Goal: Information Seeking & Learning: Find specific fact

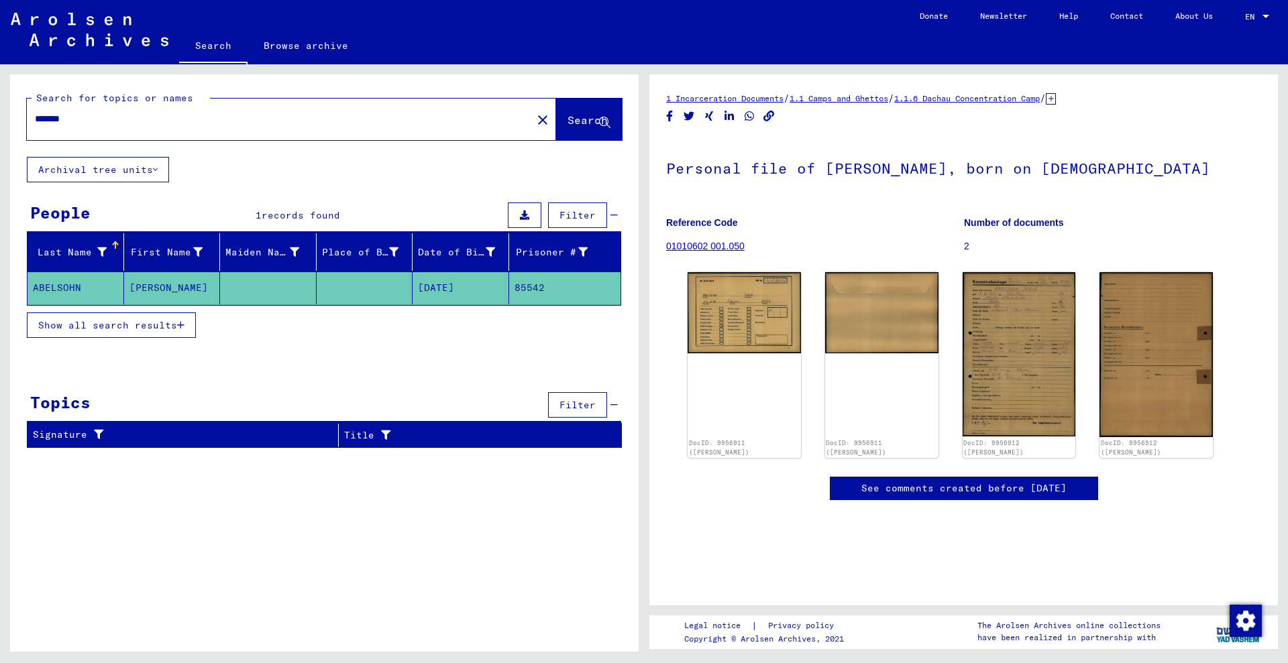
click at [1056, 95] on icon at bounding box center [1051, 98] width 10 height 11
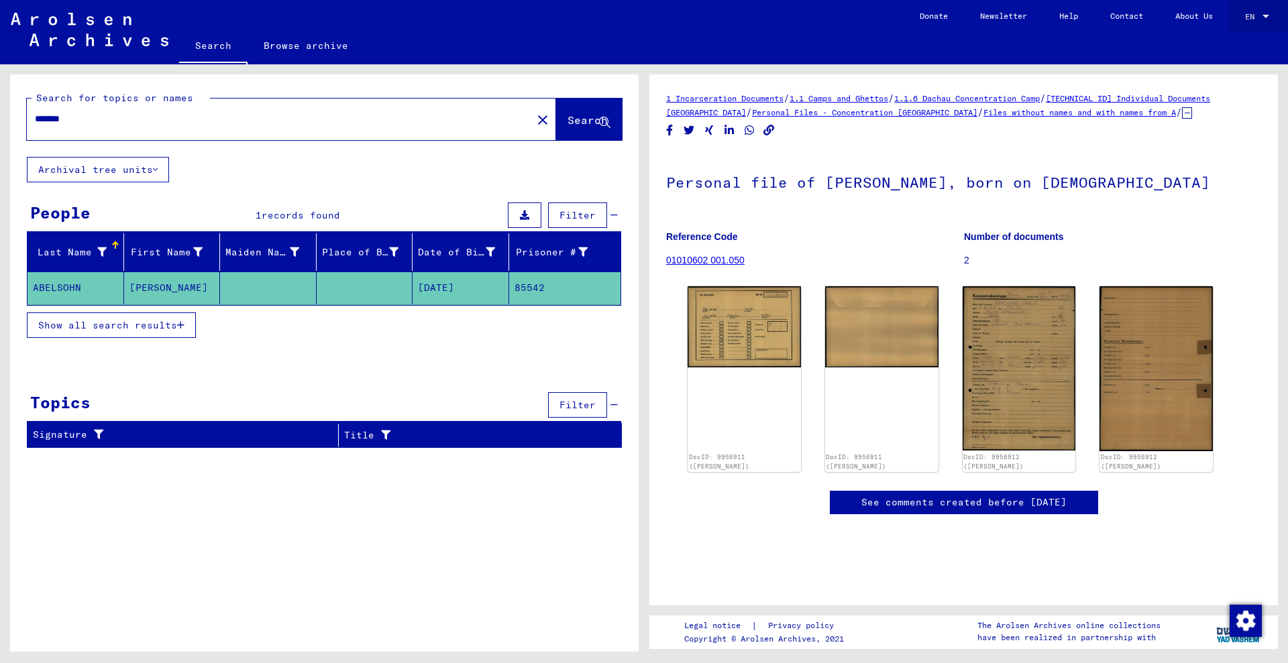
click at [1262, 15] on div at bounding box center [1265, 16] width 7 height 3
click at [1240, 50] on span "Deutsch" at bounding box center [1231, 48] width 33 height 10
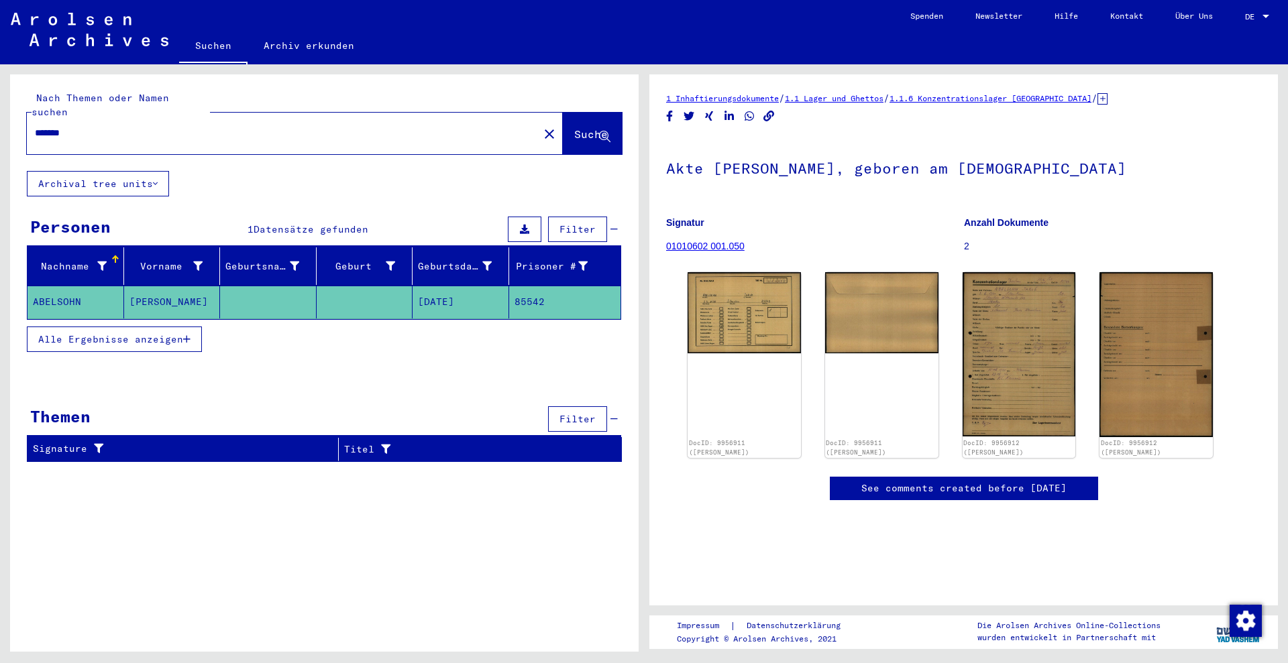
click at [1101, 99] on icon at bounding box center [1102, 98] width 10 height 11
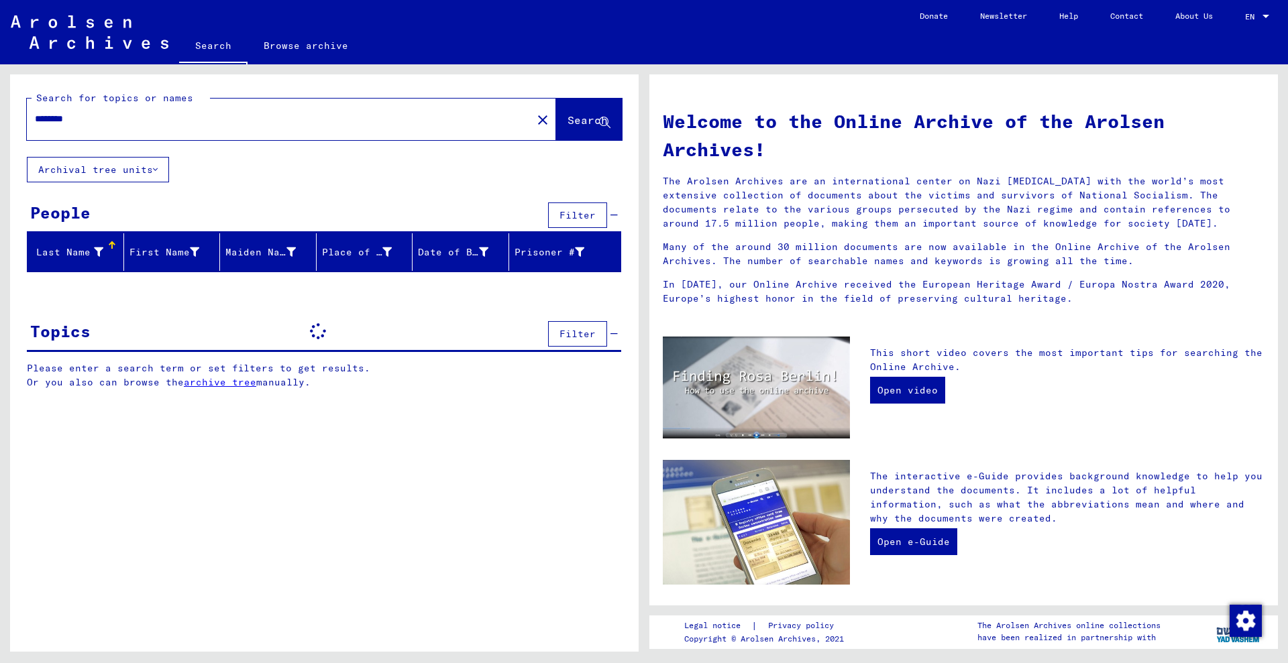
type input "**********"
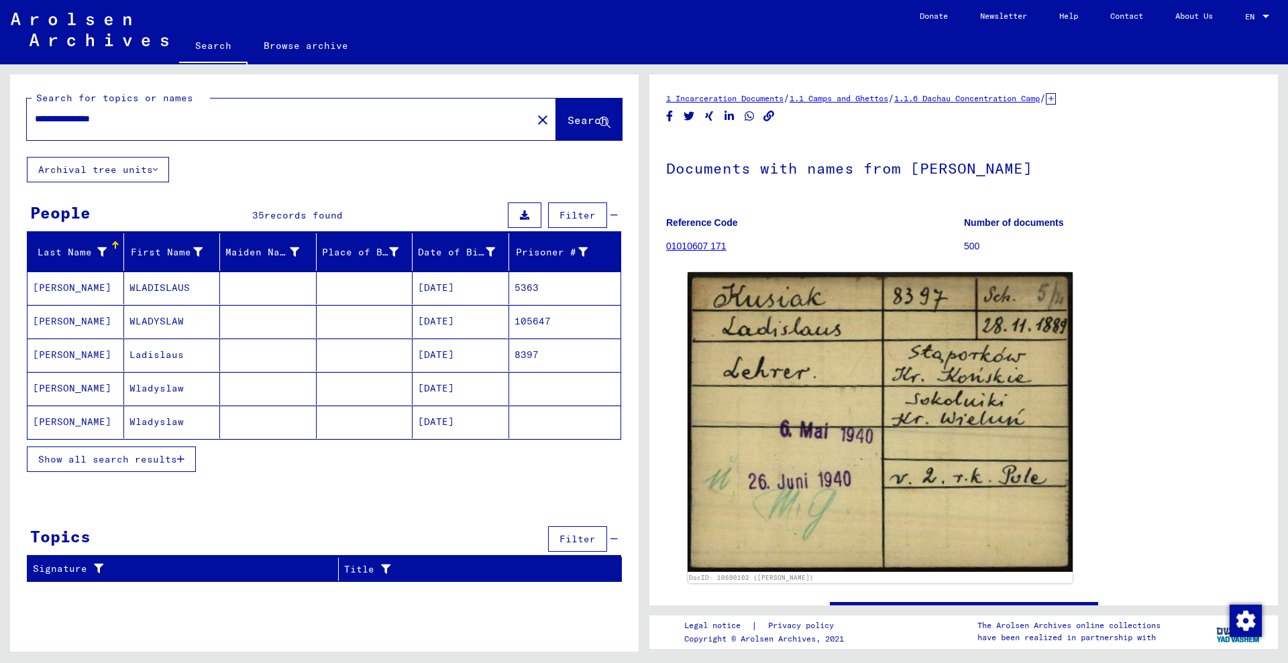
click at [376, 351] on mat-cell at bounding box center [365, 355] width 97 height 33
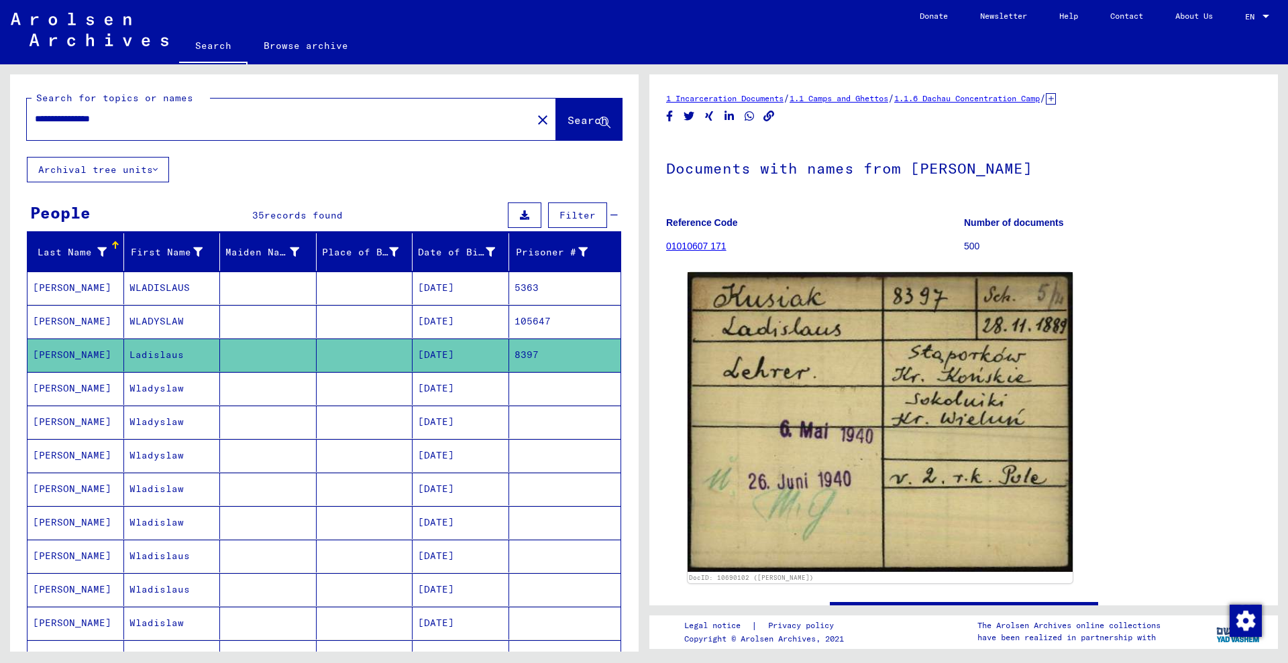
click at [356, 287] on mat-cell at bounding box center [365, 288] width 97 height 33
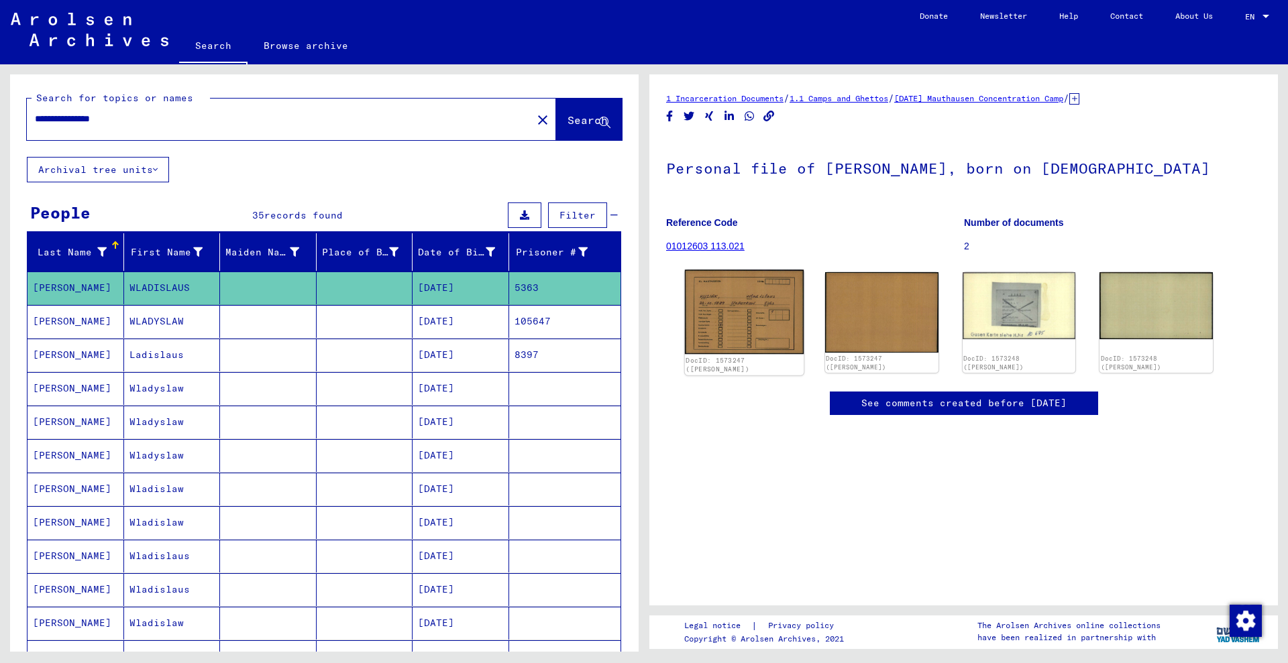
click at [735, 296] on img at bounding box center [744, 312] width 119 height 85
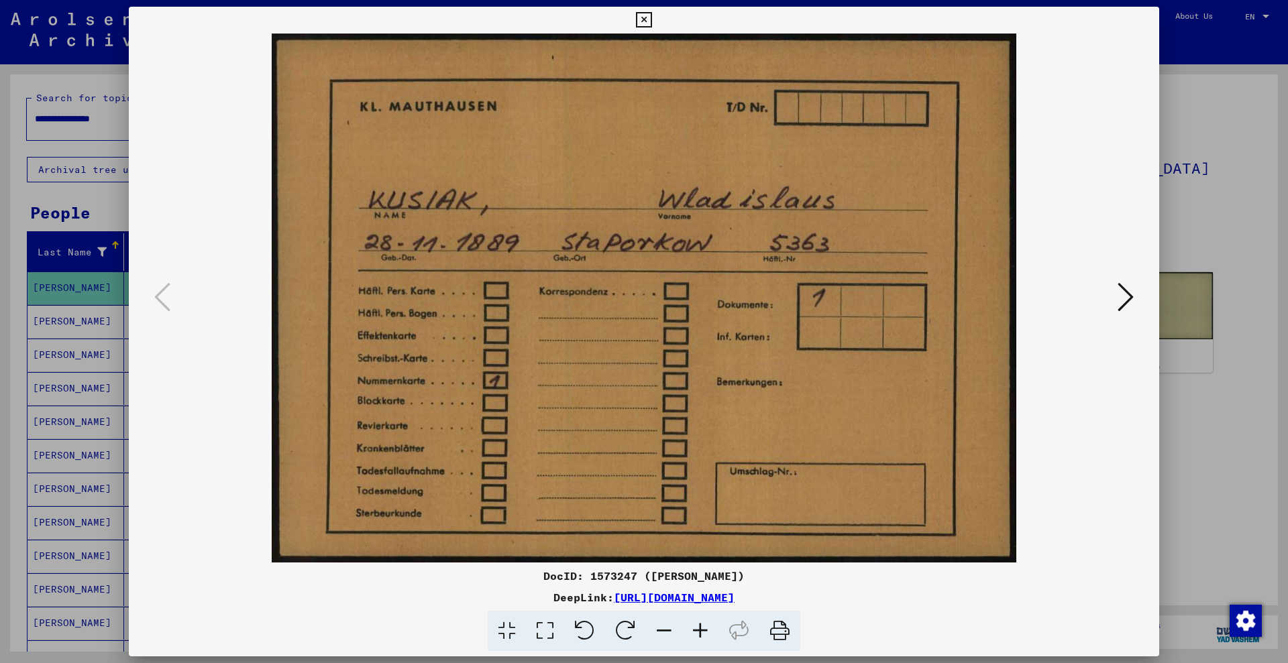
click at [1238, 206] on div at bounding box center [644, 331] width 1288 height 663
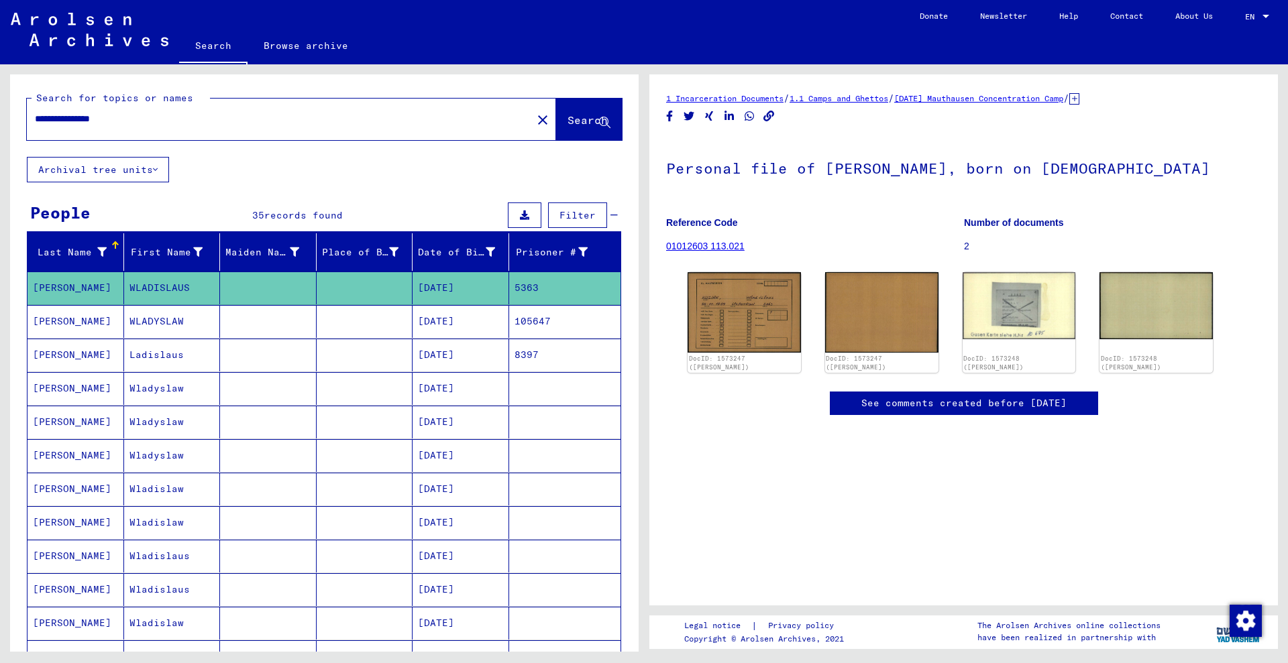
click at [1079, 98] on icon at bounding box center [1074, 98] width 10 height 11
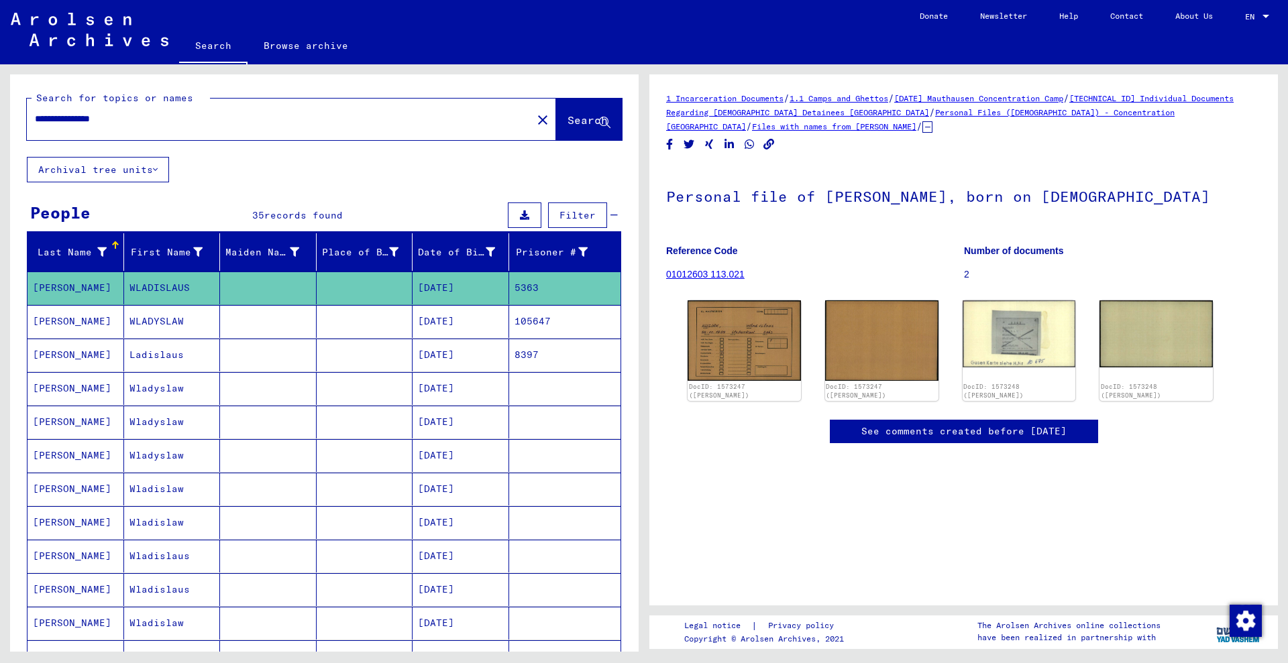
click at [1256, 18] on div "EN" at bounding box center [1252, 16] width 15 height 9
click at [1256, 18] on span "English" at bounding box center [1242, 24] width 54 height 24
click at [1199, 188] on h1 "Personal file of [PERSON_NAME], born on [DEMOGRAPHIC_DATA]" at bounding box center [963, 195] width 595 height 59
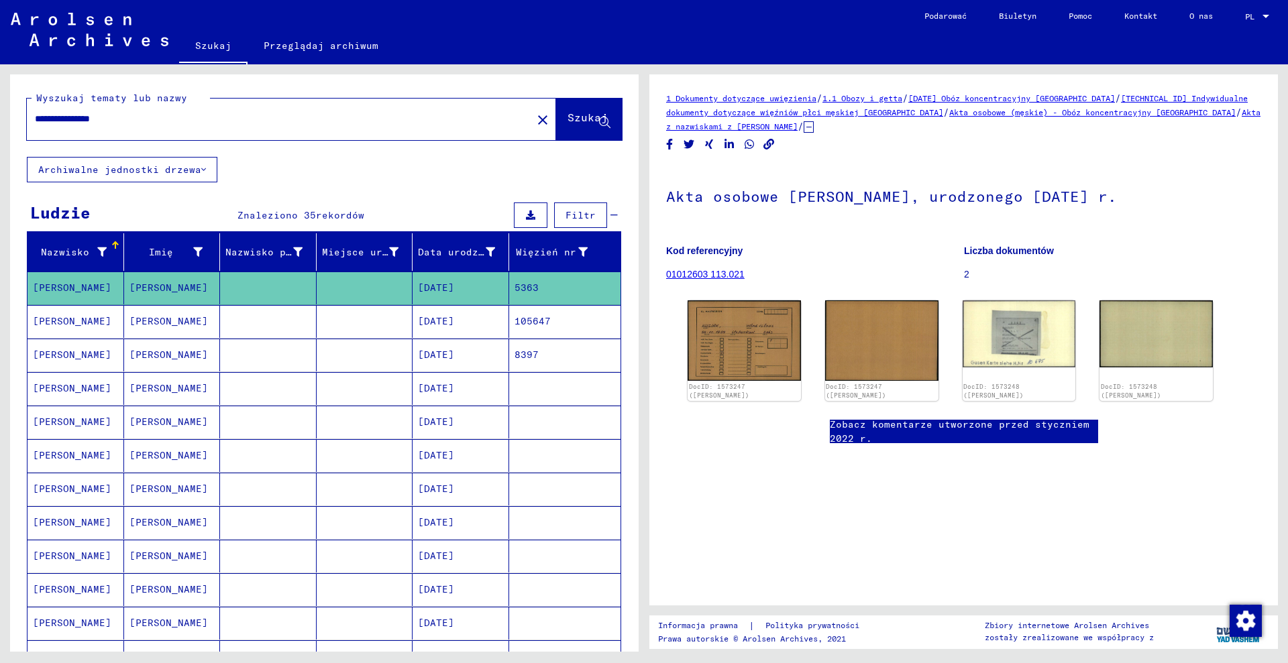
drag, startPoint x: 1003, startPoint y: 115, endPoint x: 716, endPoint y: 125, distance: 286.6
click at [716, 125] on div "1 Dokumenty dotyczące uwięzienia / 1.1 Obozy i getta / [DATE] Obóz koncentracyj…" at bounding box center [963, 112] width 595 height 42
copy div "Akta osobowe (męskie) - Obóz koncentracyjny [GEOGRAPHIC_DATA]"
drag, startPoint x: 1150, startPoint y: 93, endPoint x: 1206, endPoint y: 89, distance: 55.8
click at [1208, 87] on div "1 Dokumenty dotyczące uwięzienia / 1.1 Obozy i getta / [DATE] Obóz koncentracyj…" at bounding box center [963, 339] width 629 height 531
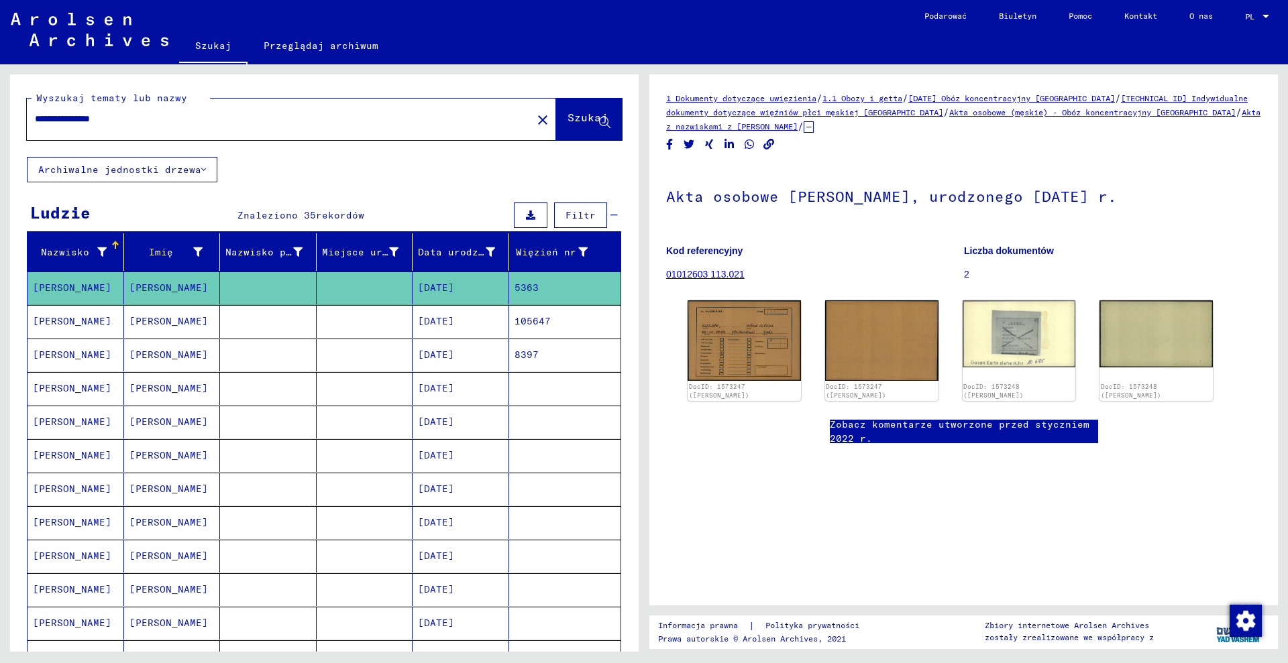
drag, startPoint x: 1195, startPoint y: 96, endPoint x: 1146, endPoint y: 102, distance: 48.7
click at [1146, 102] on div "1 Dokumenty dotyczące uwięzienia / 1.1 Obozy i getta / [DATE] Obóz koncentracyj…" at bounding box center [963, 112] width 595 height 42
copy font "[TECHNICAL_ID]"
click at [737, 338] on img at bounding box center [744, 340] width 119 height 85
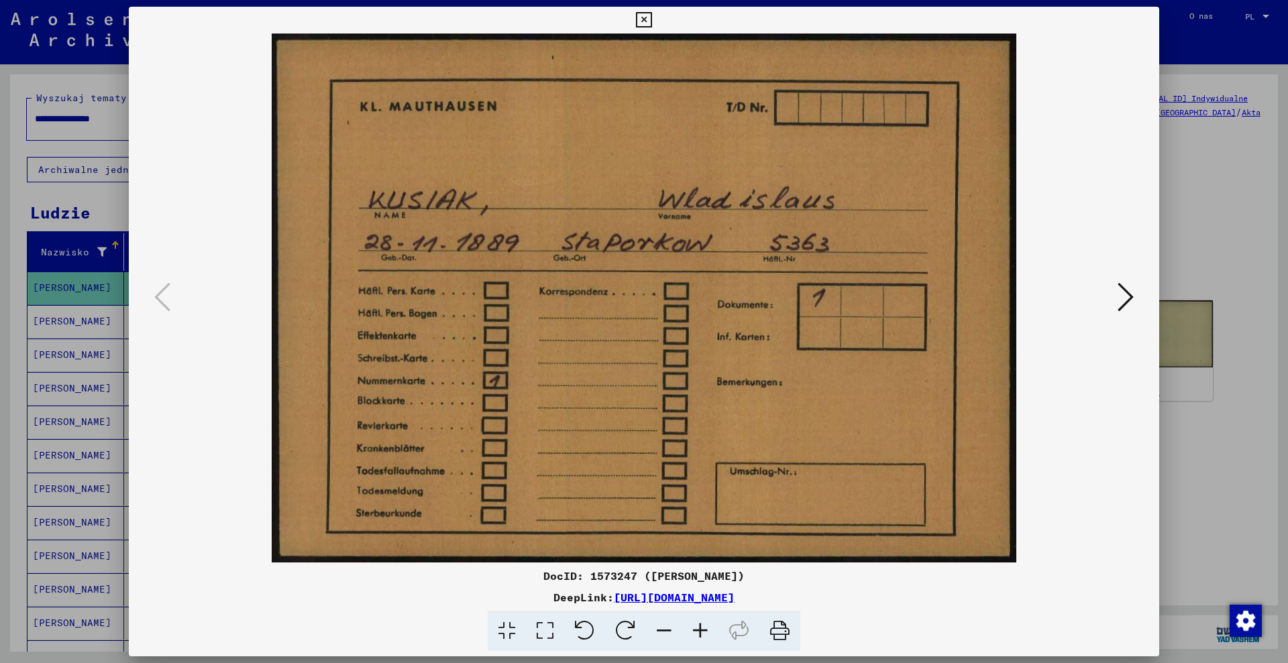
drag, startPoint x: 578, startPoint y: 575, endPoint x: 618, endPoint y: 574, distance: 40.3
click at [622, 574] on font "DocID: 1573247 ([PERSON_NAME])" at bounding box center [643, 575] width 201 height 13
copy font "1573247"
click at [1124, 303] on icon at bounding box center [1126, 297] width 16 height 32
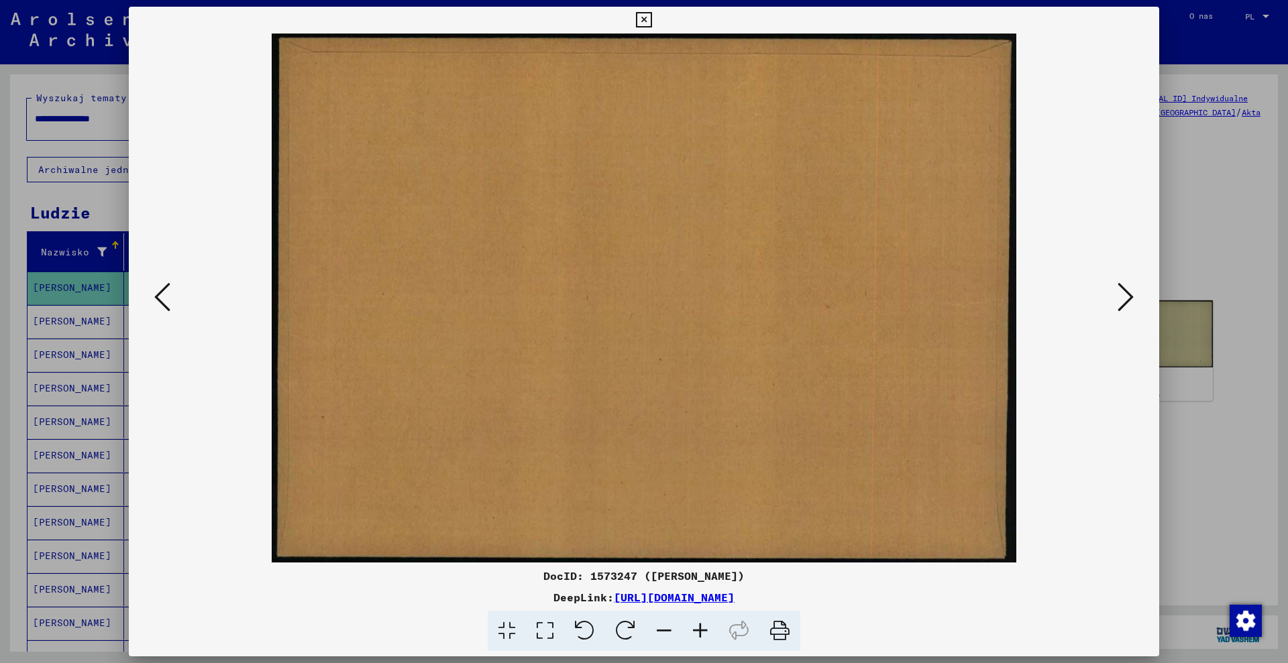
click at [1124, 303] on icon at bounding box center [1126, 297] width 16 height 32
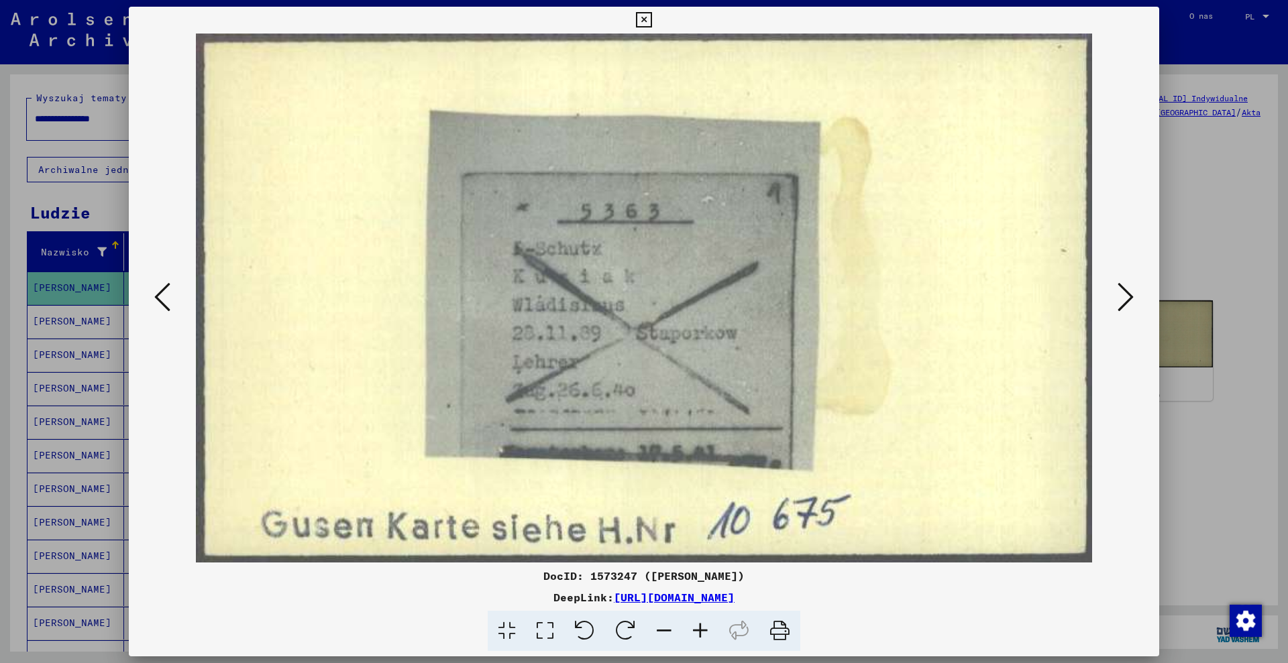
click at [1185, 206] on div at bounding box center [644, 331] width 1288 height 663
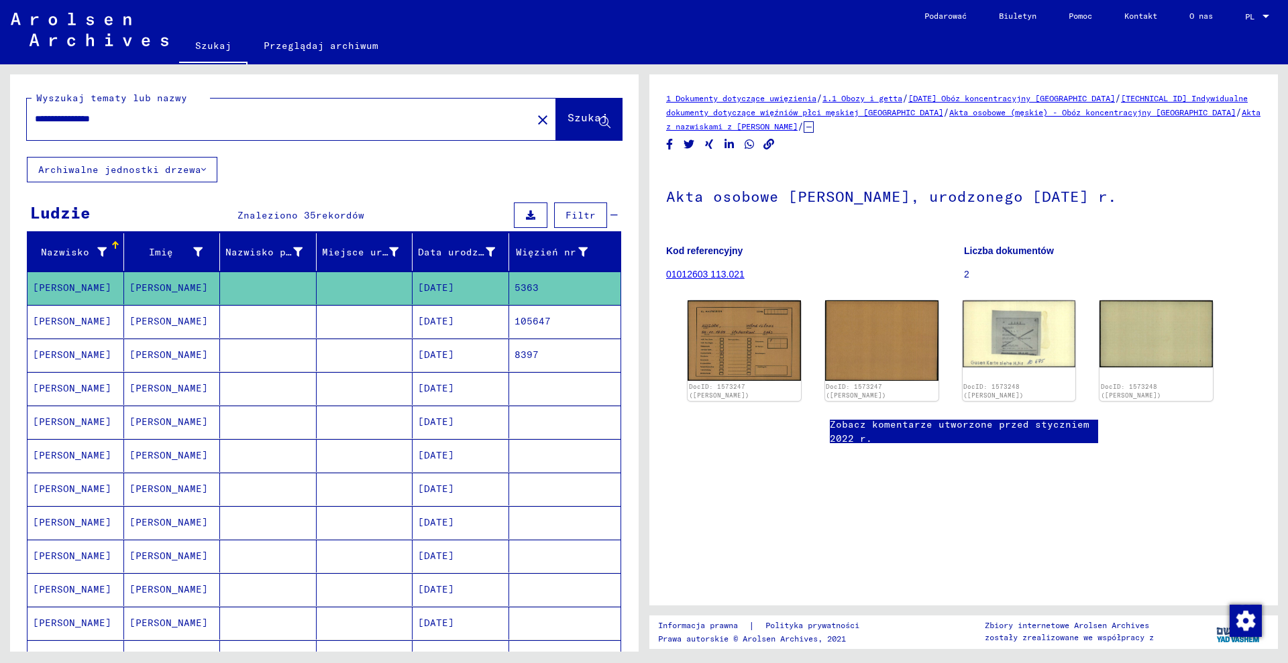
click at [567, 326] on mat-cell "105647" at bounding box center [565, 321] width 112 height 33
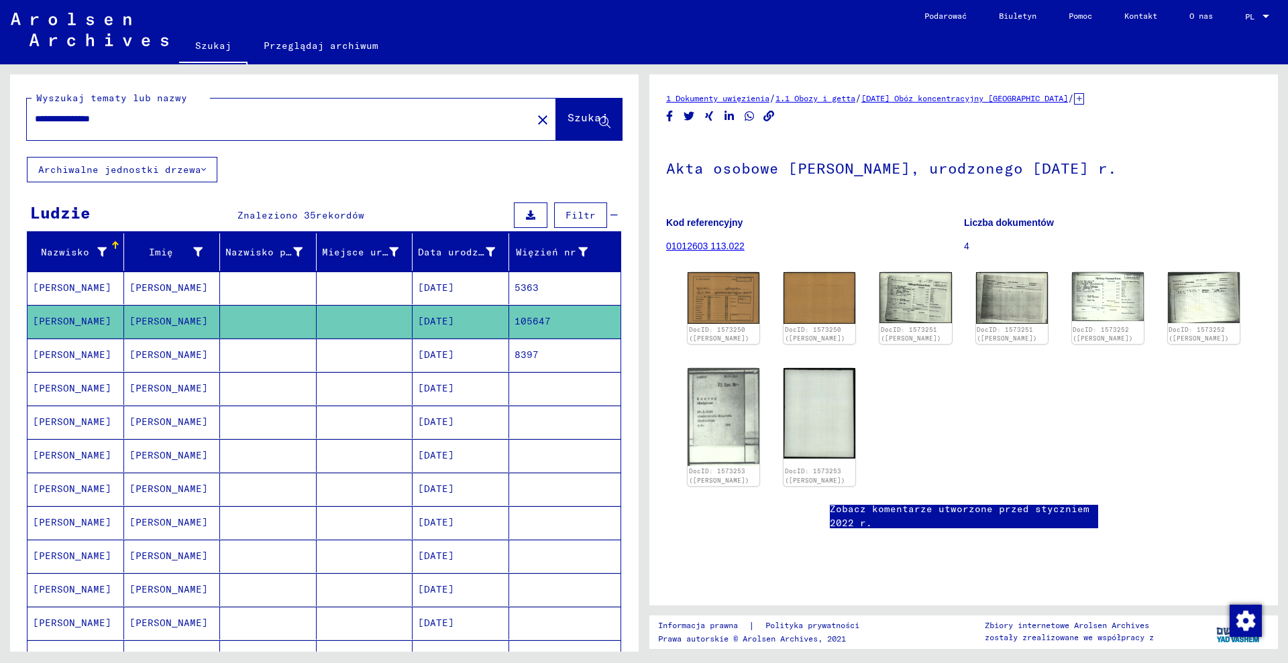
click at [565, 366] on mat-cell "8397" at bounding box center [565, 355] width 112 height 33
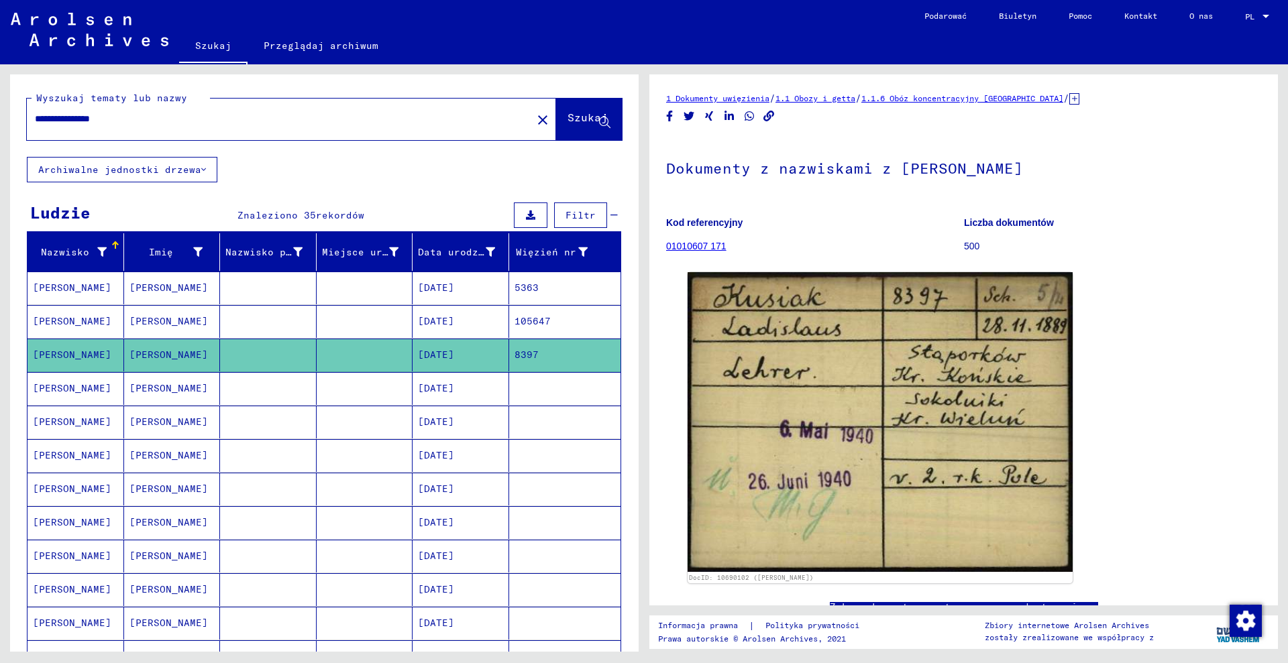
click at [559, 384] on mat-cell at bounding box center [565, 388] width 112 height 33
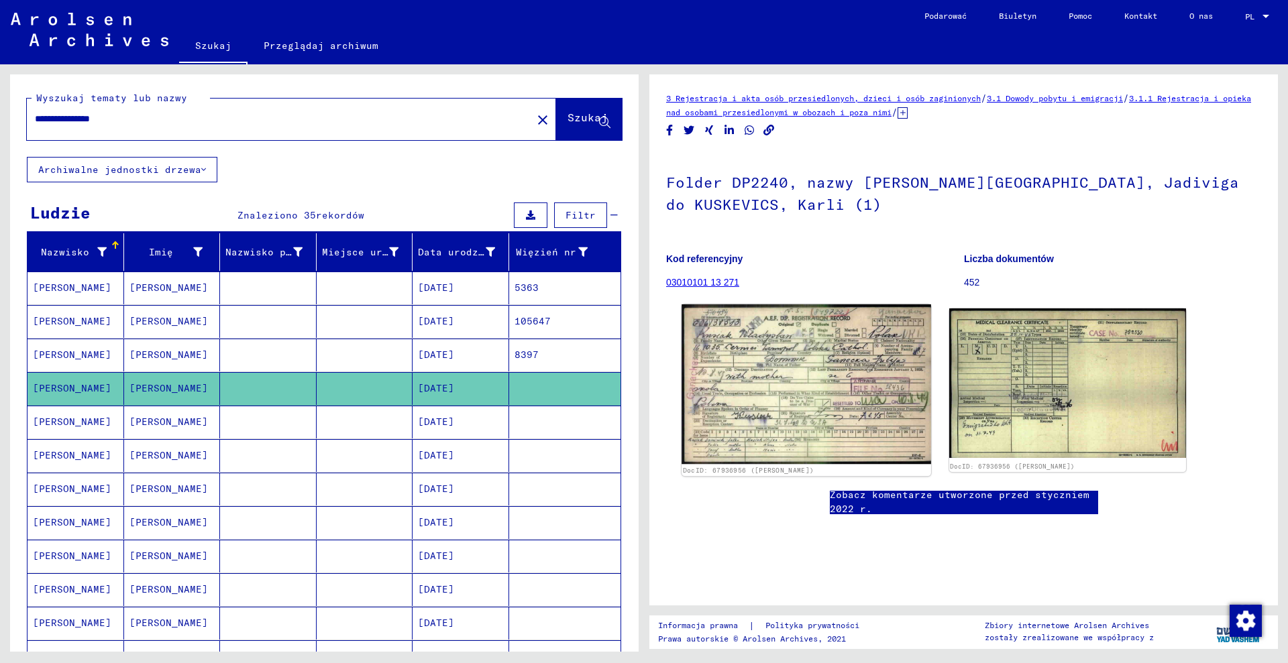
click at [869, 360] on img at bounding box center [806, 385] width 249 height 160
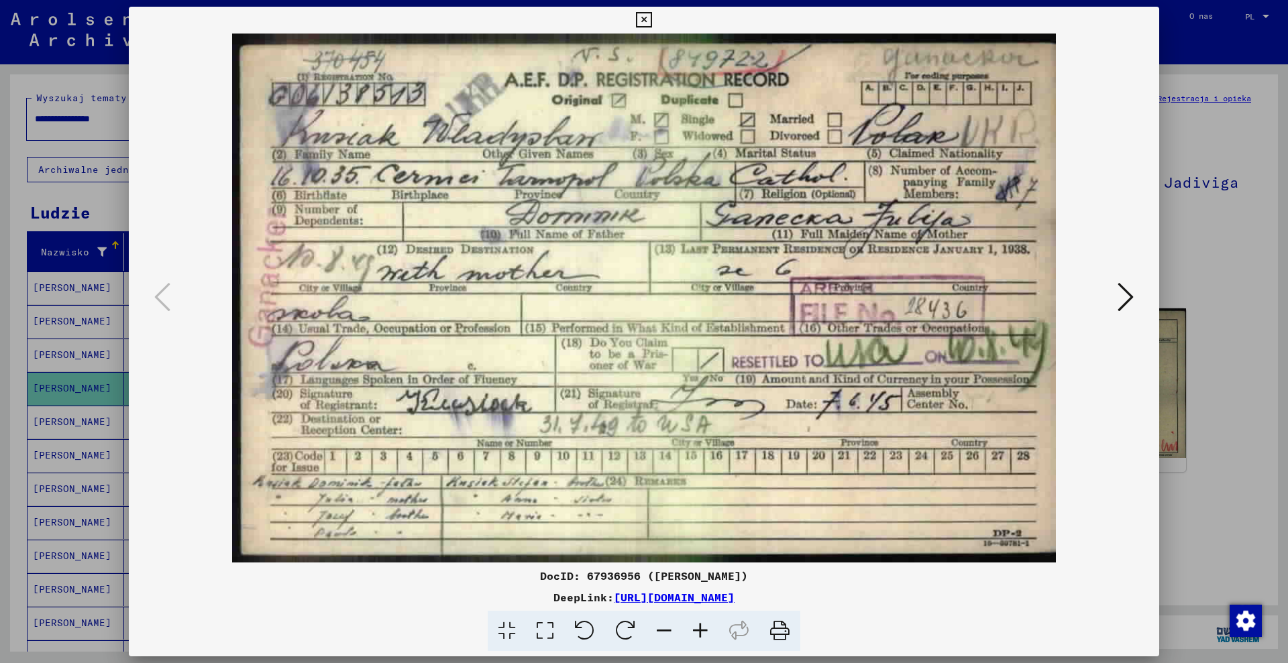
click at [1194, 167] on div at bounding box center [644, 331] width 1288 height 663
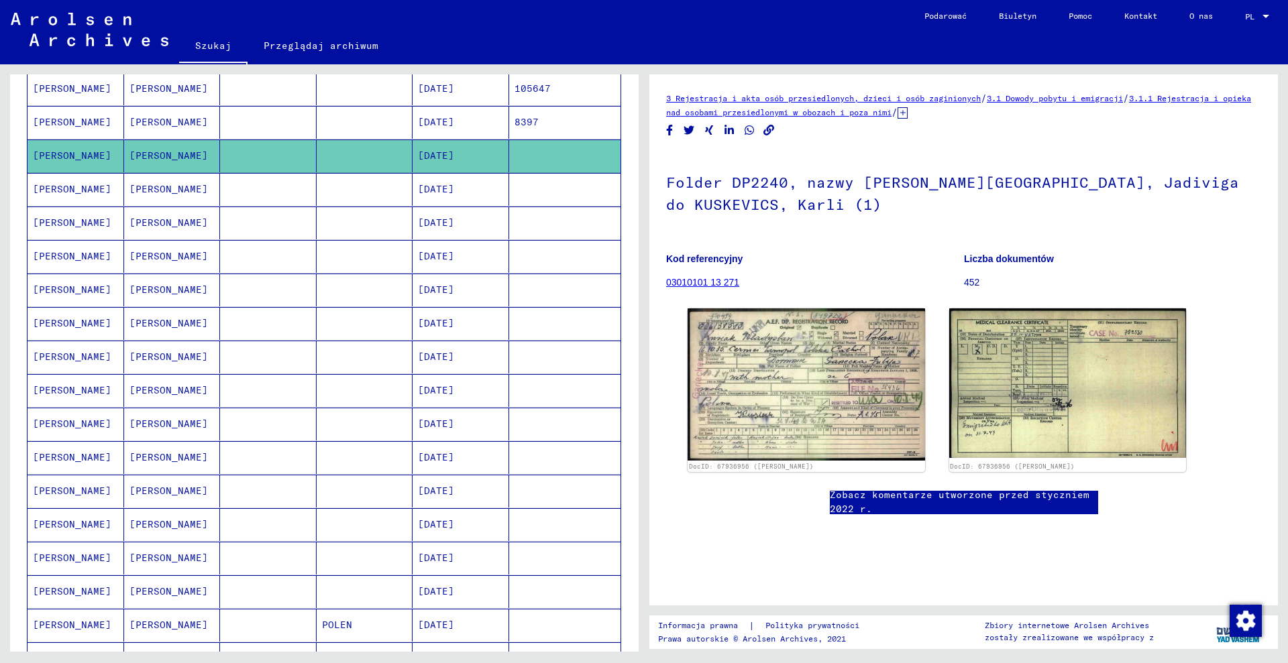
scroll to position [252, 0]
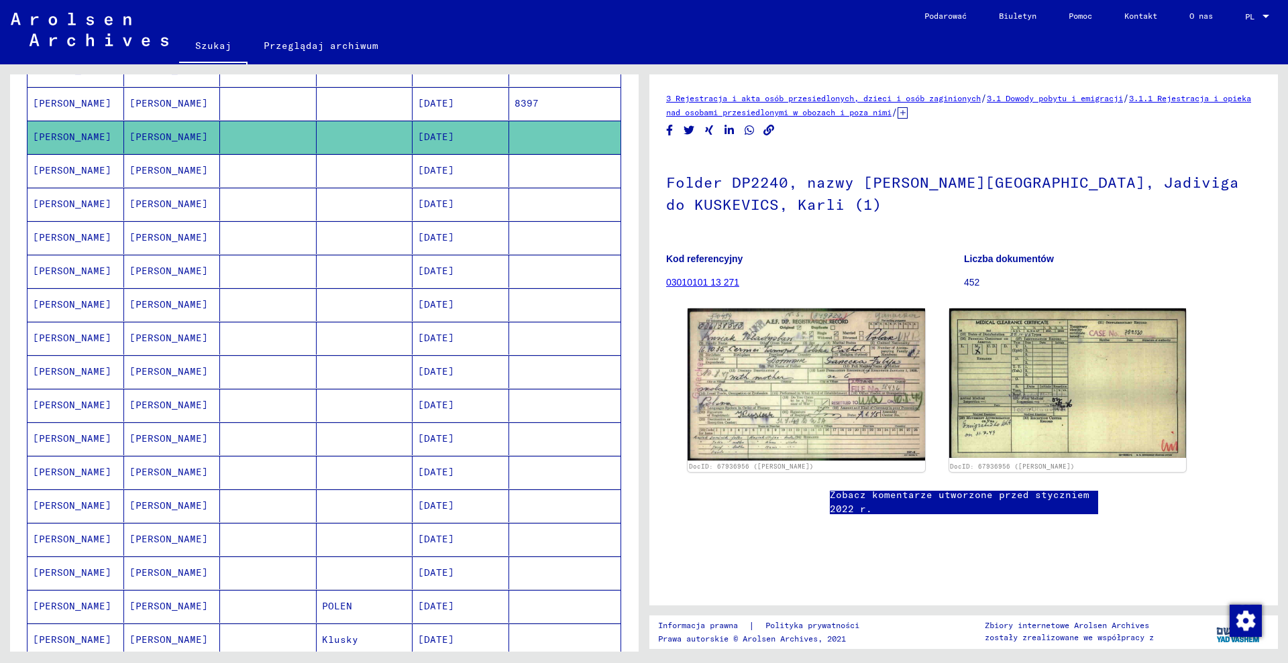
click at [549, 169] on mat-cell at bounding box center [565, 170] width 112 height 33
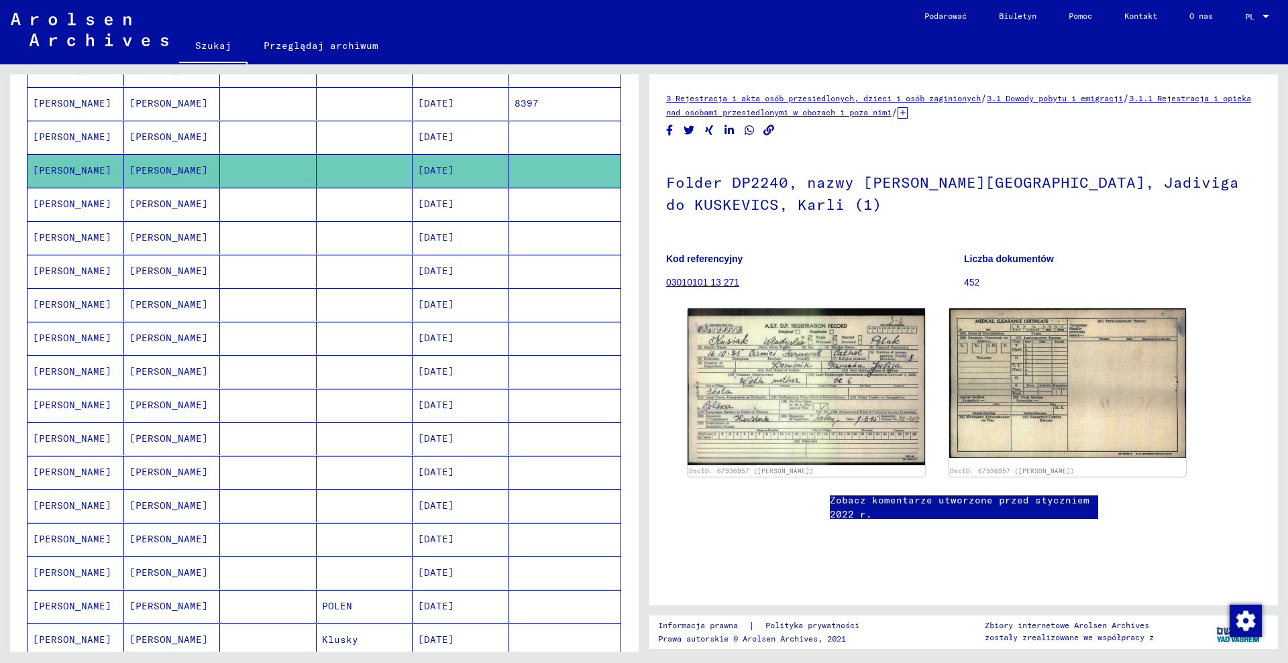
click at [531, 203] on mat-cell at bounding box center [565, 204] width 112 height 33
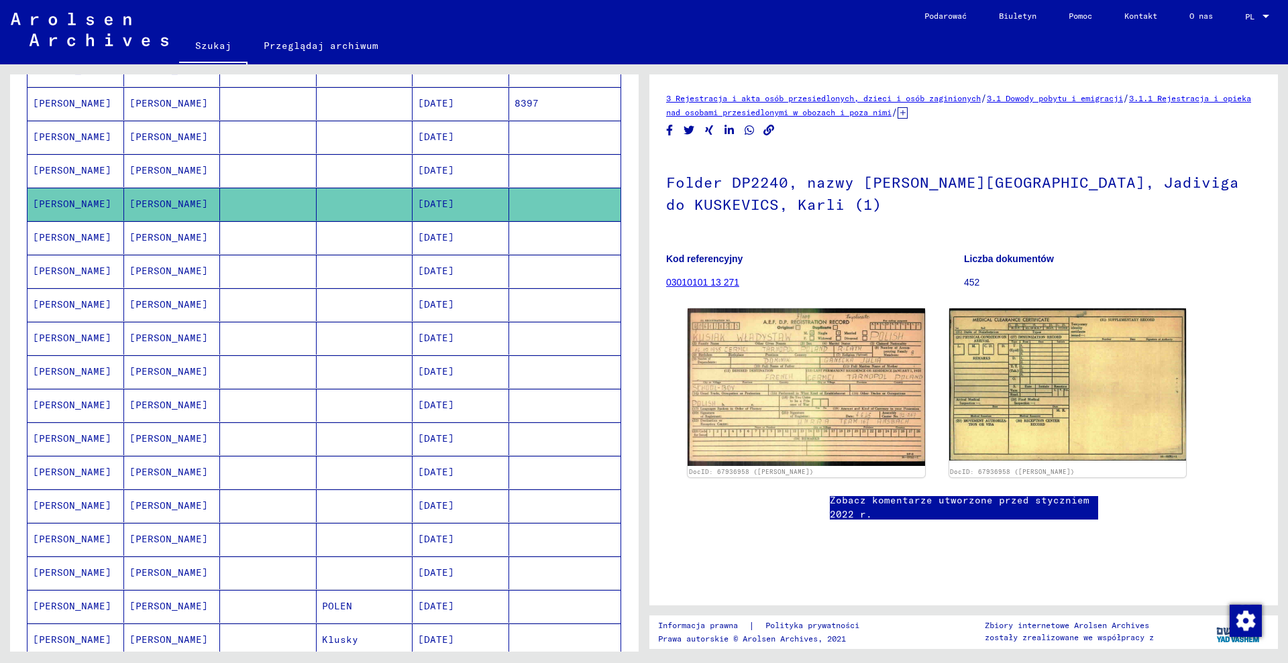
click at [539, 246] on mat-cell at bounding box center [565, 237] width 112 height 33
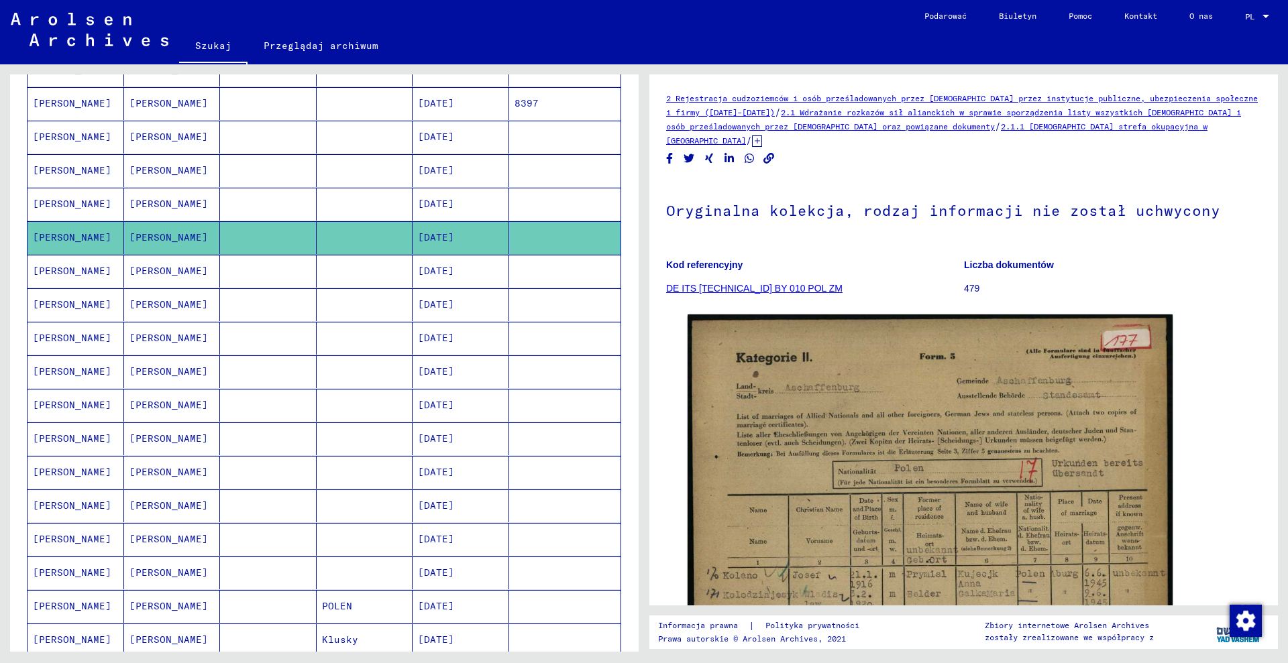
click at [528, 281] on mat-cell at bounding box center [565, 271] width 112 height 33
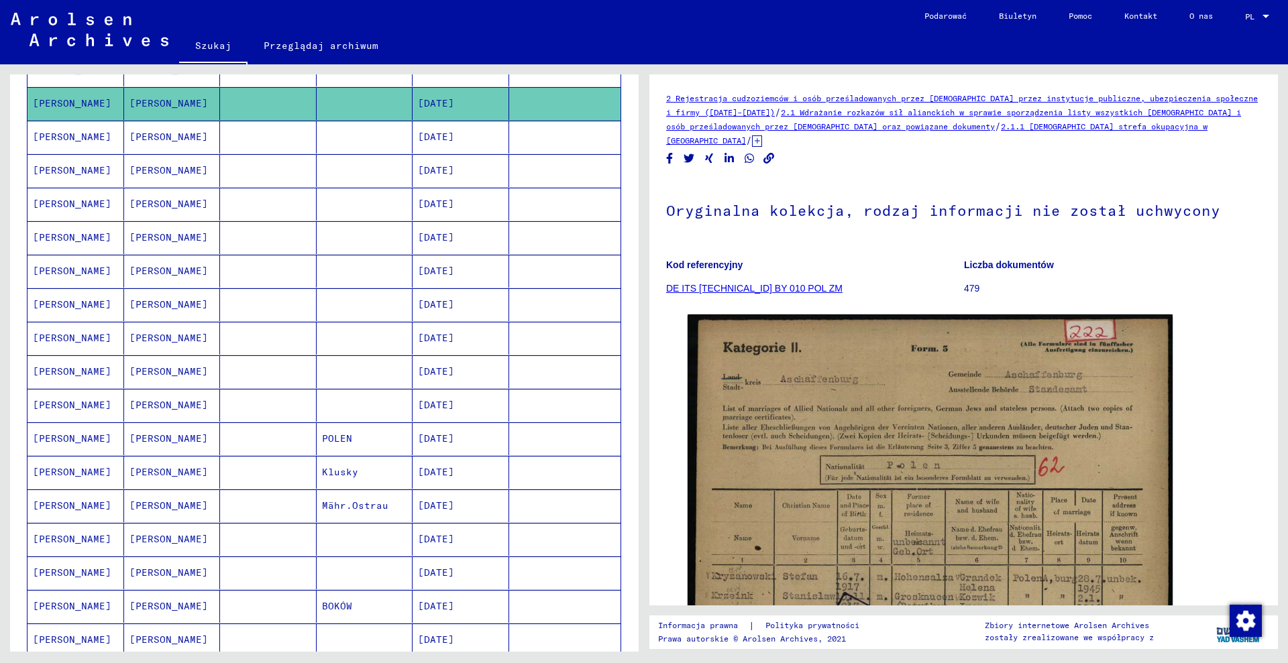
click at [515, 138] on mat-cell at bounding box center [565, 137] width 112 height 33
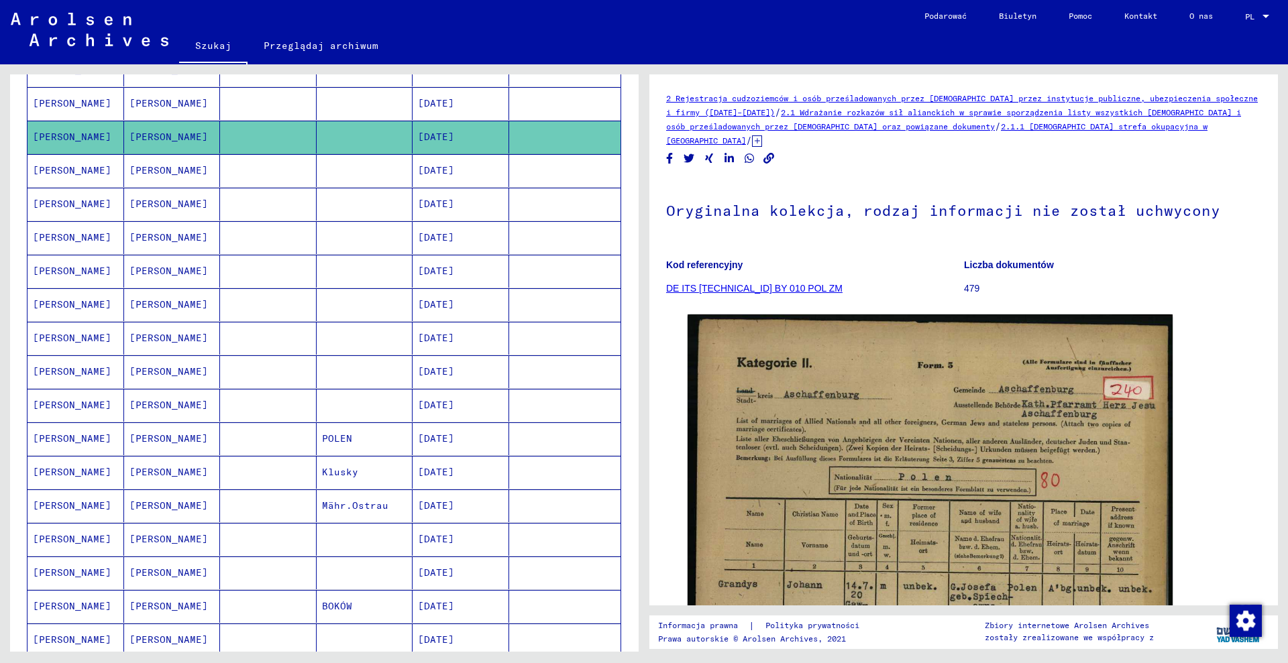
click at [533, 172] on mat-cell at bounding box center [565, 170] width 112 height 33
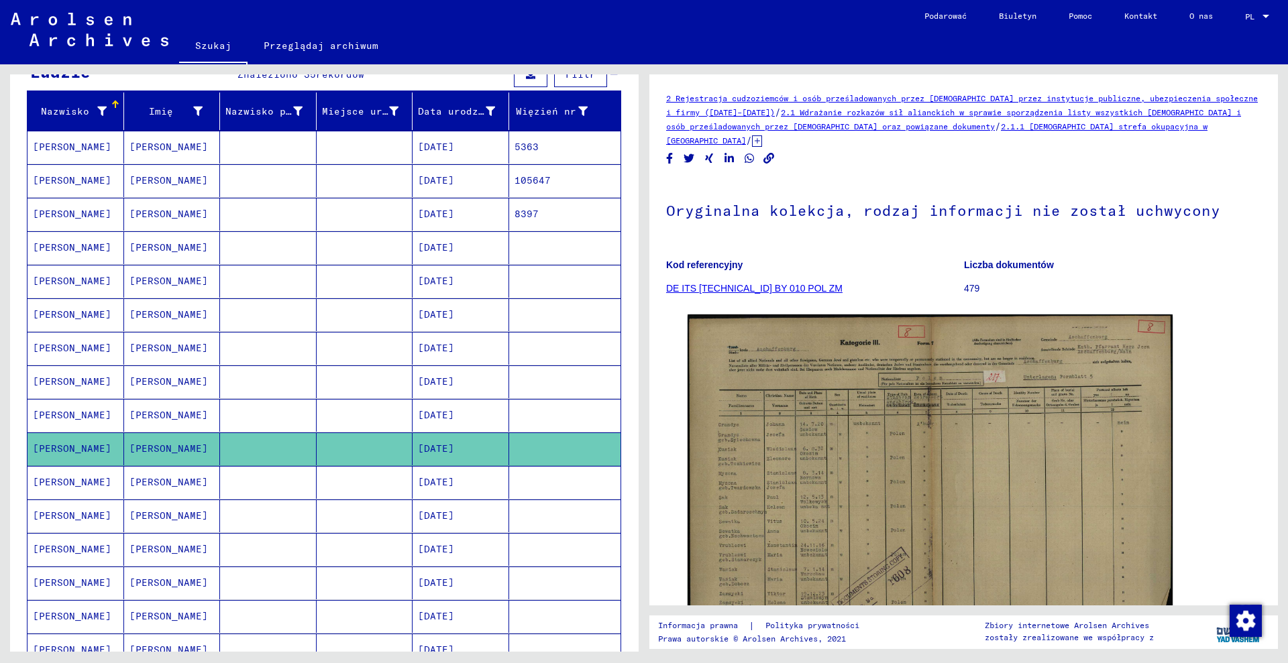
scroll to position [587, 0]
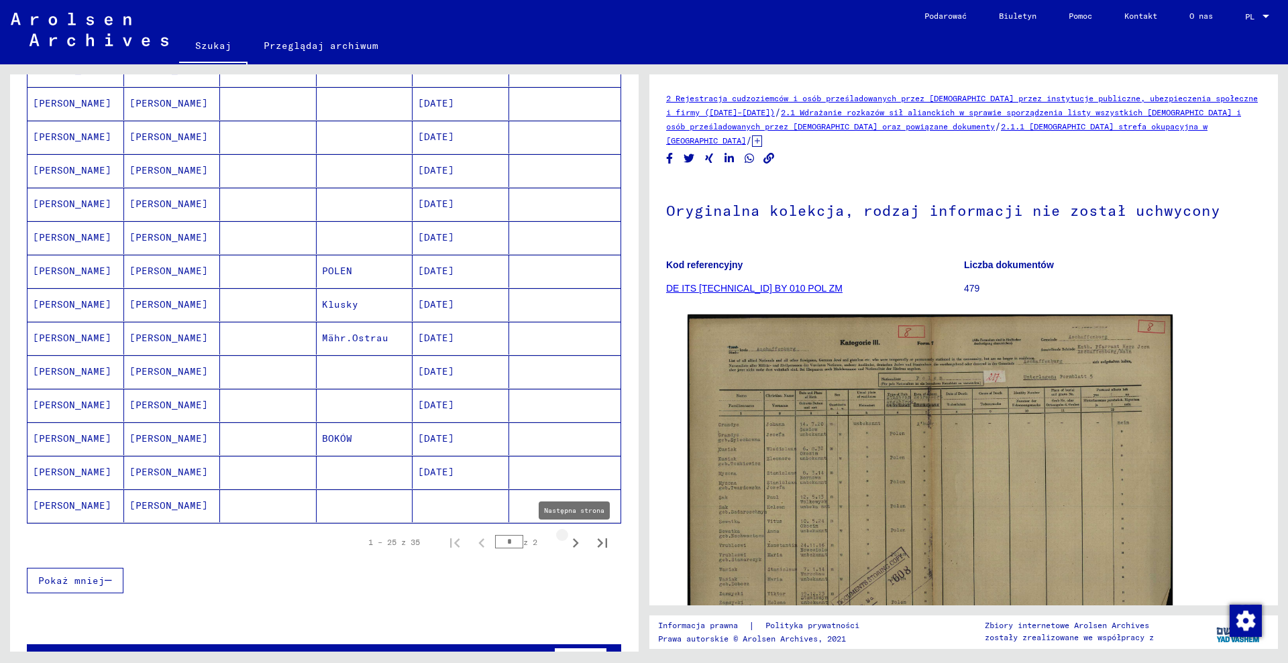
click at [566, 546] on icon "Następna strona" at bounding box center [575, 543] width 19 height 19
type input "*"
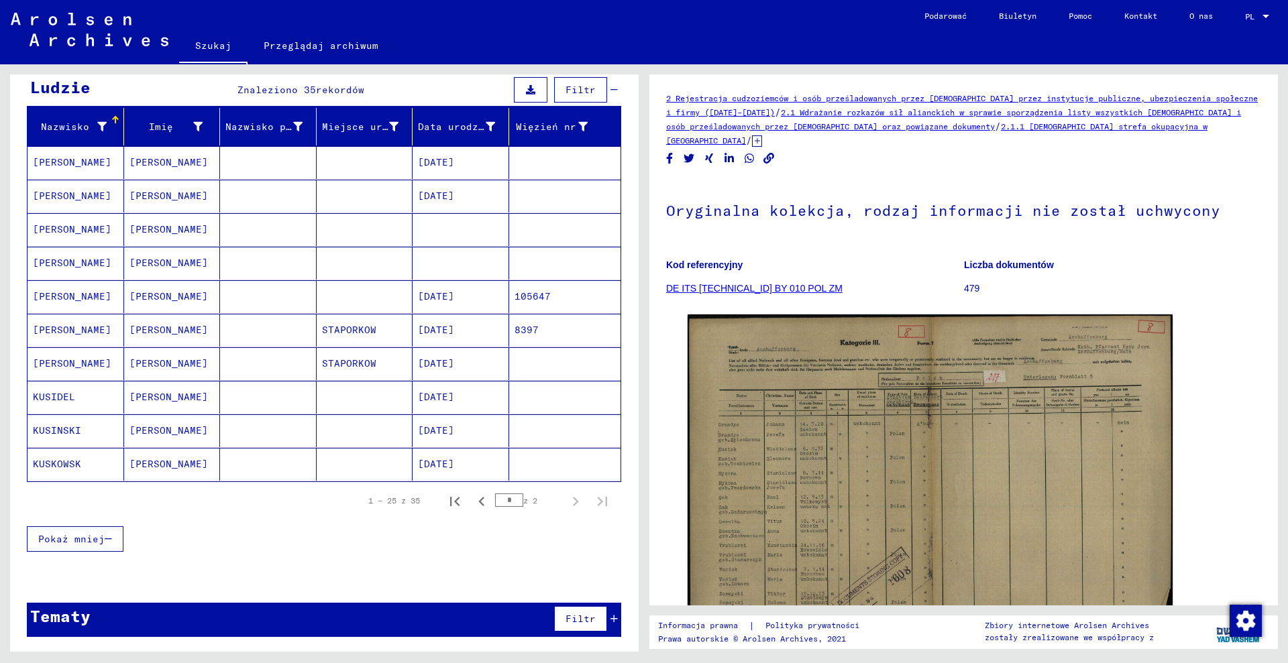
click at [549, 329] on mat-cell "8397" at bounding box center [565, 330] width 112 height 33
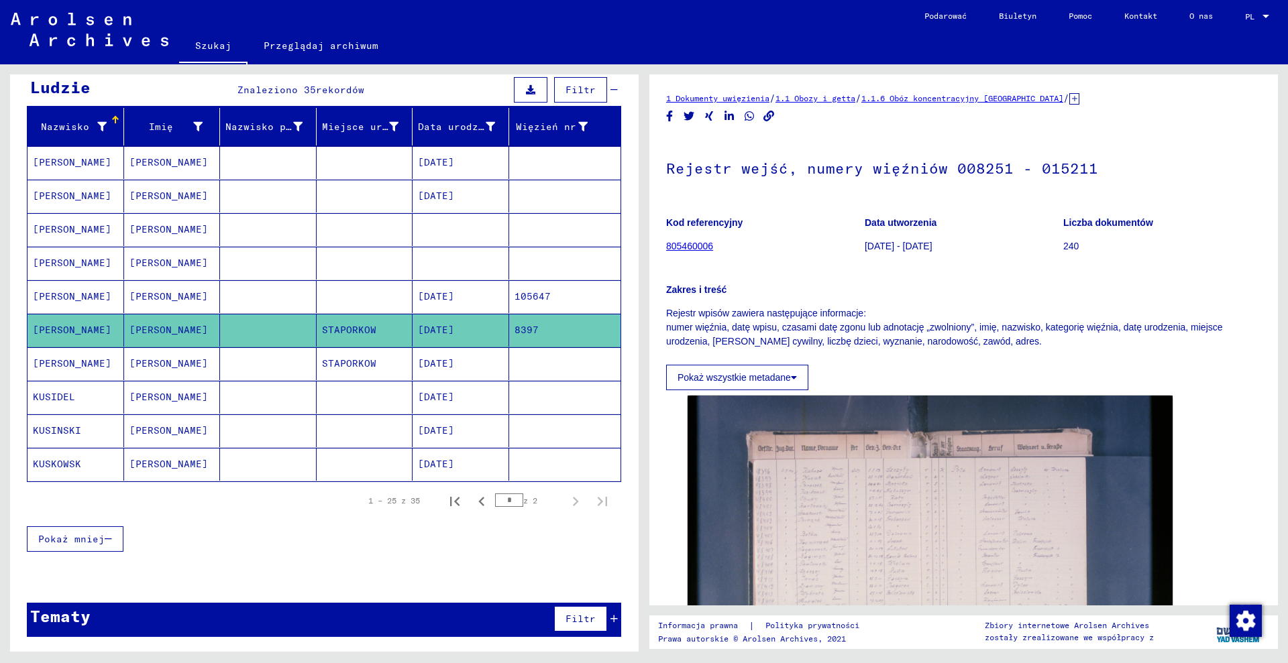
click at [564, 368] on mat-cell at bounding box center [565, 363] width 112 height 33
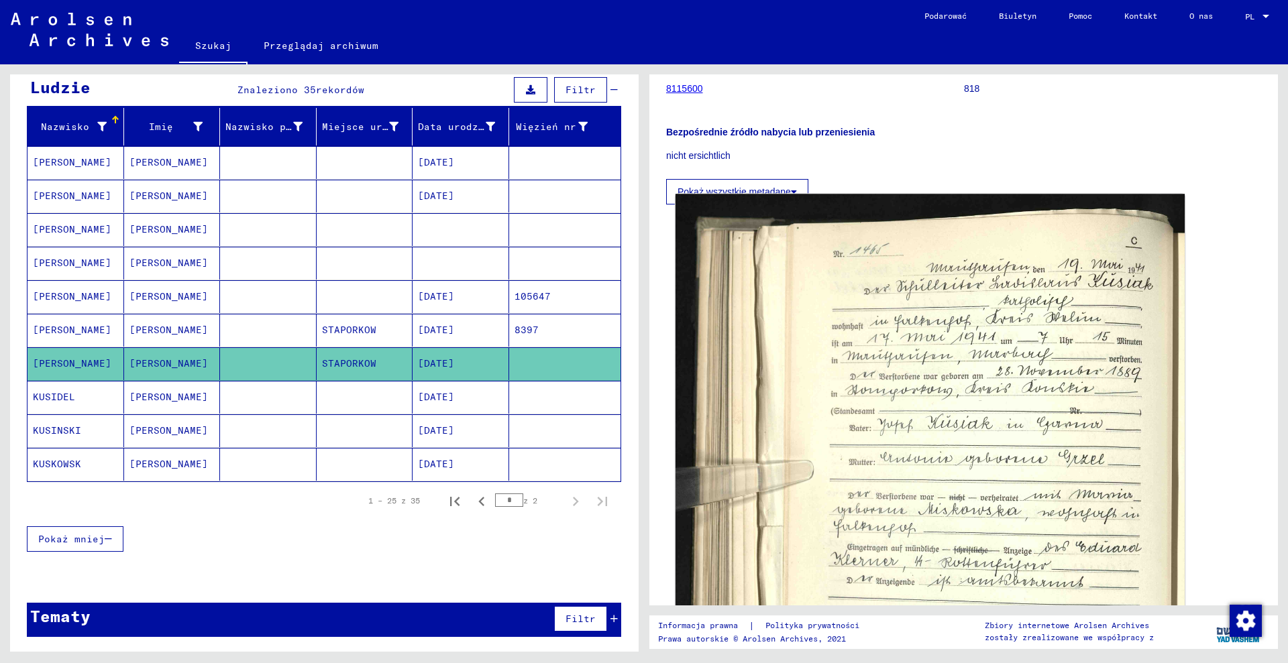
scroll to position [252, 0]
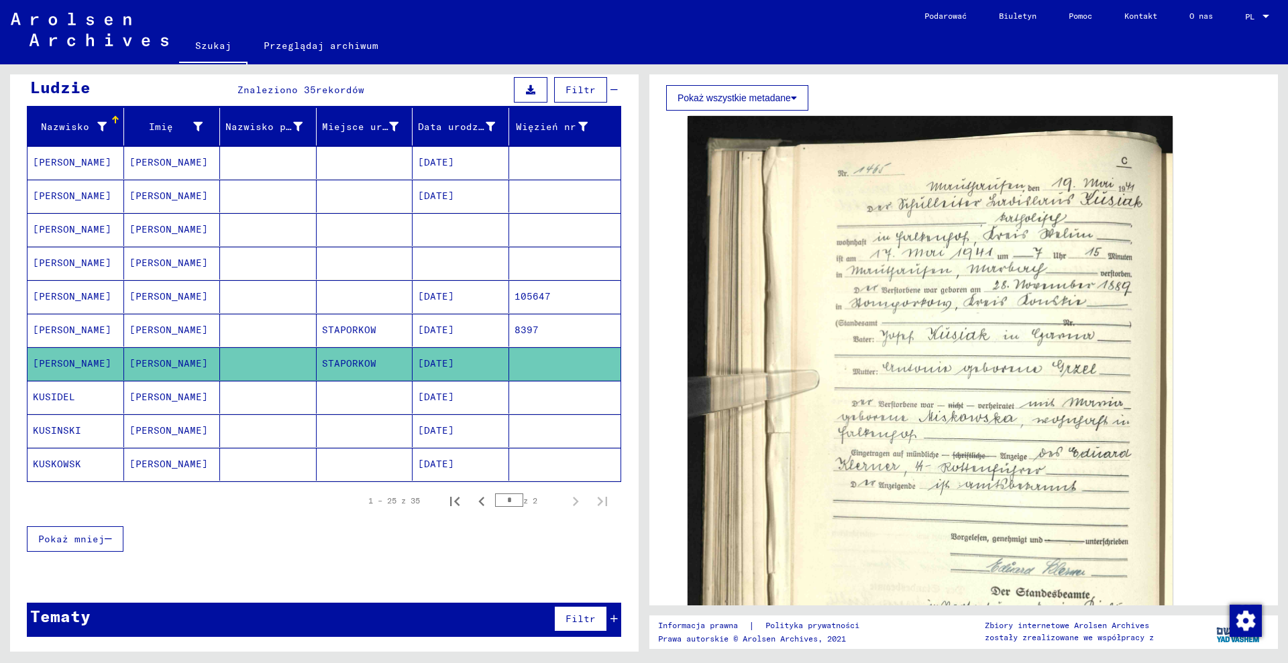
click at [539, 394] on mat-cell at bounding box center [565, 397] width 112 height 33
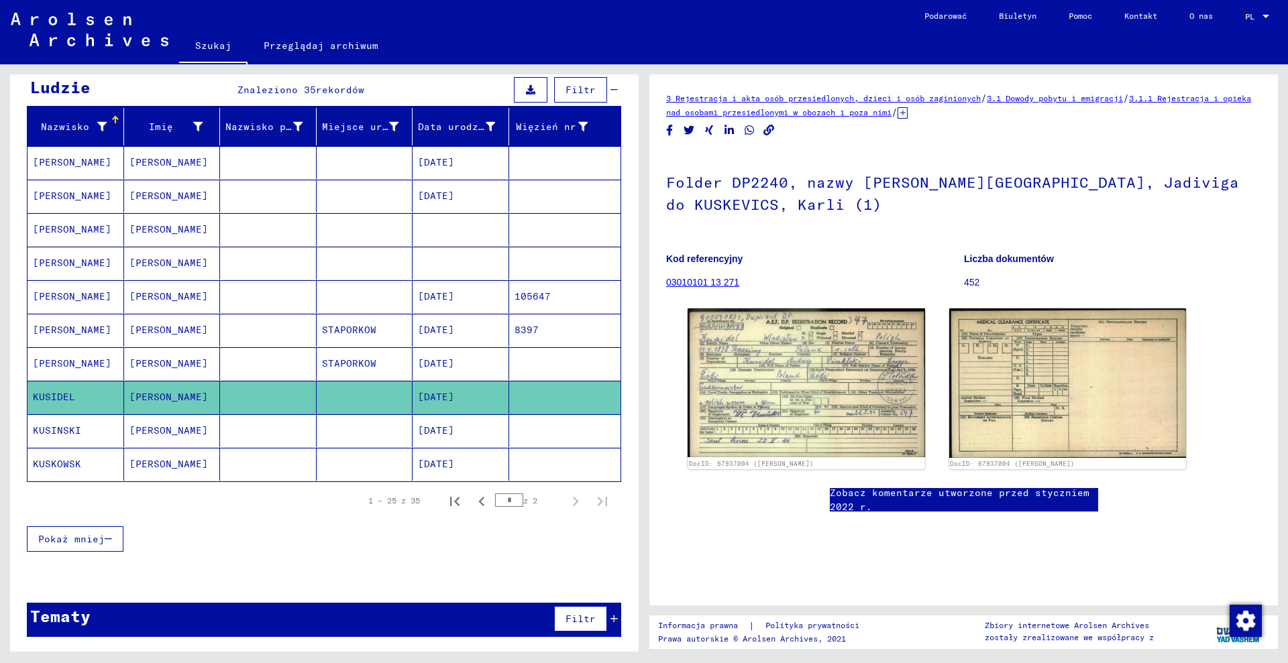
click at [540, 366] on mat-cell at bounding box center [565, 363] width 112 height 33
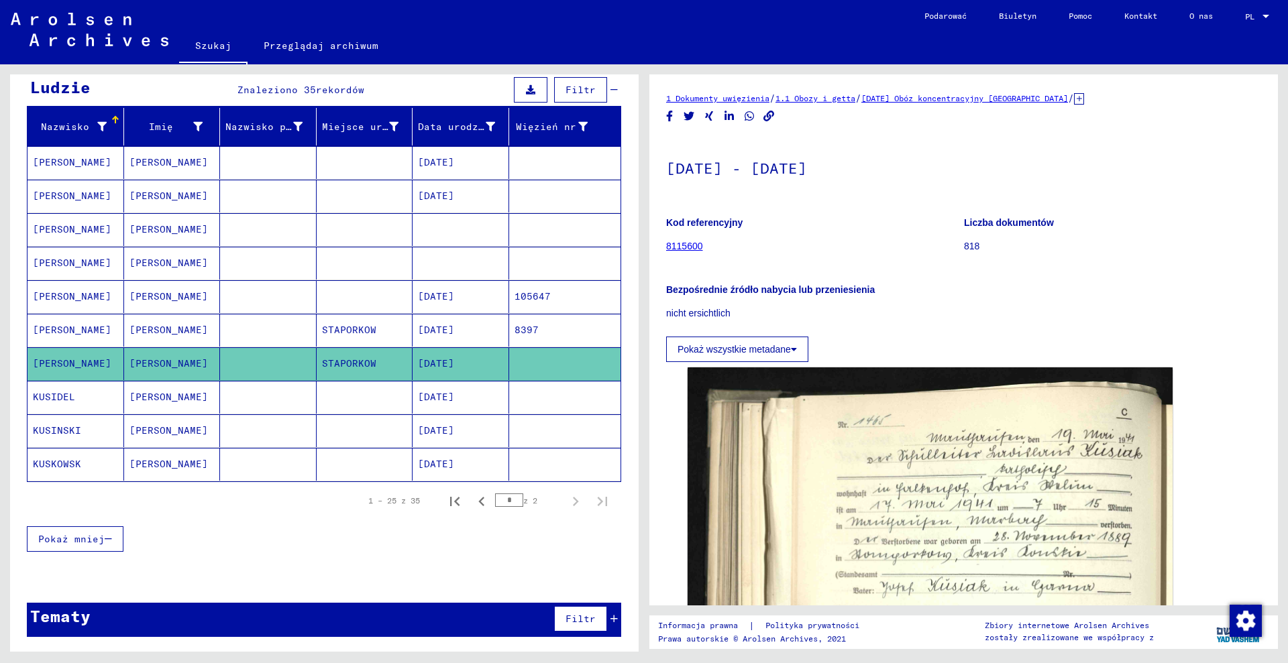
click at [1084, 99] on icon at bounding box center [1079, 98] width 10 height 11
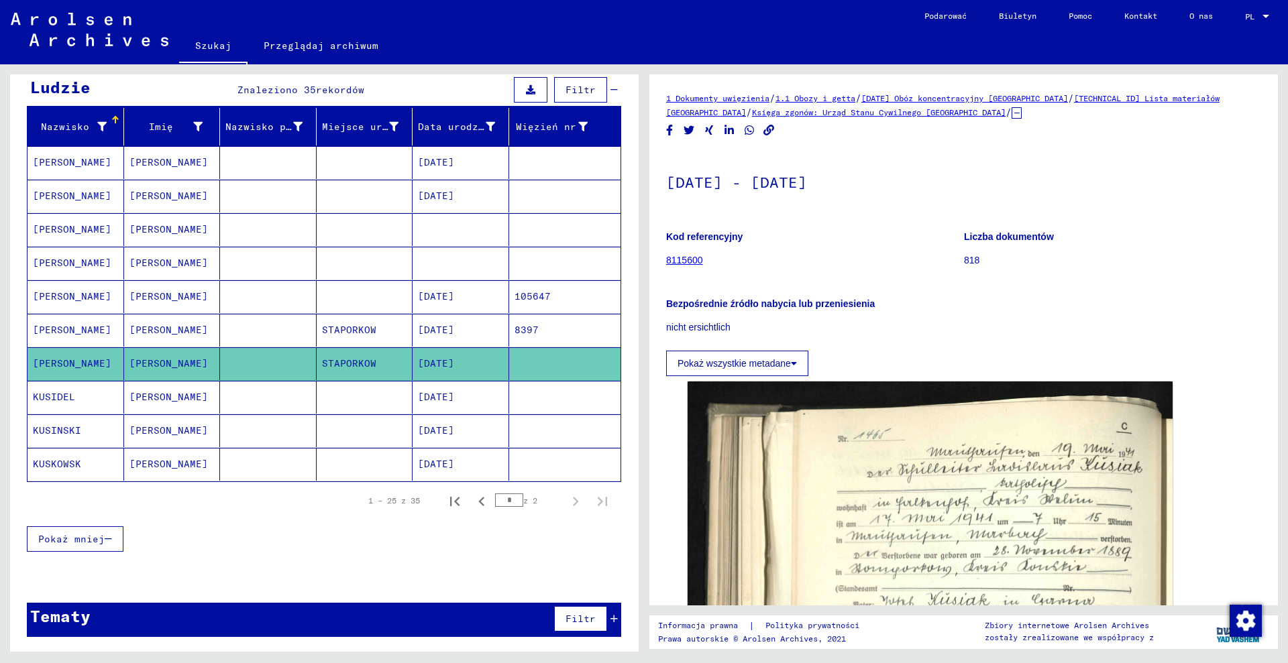
drag, startPoint x: 723, startPoint y: 112, endPoint x: 956, endPoint y: 115, distance: 232.8
click at [956, 115] on div "1 Dokumenty uwięzienia / 1.1 Obozy i getta / [DATE] Obóz koncentracyjny [GEOGRA…" at bounding box center [963, 105] width 595 height 28
copy font "Księga zgonów: Urząd Stanu Cywilnego [GEOGRAPHIC_DATA]"
drag, startPoint x: 1088, startPoint y: 101, endPoint x: 1130, endPoint y: 101, distance: 41.6
click at [1130, 101] on div "1 Dokumenty uwięzienia / 1.1 Obozy i getta / [DATE] Obóz koncentracyjny [GEOGRA…" at bounding box center [963, 105] width 595 height 28
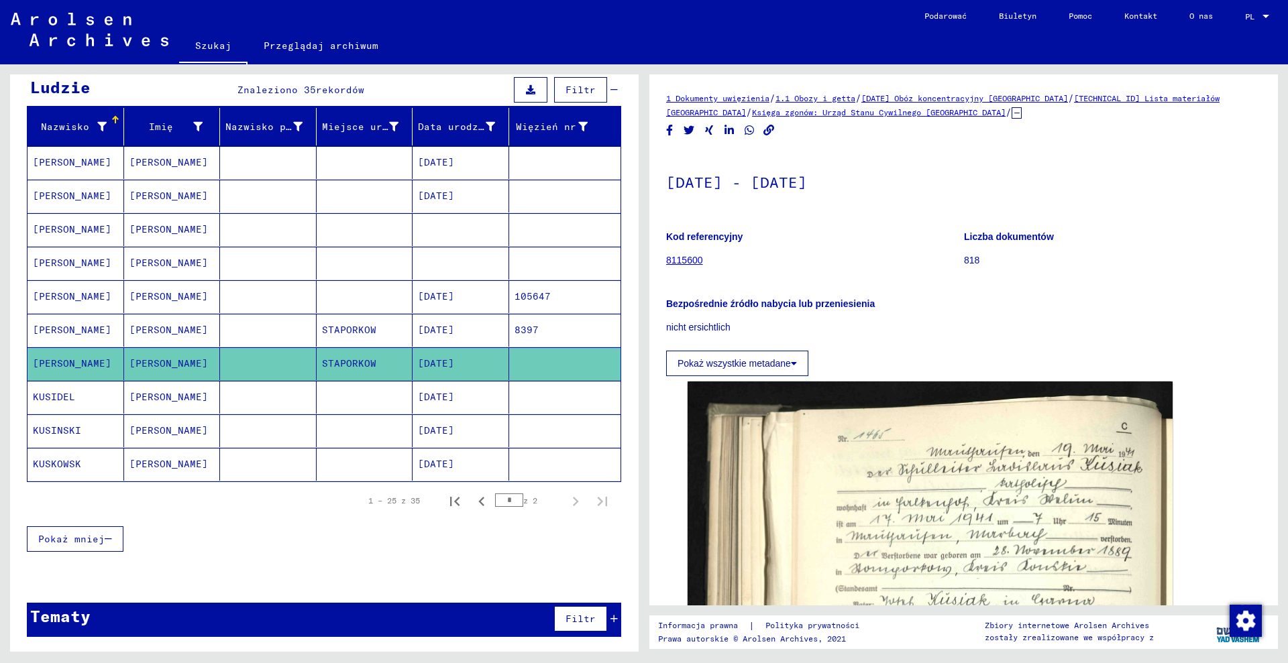
copy font "[TECHNICAL_ID]"
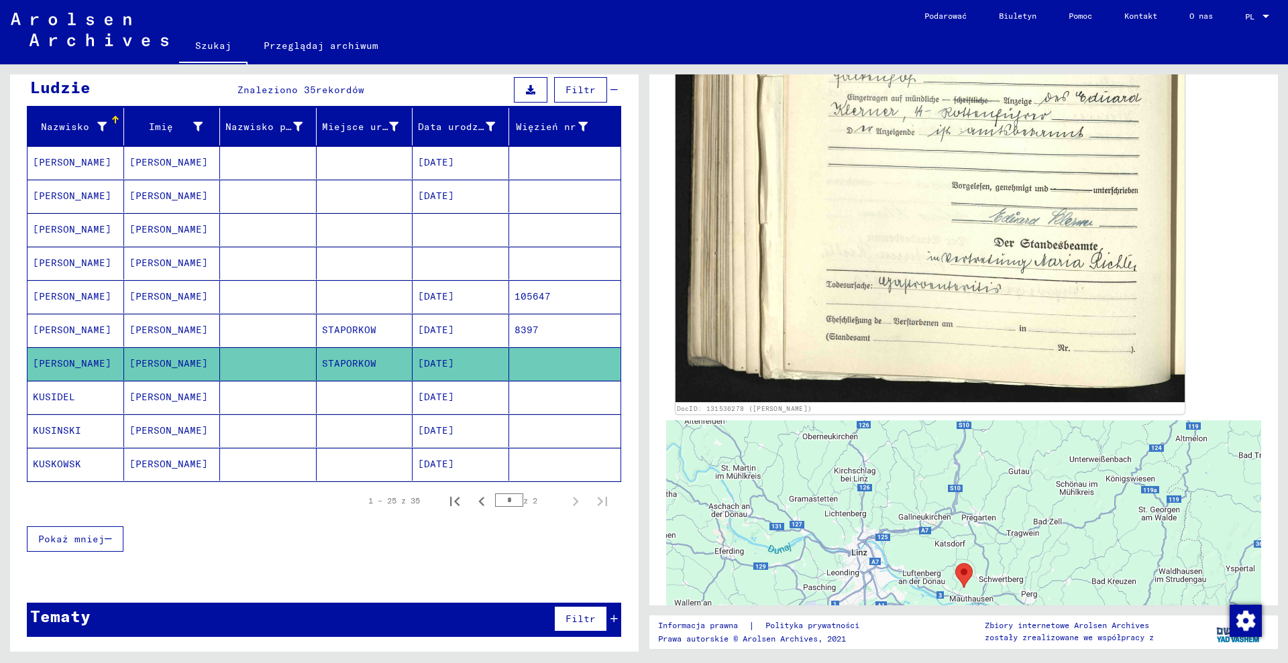
scroll to position [671, 0]
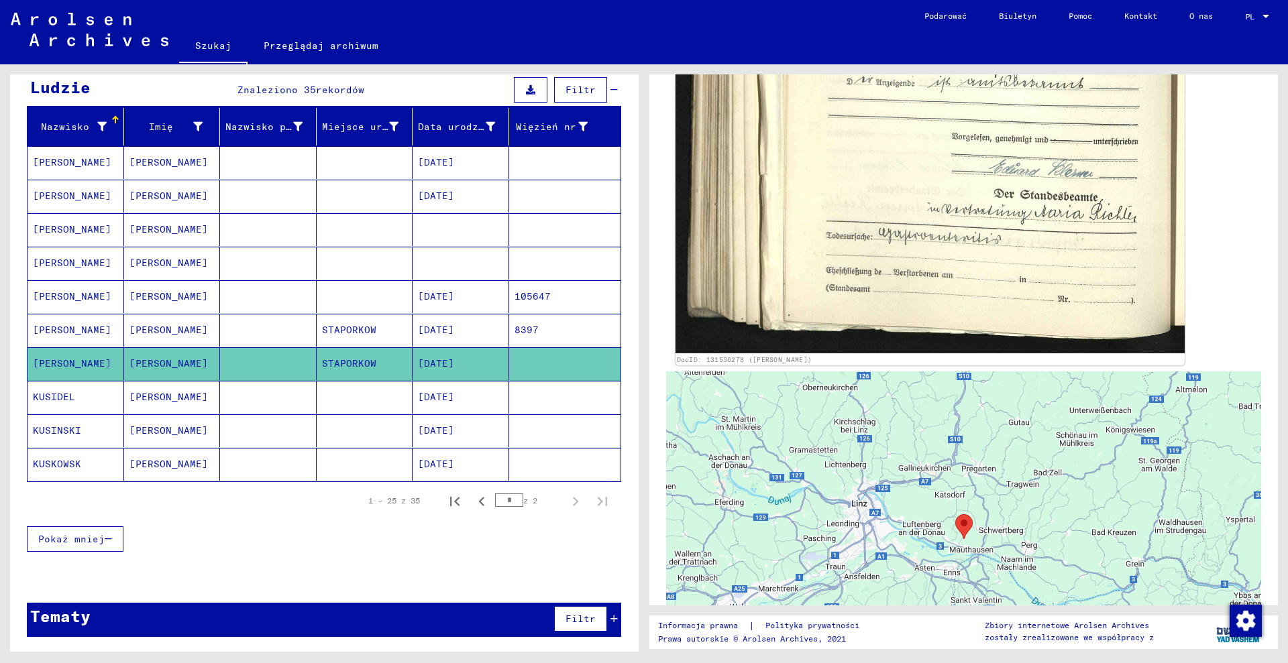
click at [838, 263] on img at bounding box center [929, 24] width 509 height 659
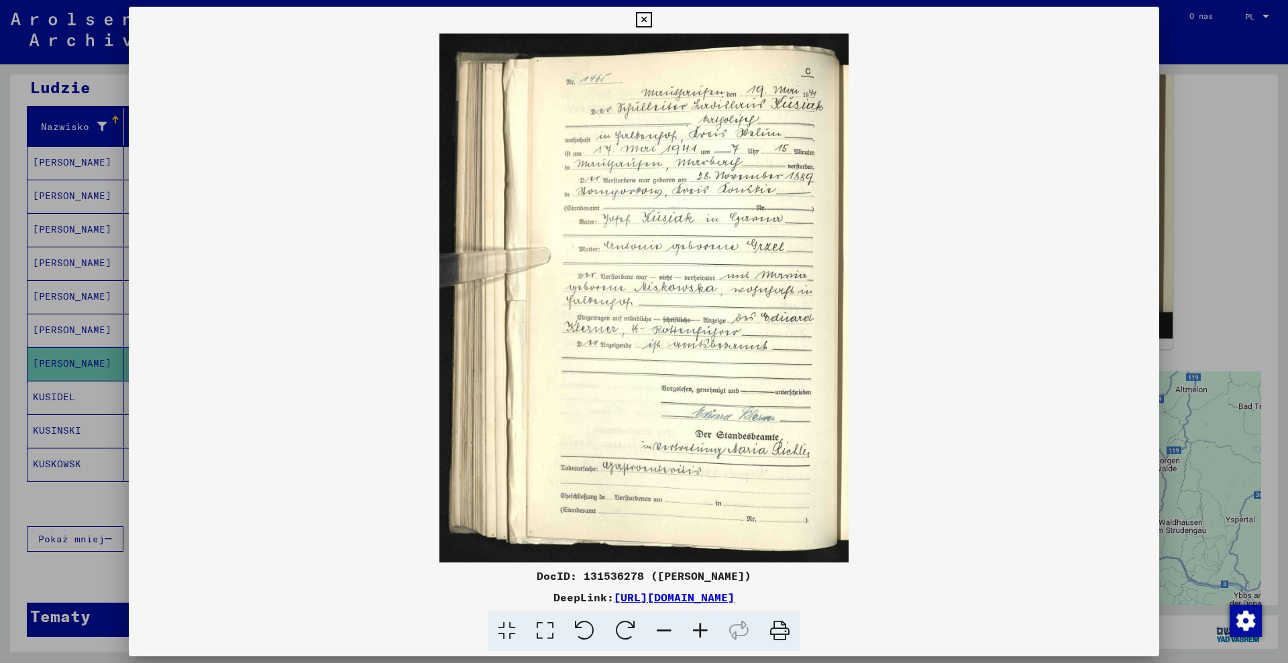
drag, startPoint x: 574, startPoint y: 577, endPoint x: 636, endPoint y: 574, distance: 62.5
click at [636, 574] on font "DocID: 131536278 ([PERSON_NAME])" at bounding box center [644, 575] width 215 height 13
drag, startPoint x: 628, startPoint y: 575, endPoint x: 796, endPoint y: 585, distance: 168.7
click at [796, 585] on div "DocID: 131536278 ([PERSON_NAME]) DeepLink: [URL][DOMAIN_NAME]" at bounding box center [644, 610] width 1030 height 84
drag, startPoint x: 574, startPoint y: 575, endPoint x: 631, endPoint y: 573, distance: 57.1
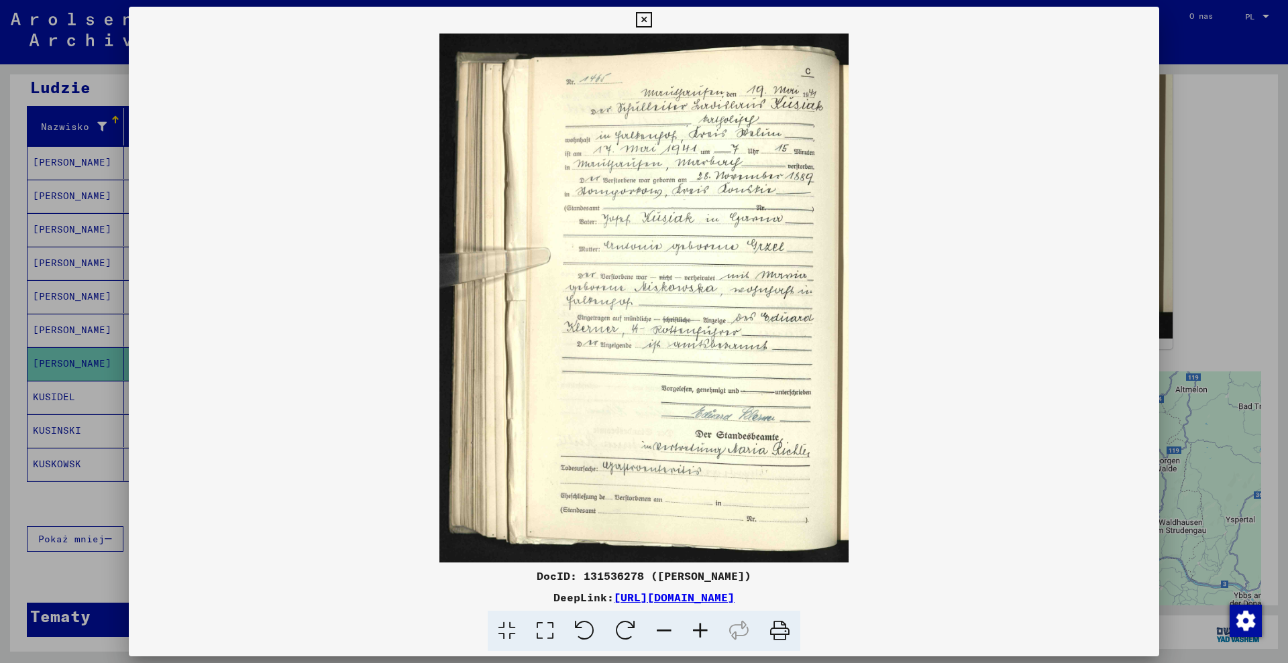
click at [631, 573] on font "DocID: 131536278 ([PERSON_NAME])" at bounding box center [644, 575] width 215 height 13
copy font "131536278"
drag, startPoint x: 654, startPoint y: 577, endPoint x: 753, endPoint y: 577, distance: 99.3
click at [751, 577] on font "DocID: 131536278 ([PERSON_NAME])" at bounding box center [644, 575] width 215 height 13
copy font "[PERSON_NAME]"
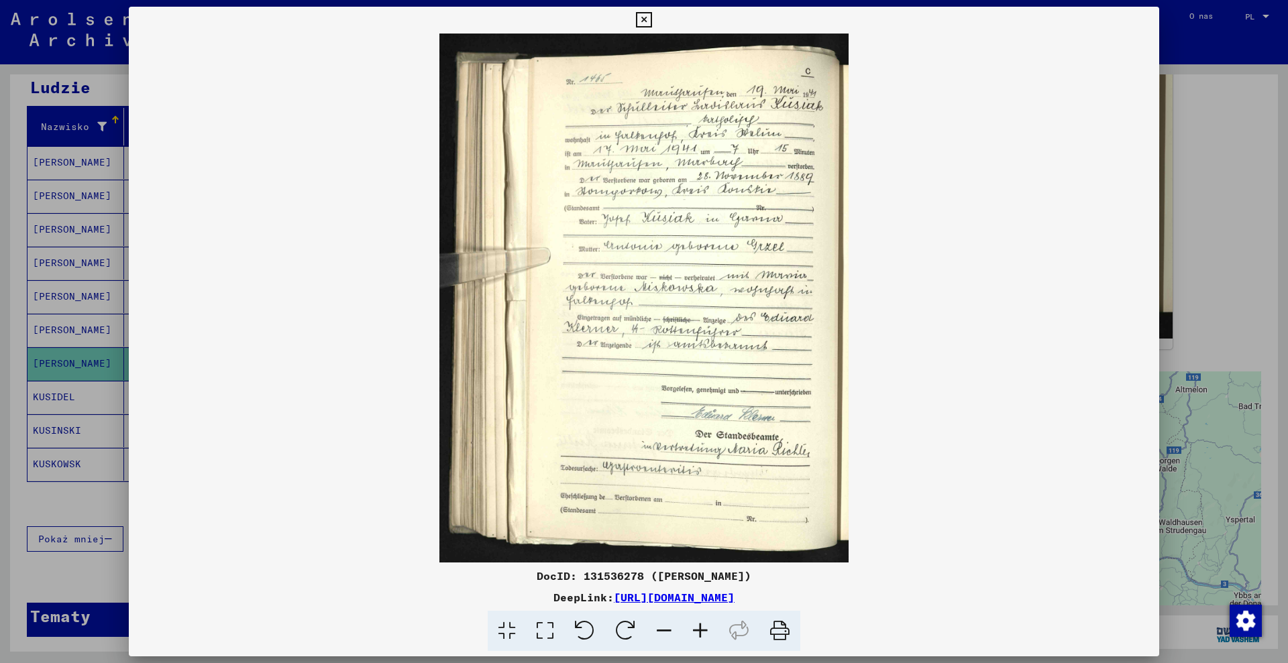
click at [40, 115] on div at bounding box center [644, 331] width 1288 height 663
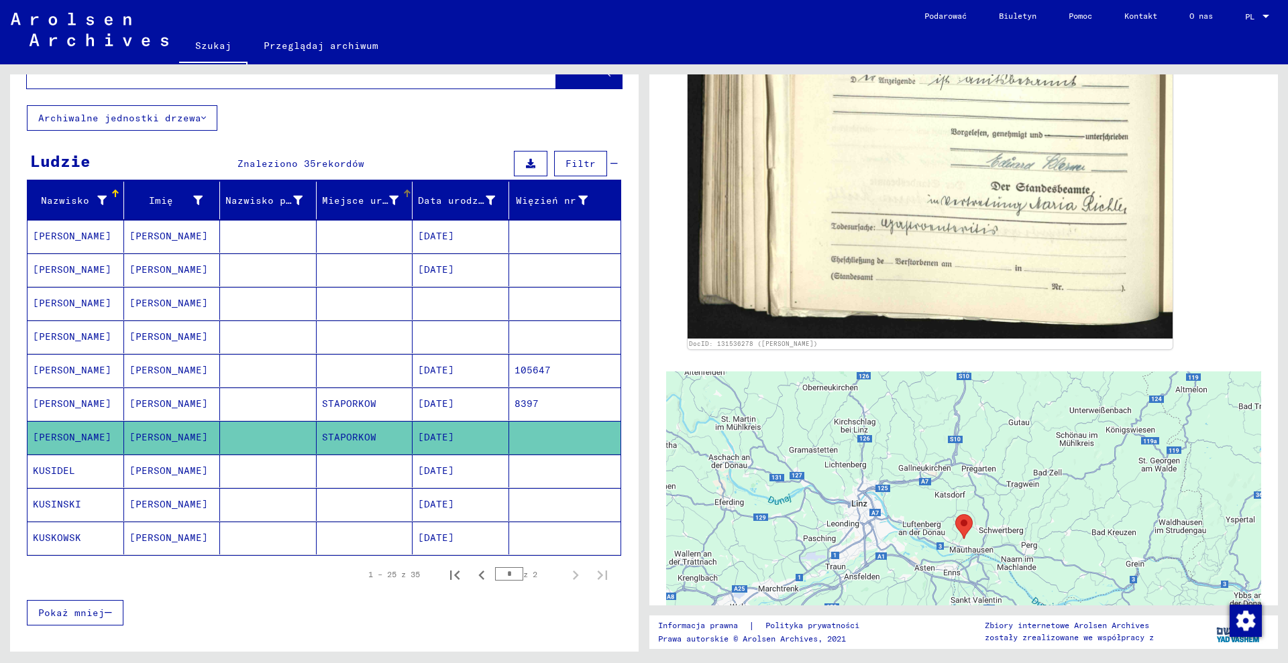
scroll to position [0, 0]
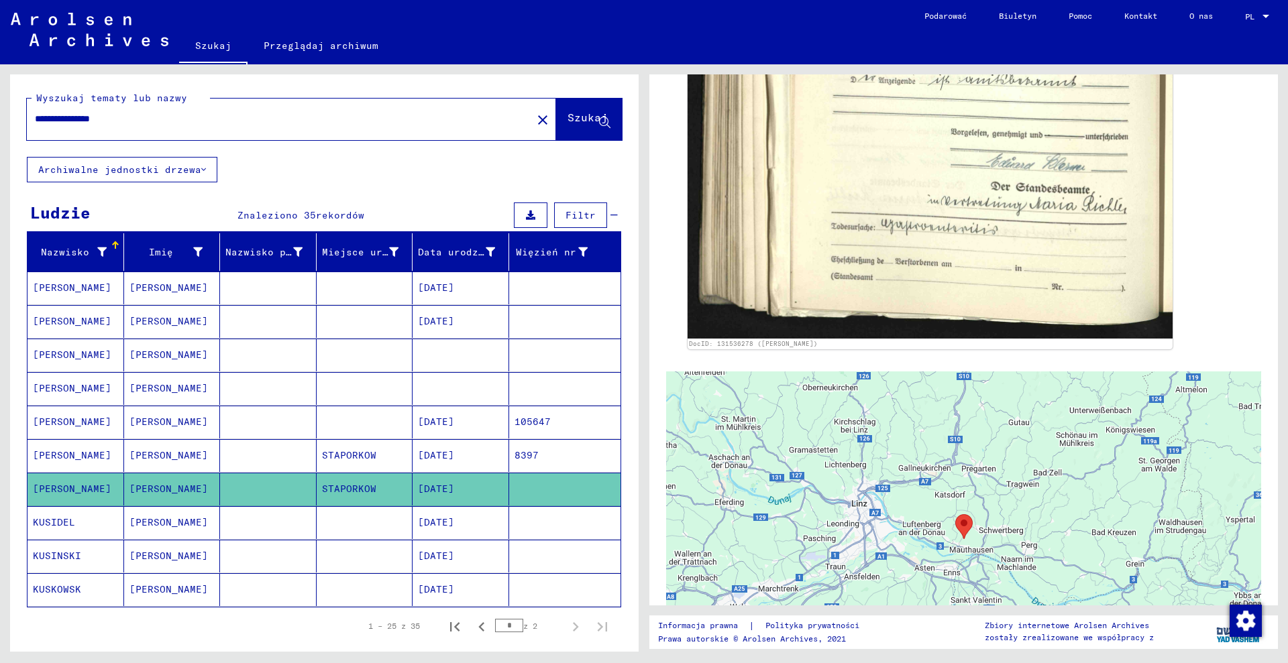
click at [270, 130] on div "**********" at bounding box center [275, 119] width 497 height 30
click at [269, 125] on input "**********" at bounding box center [279, 119] width 489 height 14
type input "*"
paste input "**********"
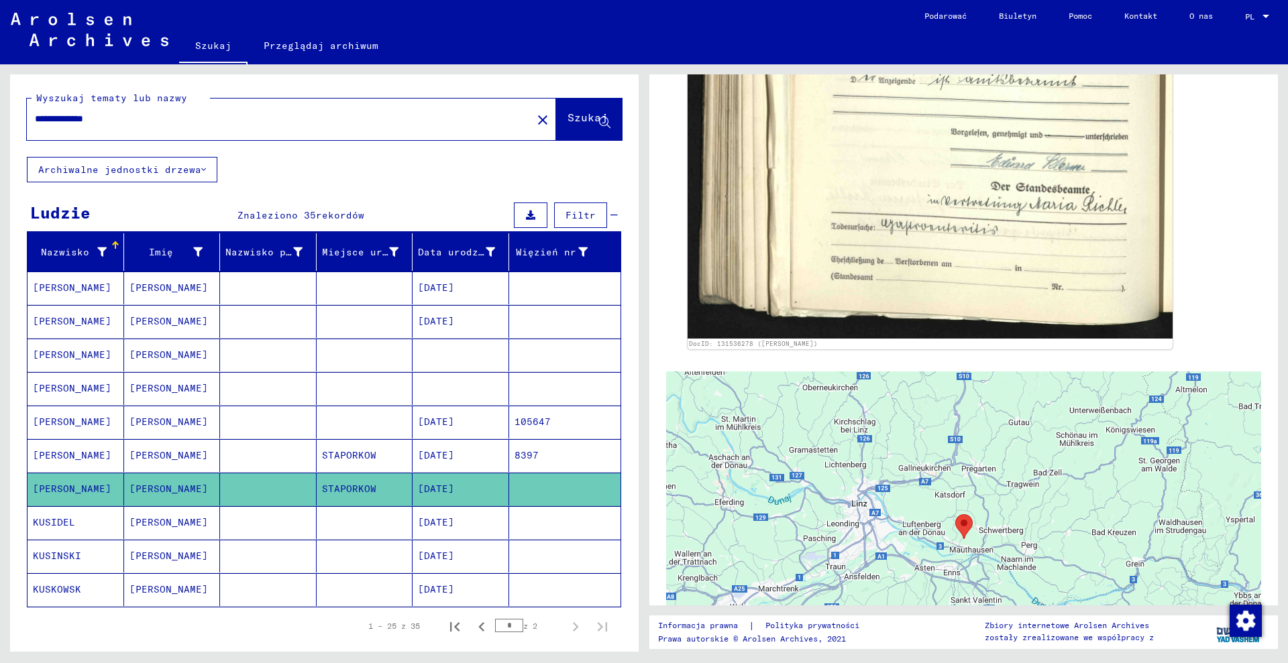
type input "**********"
click at [577, 119] on font "Szukaj" at bounding box center [587, 117] width 40 height 13
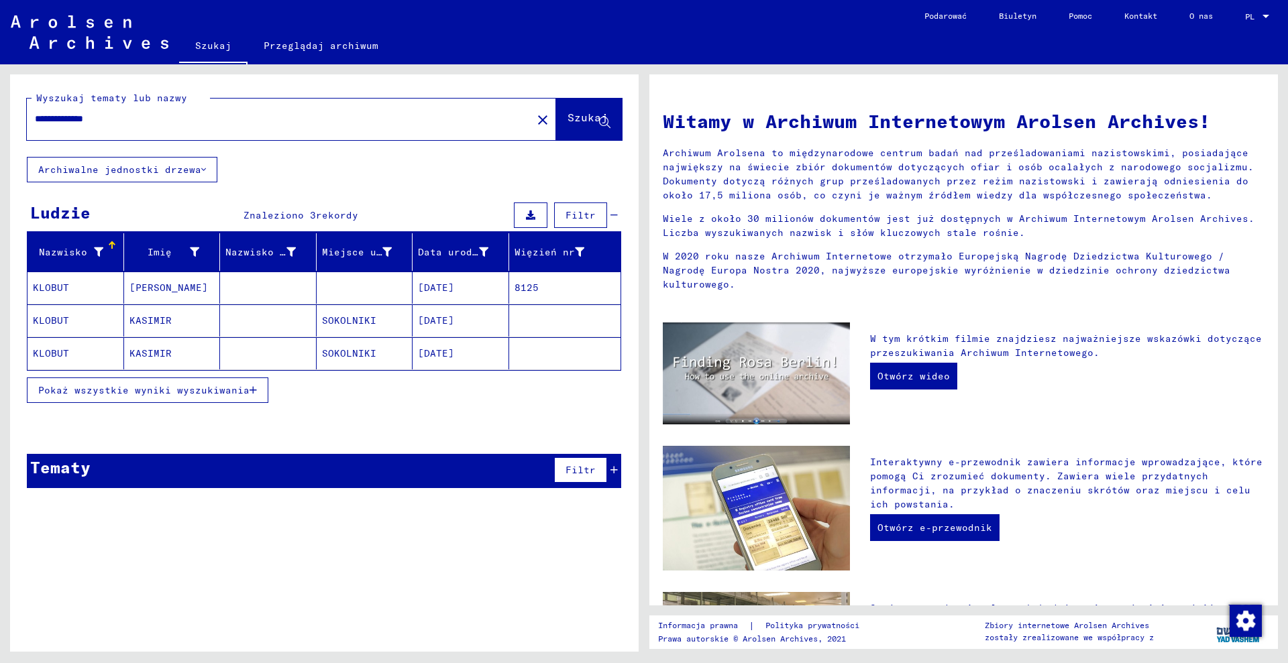
click at [190, 392] on font "Pokaż wszystkie wyniki wyszukiwania" at bounding box center [143, 390] width 211 height 12
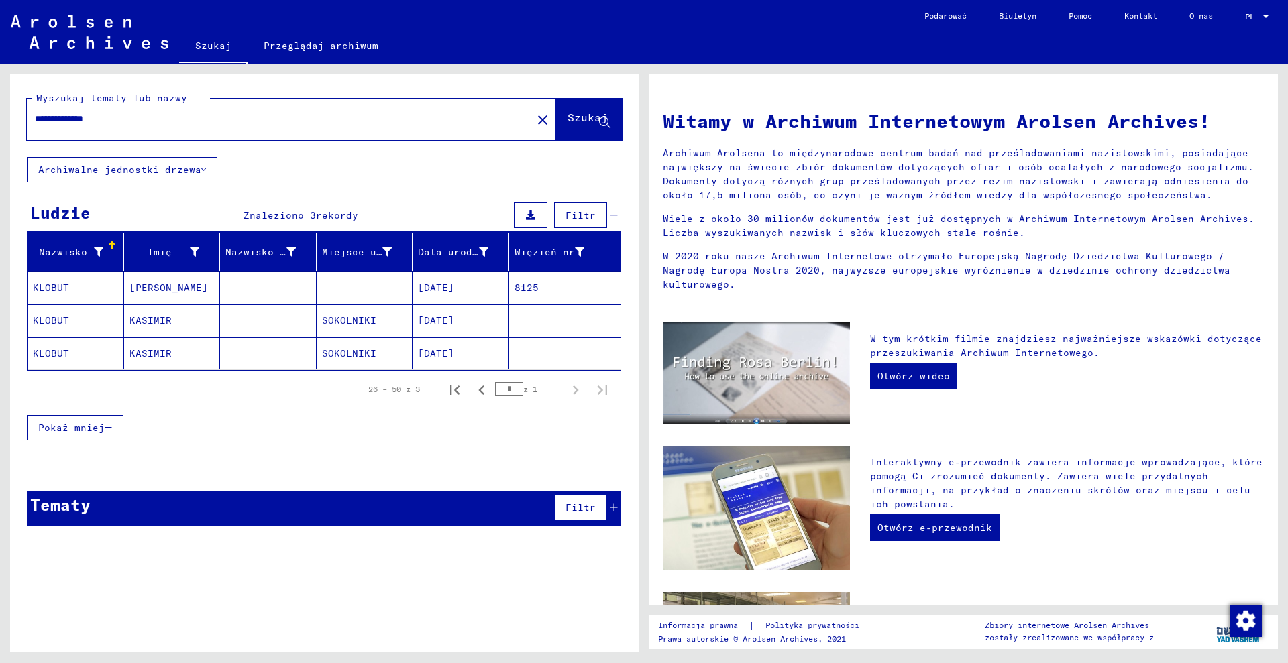
click at [447, 287] on font "[DATE]" at bounding box center [436, 288] width 36 height 12
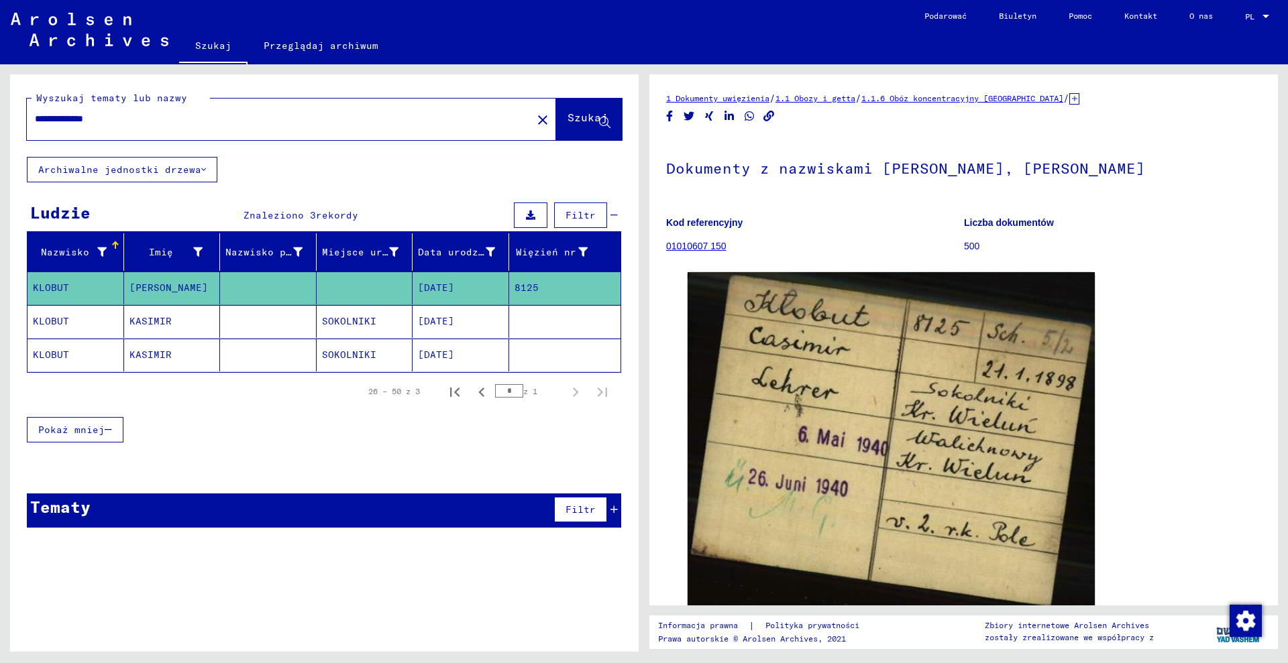
click at [1069, 97] on icon at bounding box center [1074, 98] width 10 height 11
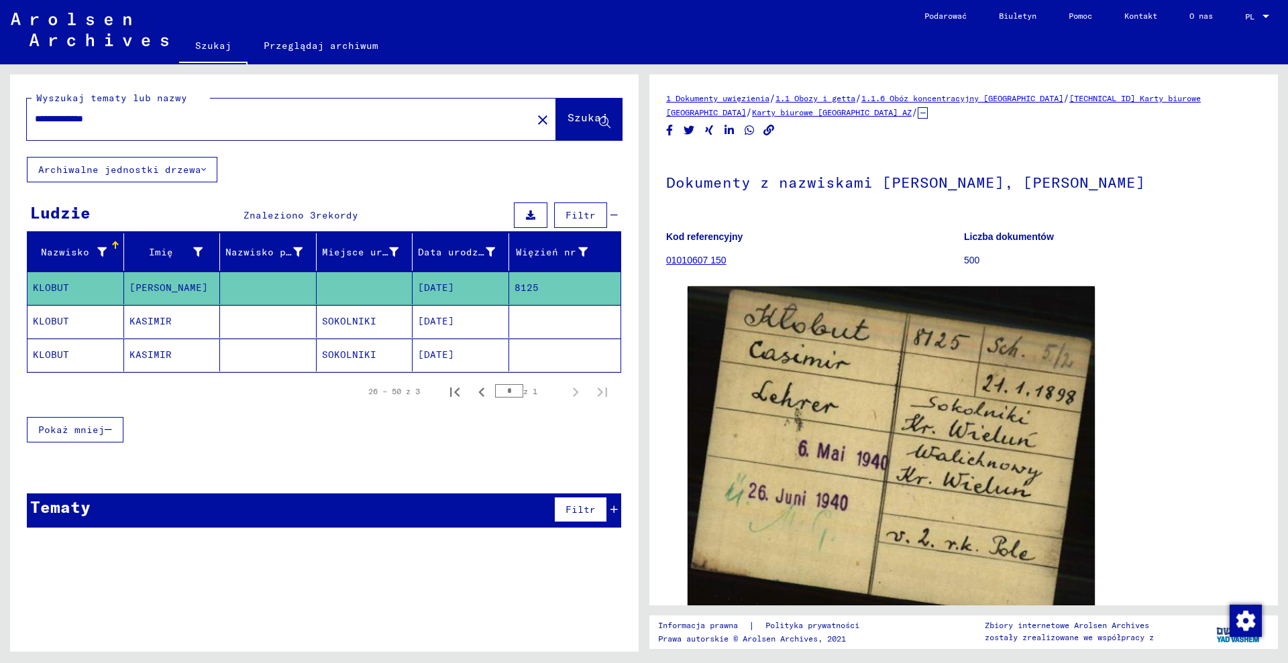
drag, startPoint x: 1111, startPoint y: 80, endPoint x: 1158, endPoint y: 98, distance: 50.1
click at [1158, 98] on div "1 Dokumenty uwięzienia / 1.1 Obozy i getta / 1.1.6 Obóz koncentracyjny [GEOGRAP…" at bounding box center [963, 339] width 629 height 531
drag, startPoint x: 1140, startPoint y: 155, endPoint x: 1136, endPoint y: 148, distance: 8.2
click at [1141, 155] on h1 "Dokumenty z nazwiskami [PERSON_NAME], [PERSON_NAME]" at bounding box center [963, 181] width 595 height 59
click at [1101, 80] on div "1 Dokumenty uwięzienia / 1.1 Obozy i getta / 1.1.6 Obóz koncentracyjny [GEOGRAP…" at bounding box center [963, 339] width 629 height 531
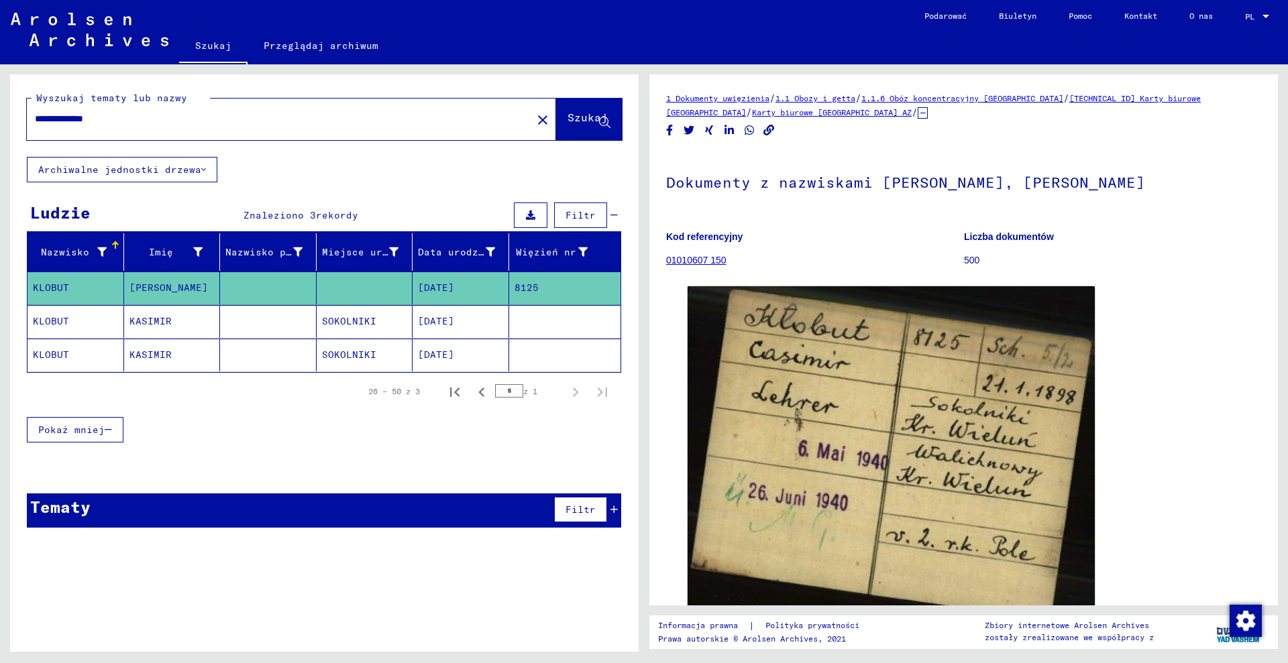
drag, startPoint x: 1103, startPoint y: 78, endPoint x: 1183, endPoint y: 97, distance: 82.0
click at [1201, 101] on div "1 Dokumenty uwięzienia / 1.1 Obozy i getta / 1.1.6 Obóz koncentracyjny [GEOGRAP…" at bounding box center [963, 339] width 629 height 531
copy font "Karty biurowe Dacha"
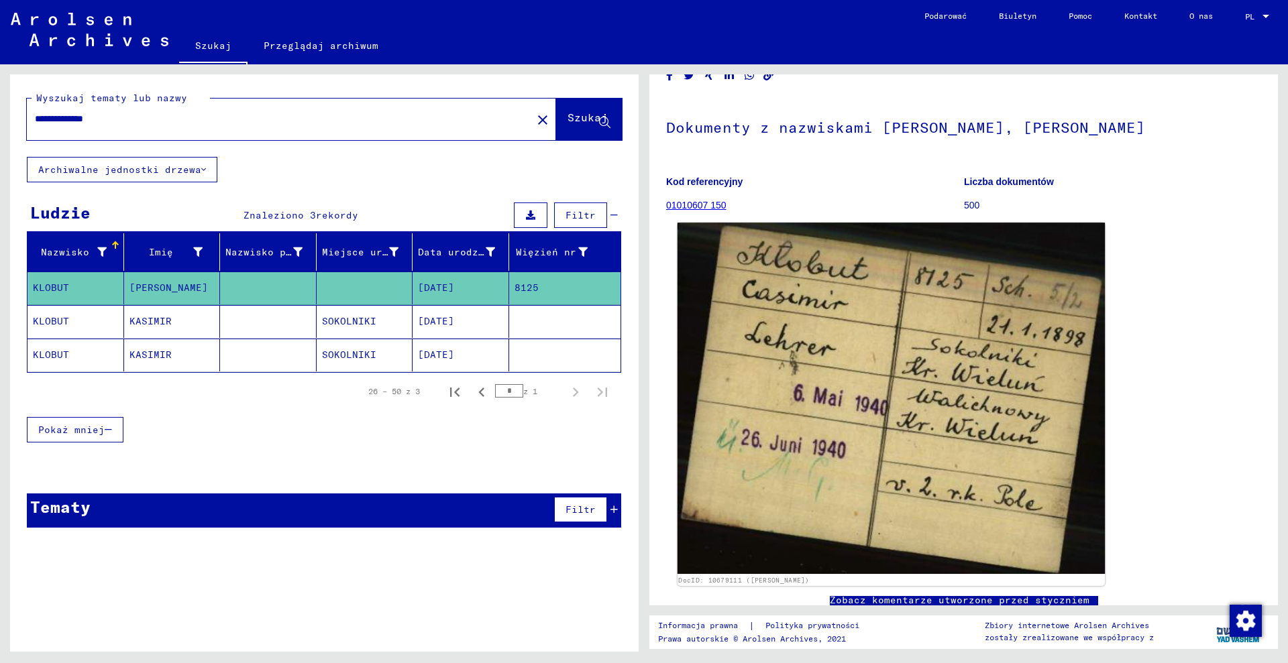
scroll to position [84, 0]
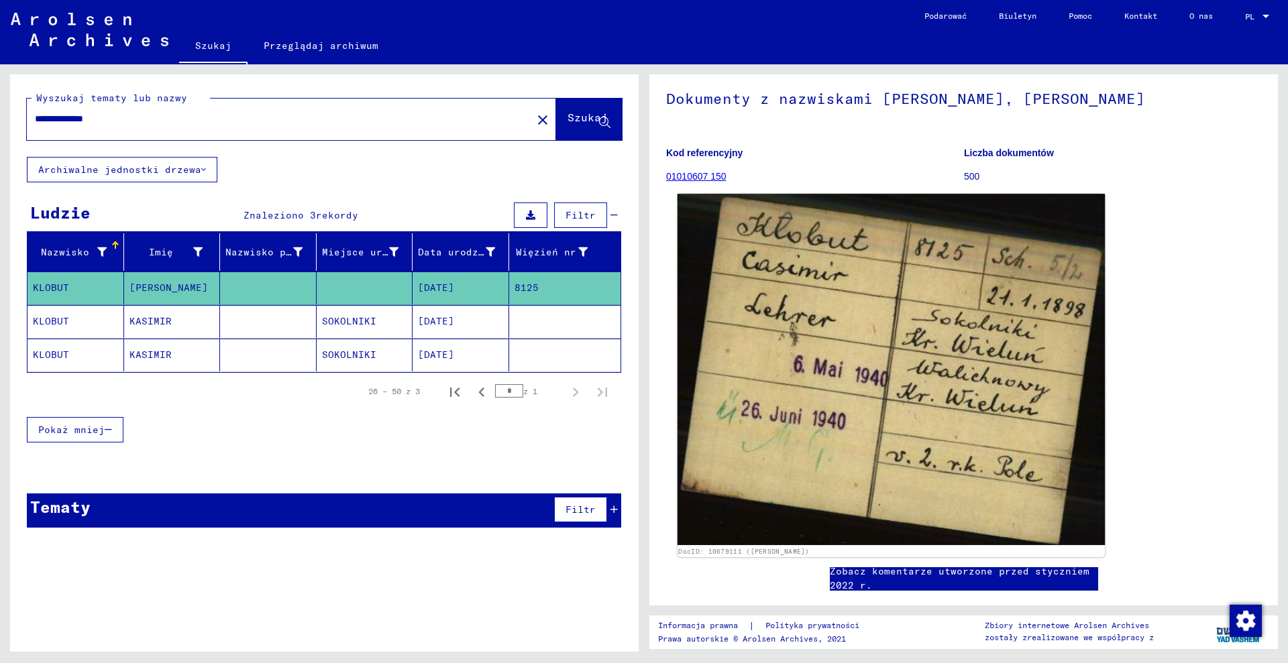
click at [851, 417] on img at bounding box center [891, 369] width 428 height 351
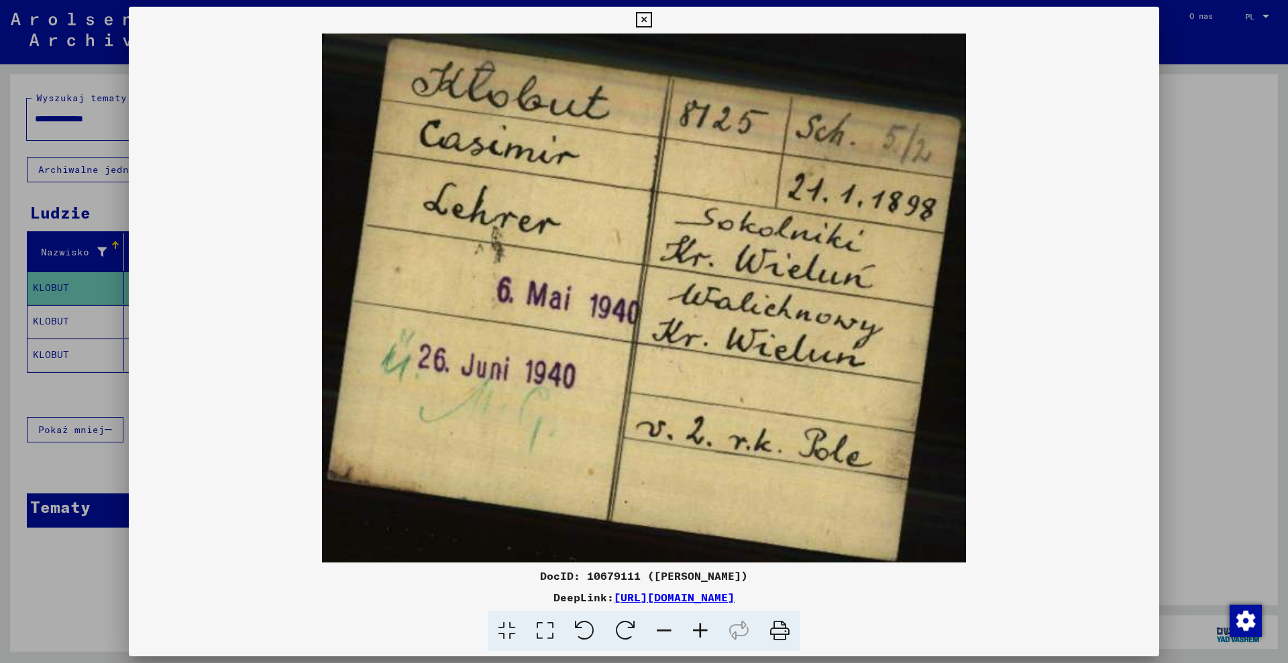
drag, startPoint x: 653, startPoint y: 575, endPoint x: 732, endPoint y: 576, distance: 79.2
click at [740, 579] on font "DocID: 10679111 ([PERSON_NAME])" at bounding box center [644, 575] width 208 height 13
drag, startPoint x: 732, startPoint y: 576, endPoint x: 708, endPoint y: 580, distance: 24.4
click at [712, 583] on div "DocID: 10679111 ([PERSON_NAME])" at bounding box center [644, 576] width 1030 height 16
click at [669, 576] on font "DocID: 10679111 ([PERSON_NAME])" at bounding box center [644, 575] width 208 height 13
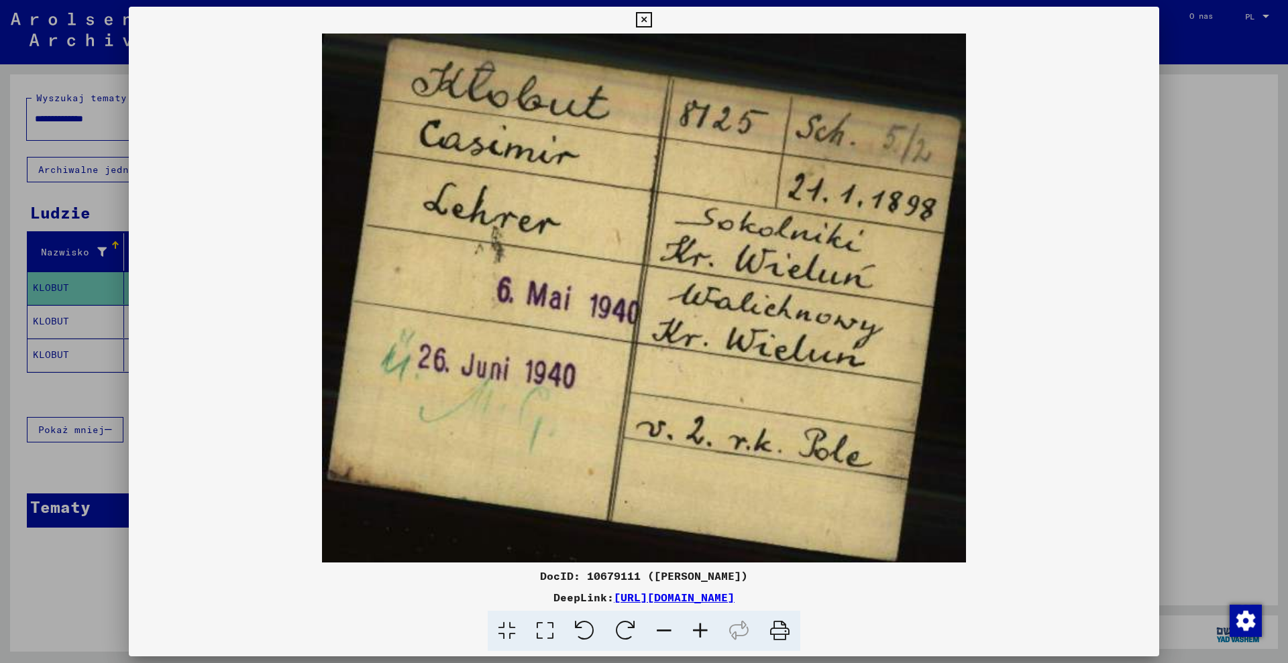
drag, startPoint x: 653, startPoint y: 577, endPoint x: 743, endPoint y: 578, distance: 90.6
click at [743, 578] on font "DocID: 10679111 ([PERSON_NAME])" at bounding box center [644, 575] width 208 height 13
copy font "[PERSON_NAME]"
click at [1213, 182] on div at bounding box center [644, 331] width 1288 height 663
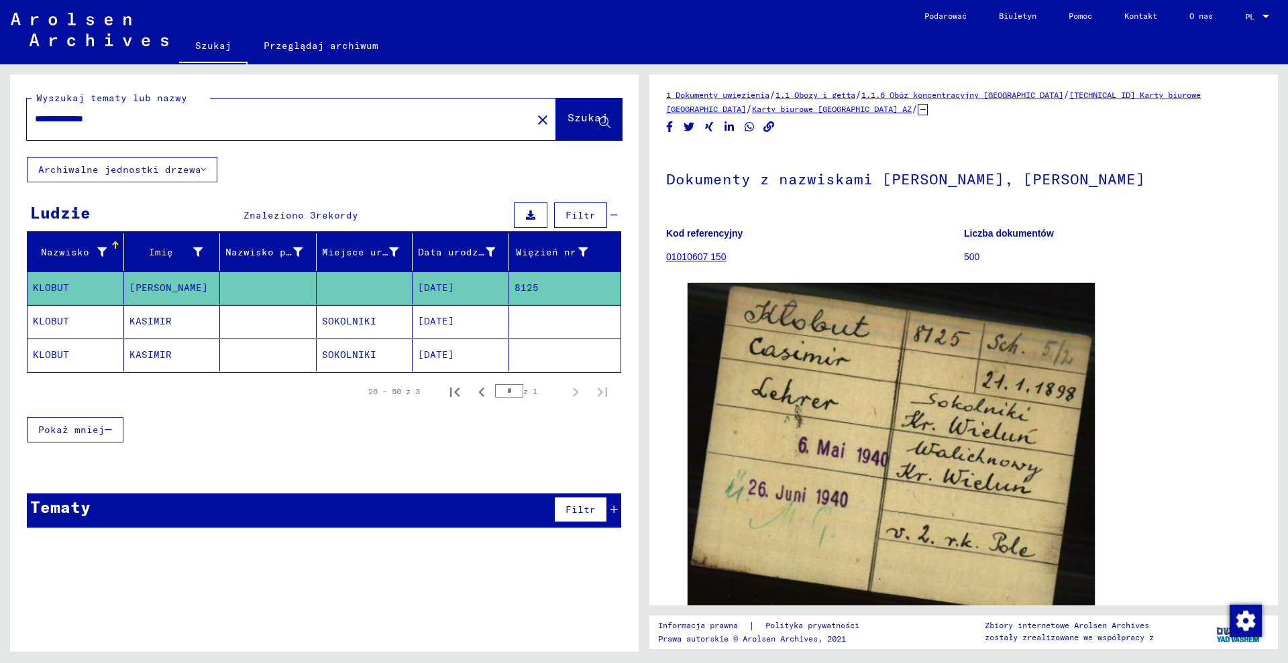
scroll to position [0, 0]
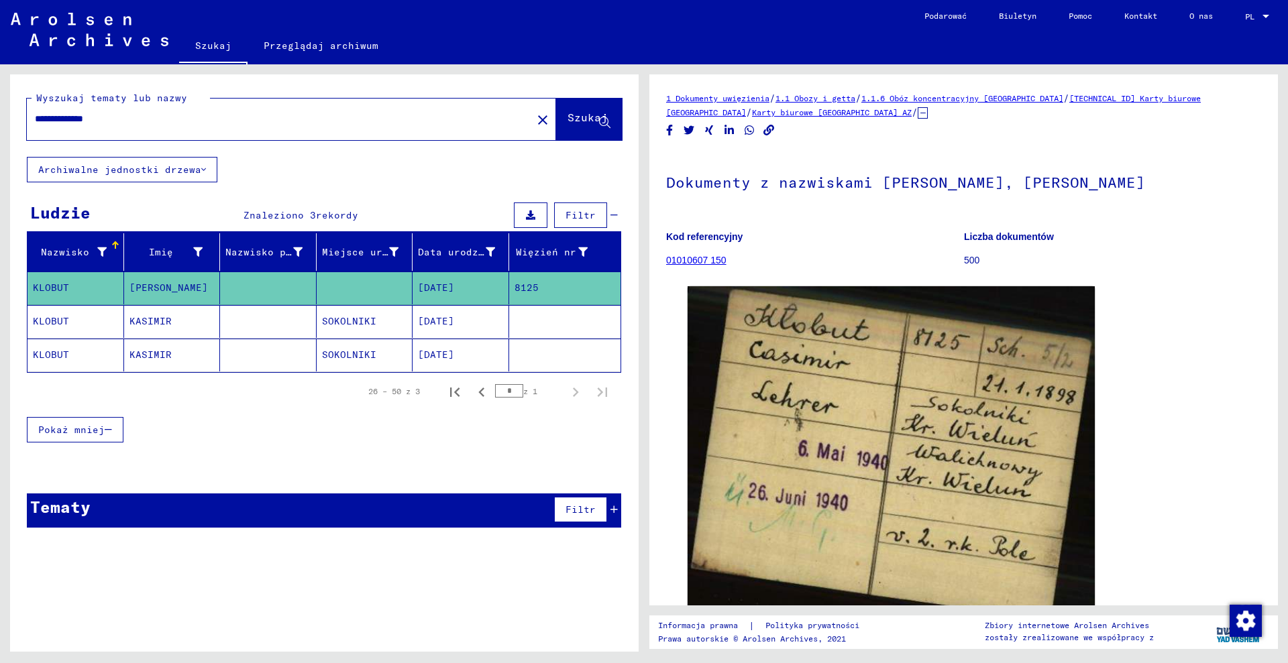
drag, startPoint x: 1064, startPoint y: 103, endPoint x: 1087, endPoint y: 101, distance: 23.6
click at [1099, 102] on div "1 Dokumenty uwięzienia / 1.1 Obozy i getta / 1.1.6 Obóz koncentracyjny [GEOGRAP…" at bounding box center [963, 105] width 595 height 28
copy font "[TECHNICAL_ID]"
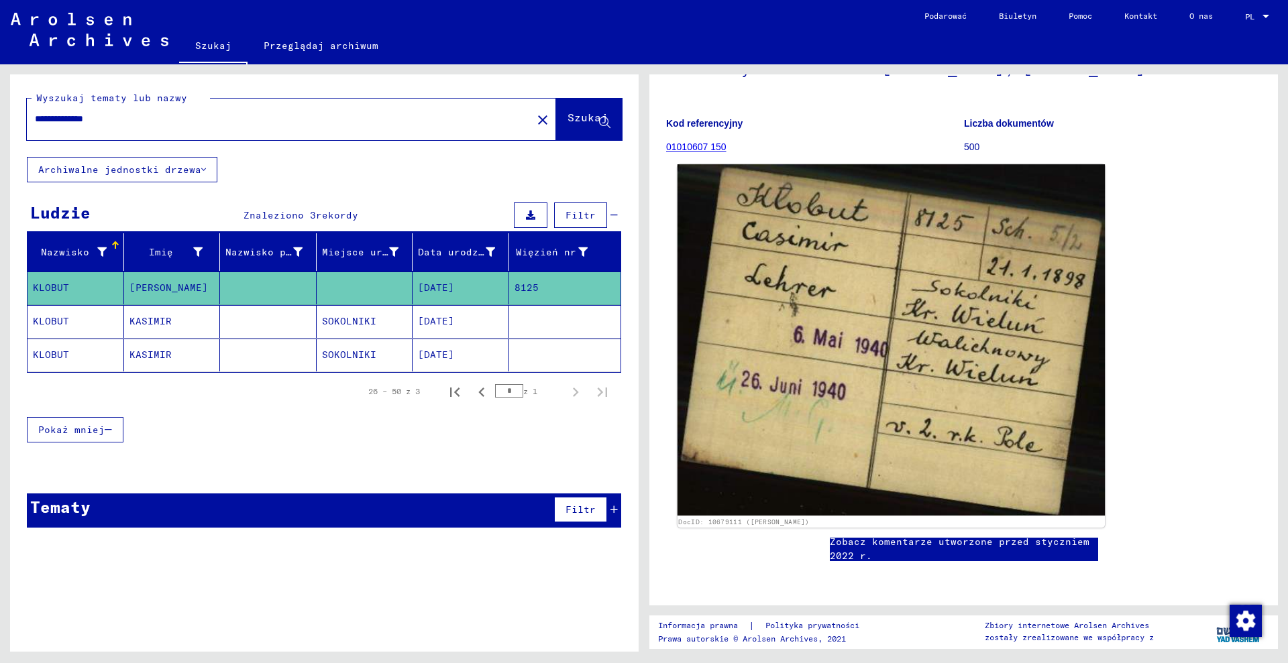
scroll to position [168, 0]
click at [824, 348] on img at bounding box center [891, 339] width 428 height 351
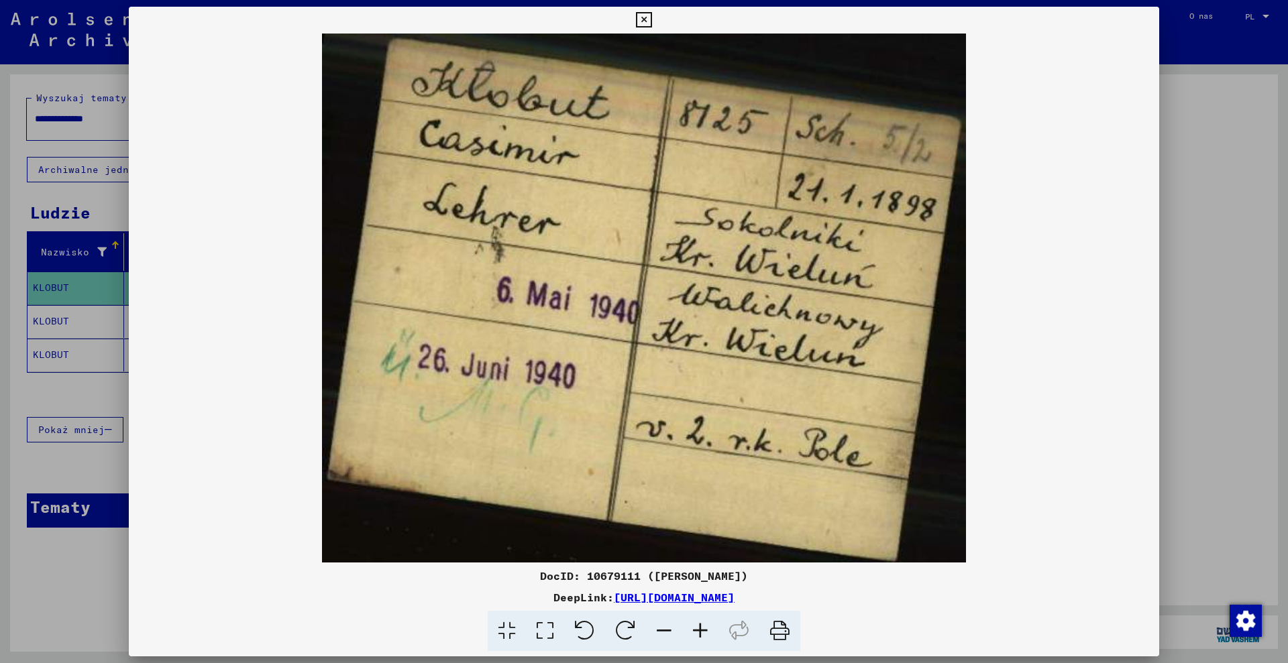
drag, startPoint x: 588, startPoint y: 575, endPoint x: 635, endPoint y: 576, distance: 47.0
click at [635, 576] on font "DocID: 10679111 ([PERSON_NAME])" at bounding box center [644, 575] width 208 height 13
click at [109, 362] on div at bounding box center [644, 331] width 1288 height 663
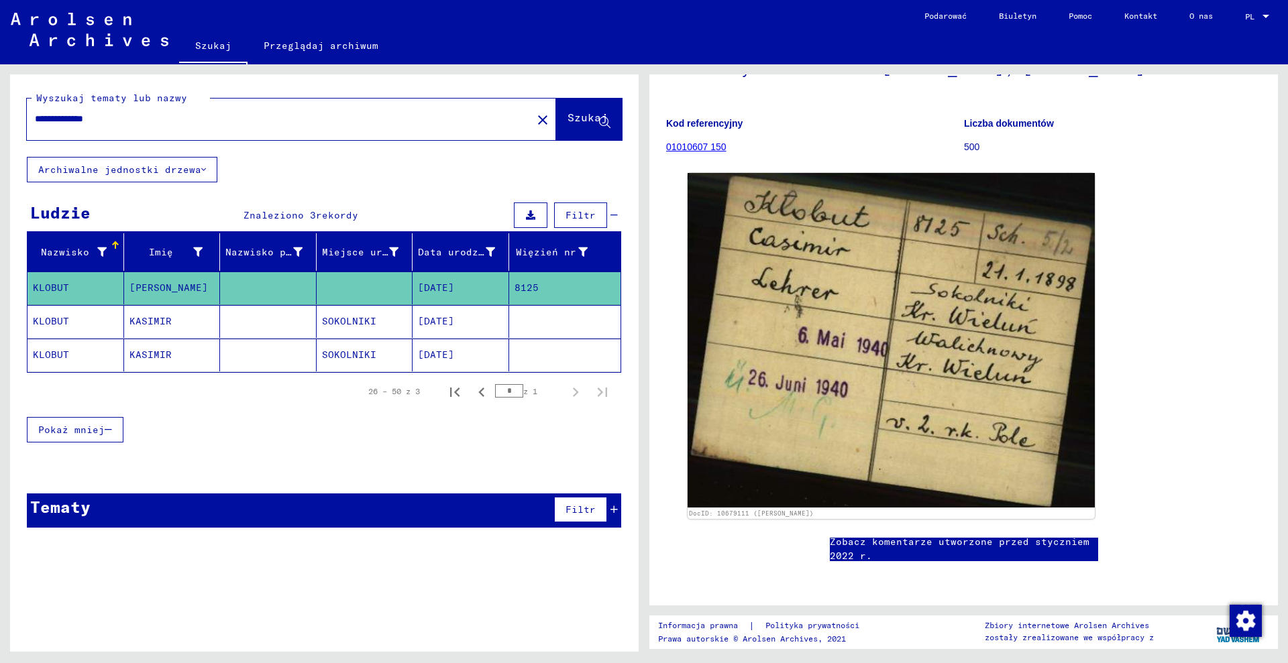
click at [386, 325] on mat-cell "SOKOLNIKI" at bounding box center [365, 321] width 97 height 33
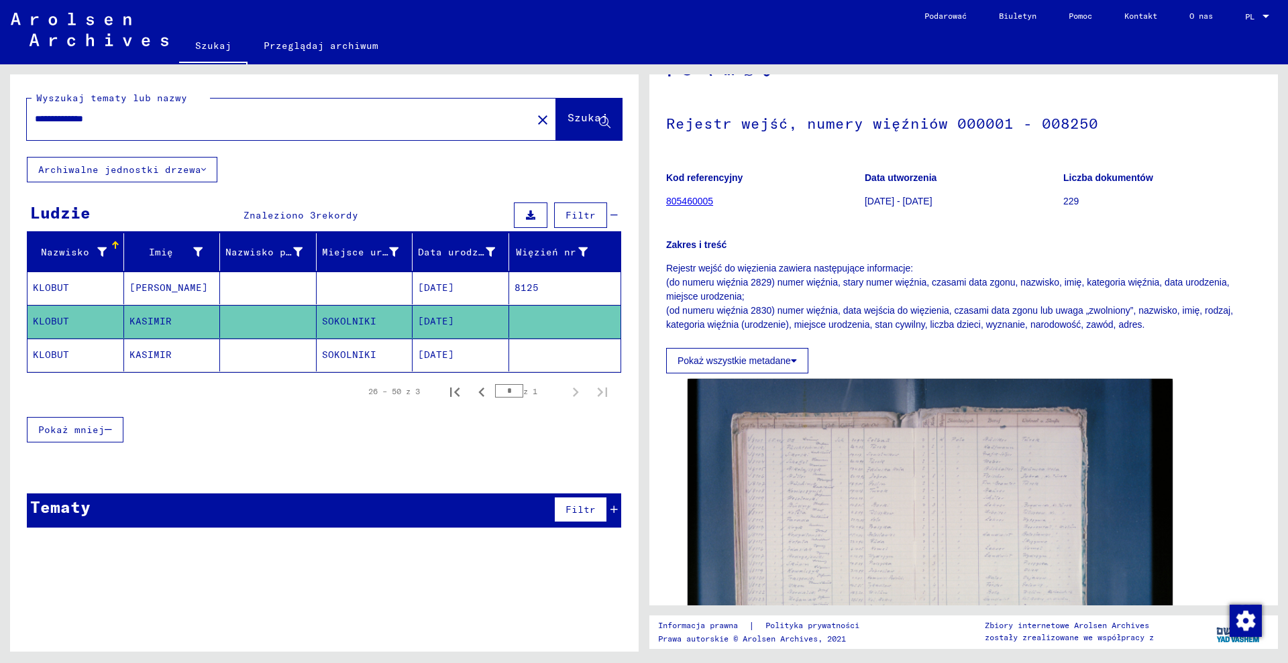
scroll to position [168, 0]
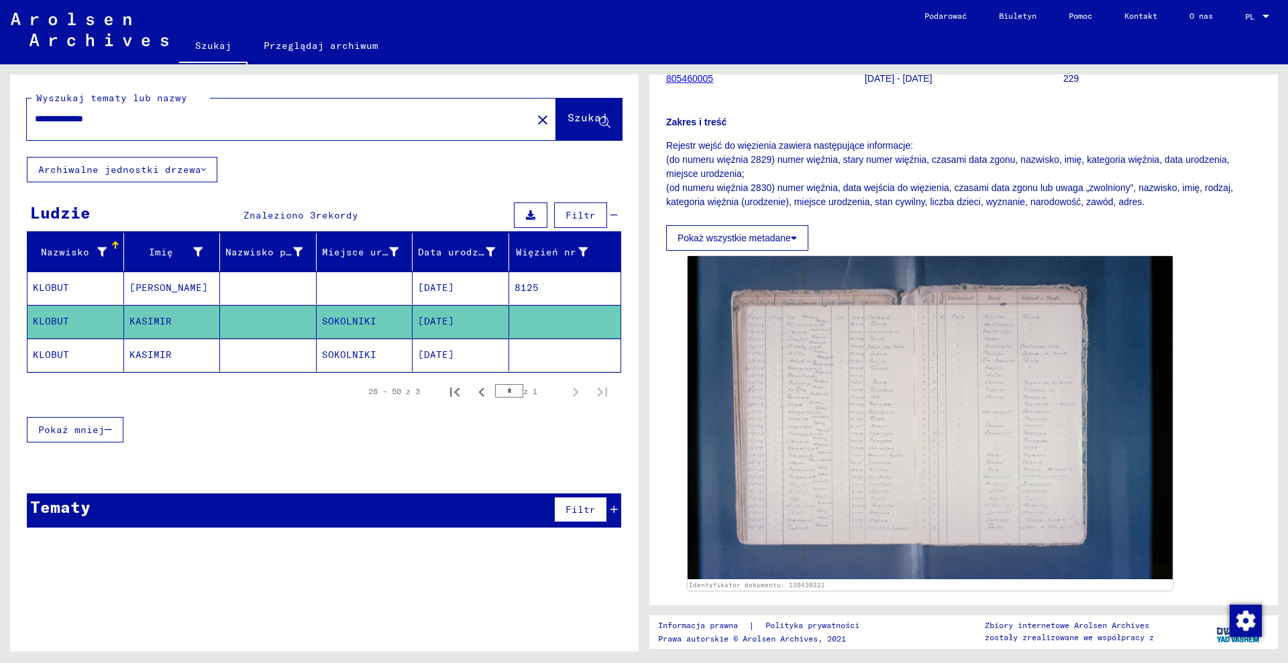
click at [447, 359] on font "[DATE]" at bounding box center [436, 355] width 36 height 12
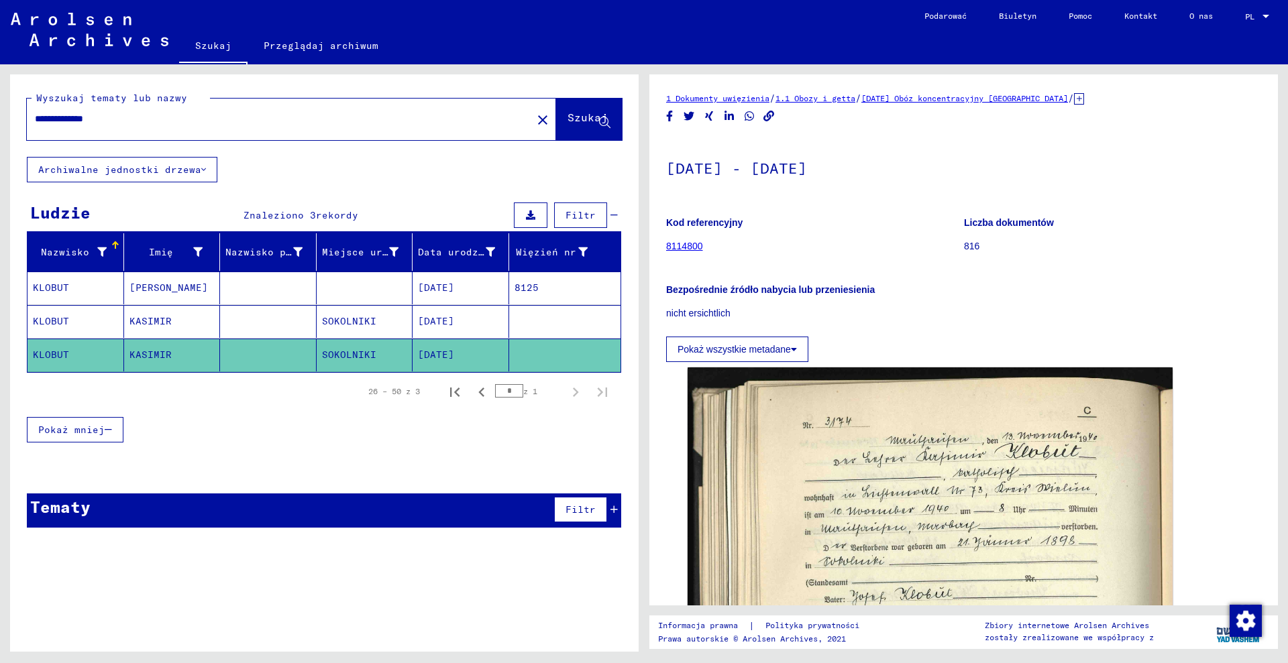
click at [1084, 99] on icon at bounding box center [1079, 98] width 10 height 11
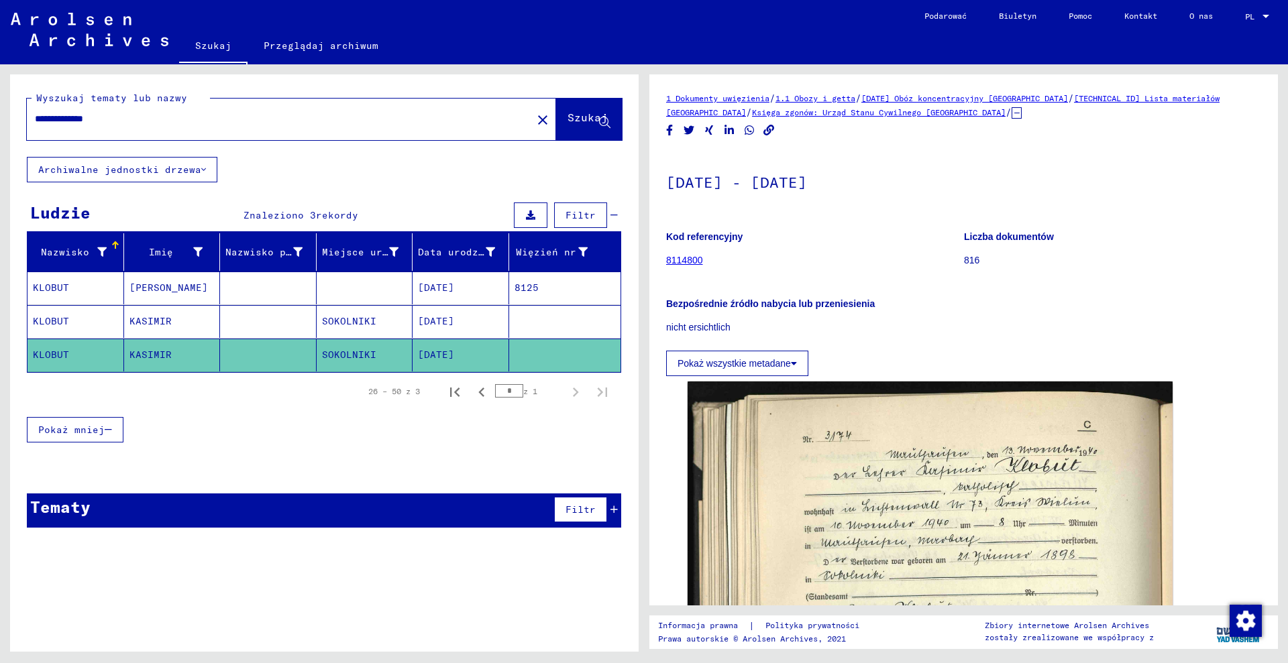
drag, startPoint x: 957, startPoint y: 123, endPoint x: 743, endPoint y: 117, distance: 214.1
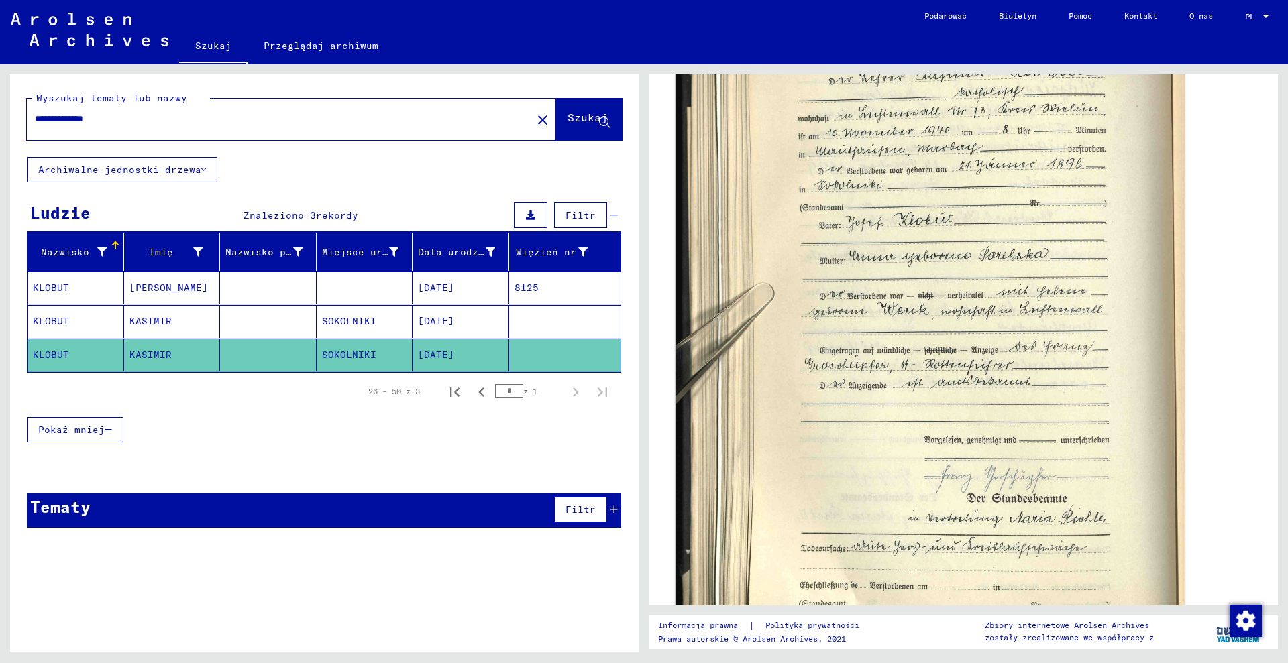
scroll to position [671, 0]
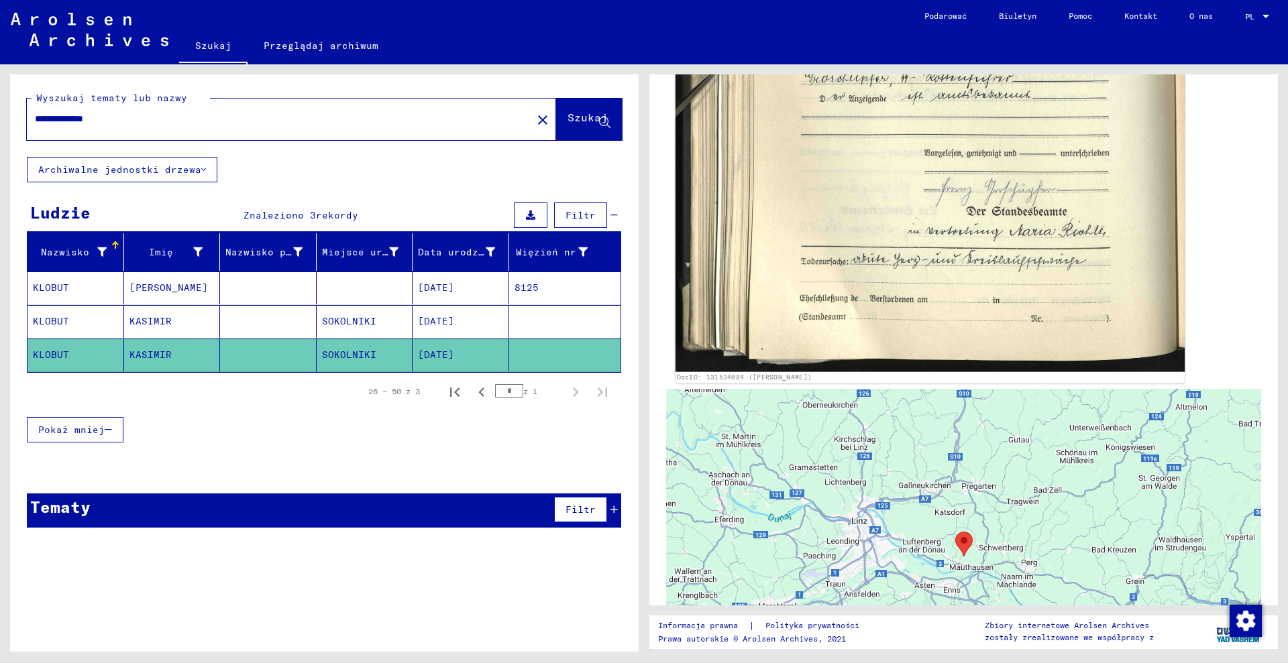
click at [910, 177] on img at bounding box center [929, 33] width 509 height 677
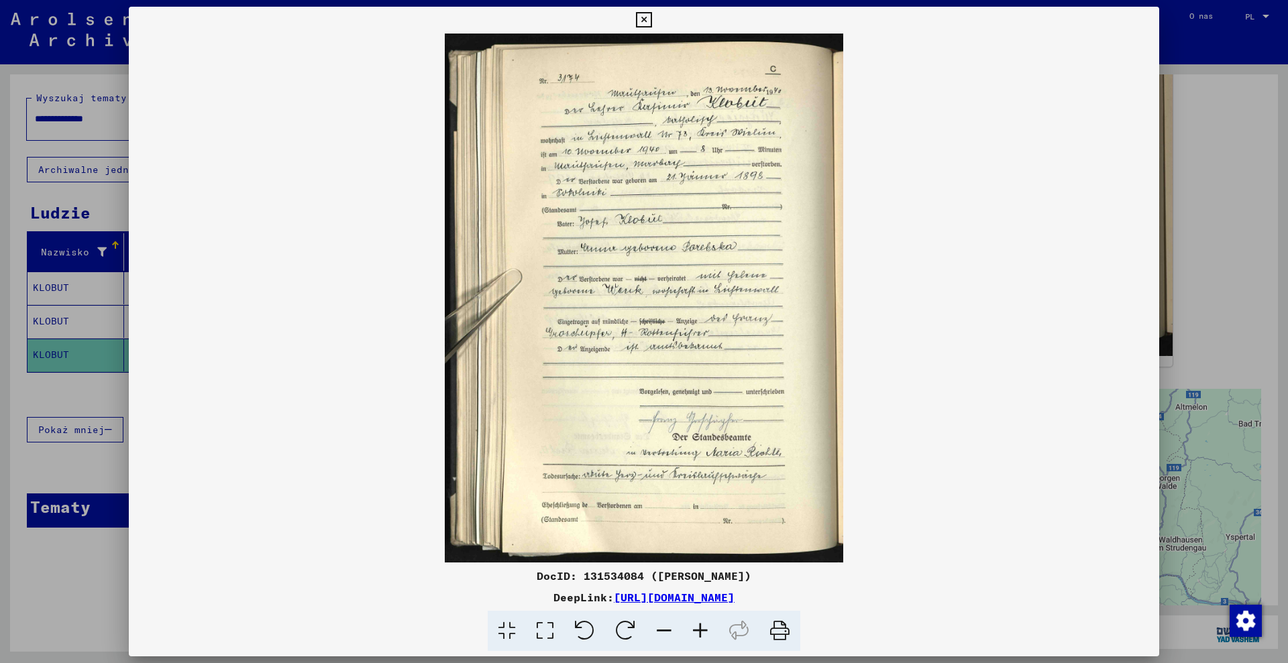
scroll to position [670, 0]
drag, startPoint x: 655, startPoint y: 578, endPoint x: 735, endPoint y: 576, distance: 79.8
click at [741, 576] on font "DocID: 131534084 ([PERSON_NAME])" at bounding box center [644, 575] width 215 height 13
click at [1262, 228] on div at bounding box center [644, 331] width 1288 height 663
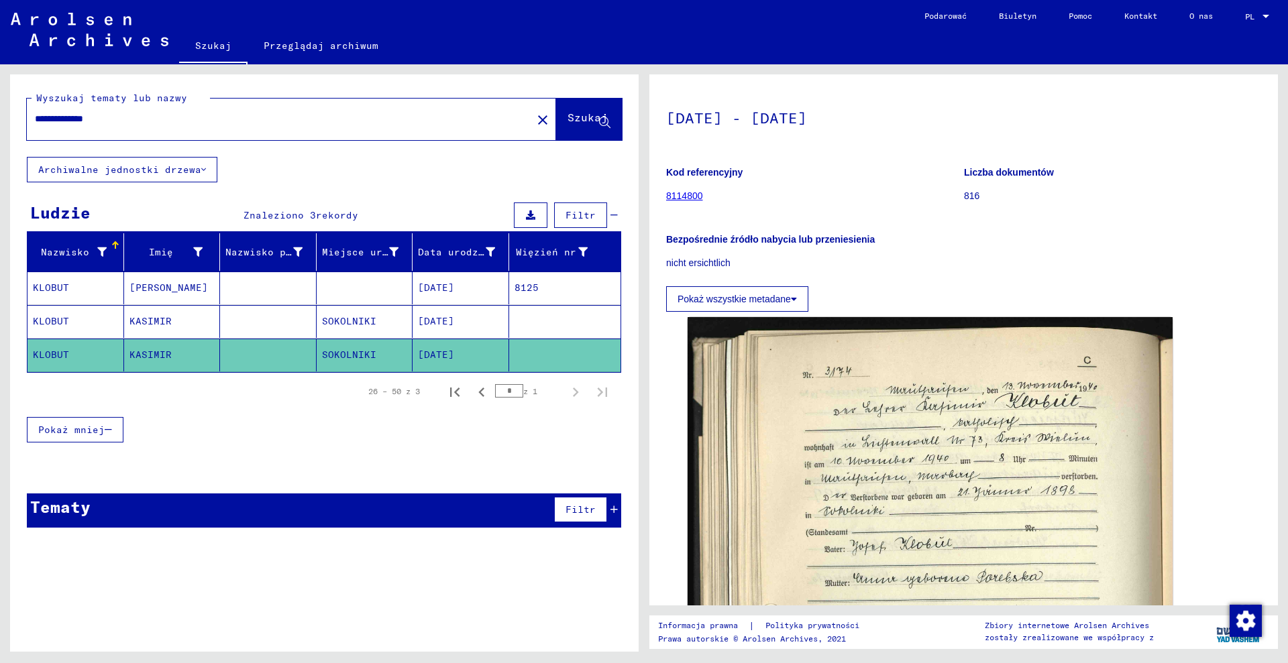
scroll to position [0, 0]
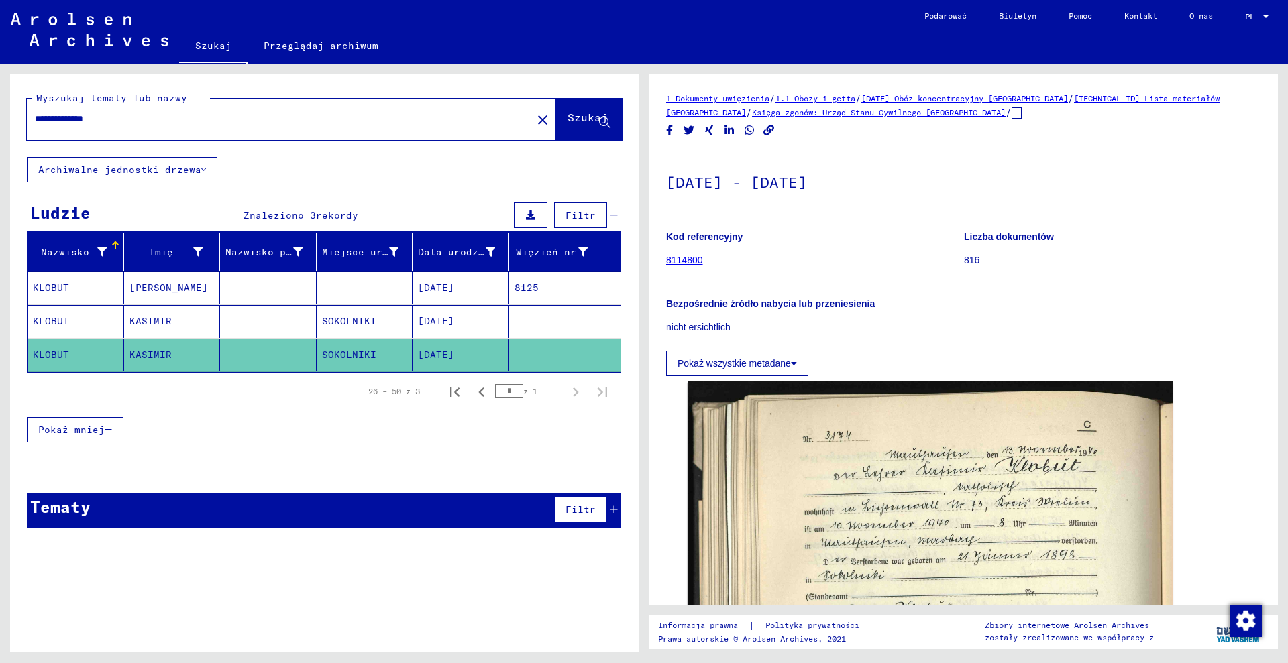
drag, startPoint x: 1091, startPoint y: 88, endPoint x: 1131, endPoint y: 101, distance: 41.6
click at [1131, 101] on div "1 Dokumenty uwięzienia / 1.1 Obozy i getta / [DATE] Obóz koncentracyjny [GEOGRA…" at bounding box center [963, 339] width 629 height 531
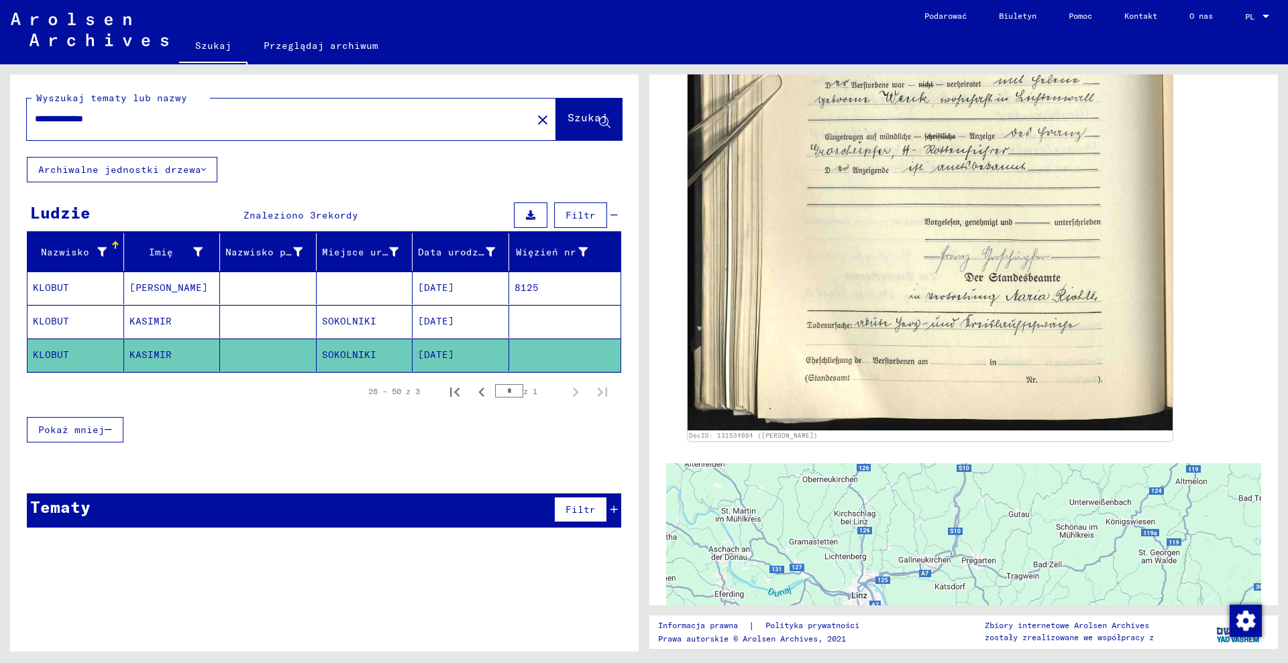
scroll to position [671, 0]
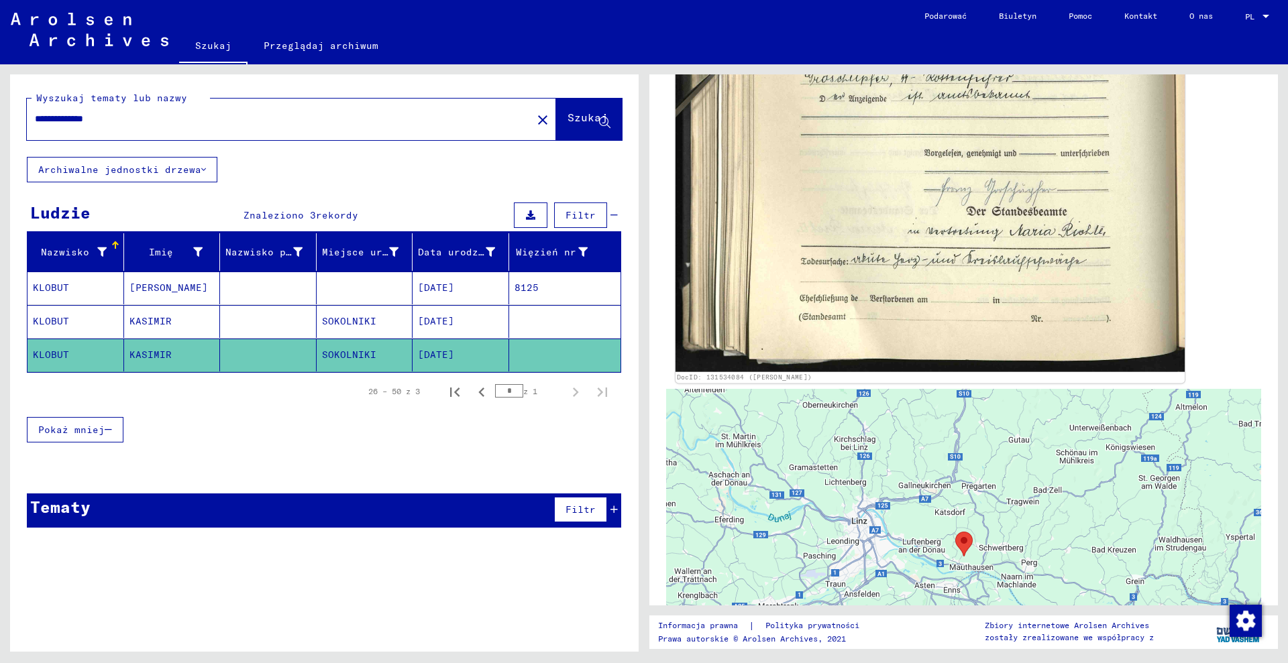
click at [891, 303] on img at bounding box center [929, 33] width 509 height 677
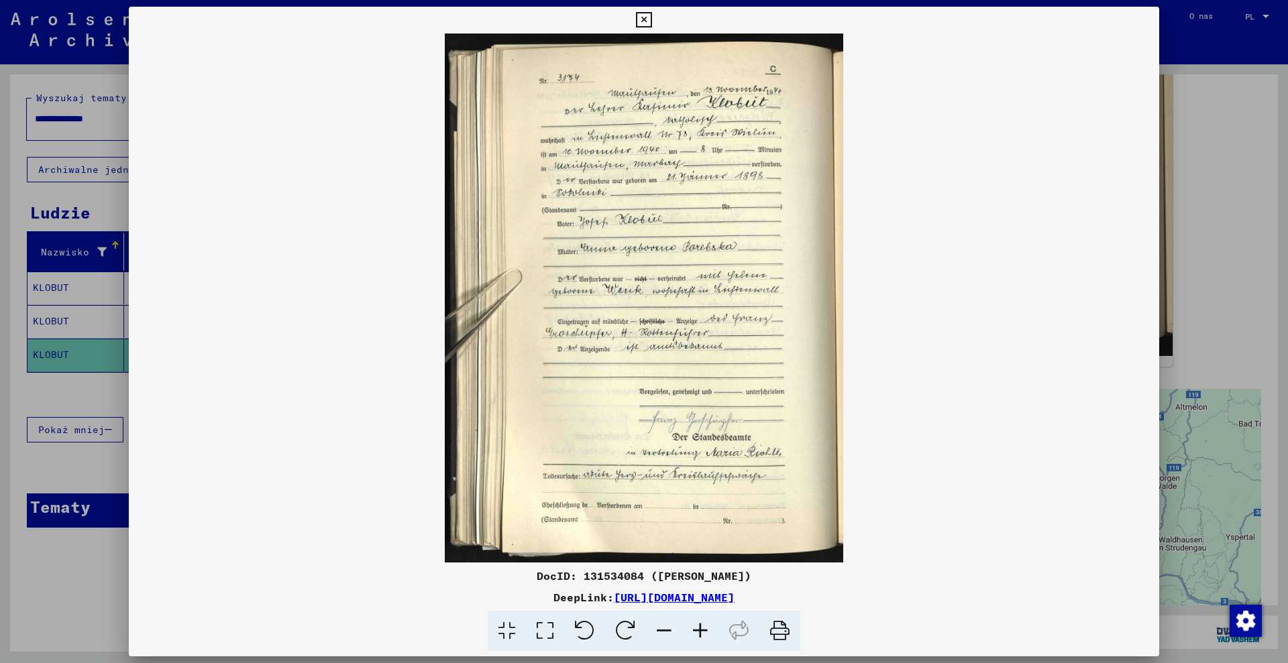
drag, startPoint x: 582, startPoint y: 581, endPoint x: 635, endPoint y: 576, distance: 52.6
click at [640, 579] on font "DocID: 131534084 ([PERSON_NAME])" at bounding box center [644, 575] width 215 height 13
click at [52, 288] on div at bounding box center [644, 331] width 1288 height 663
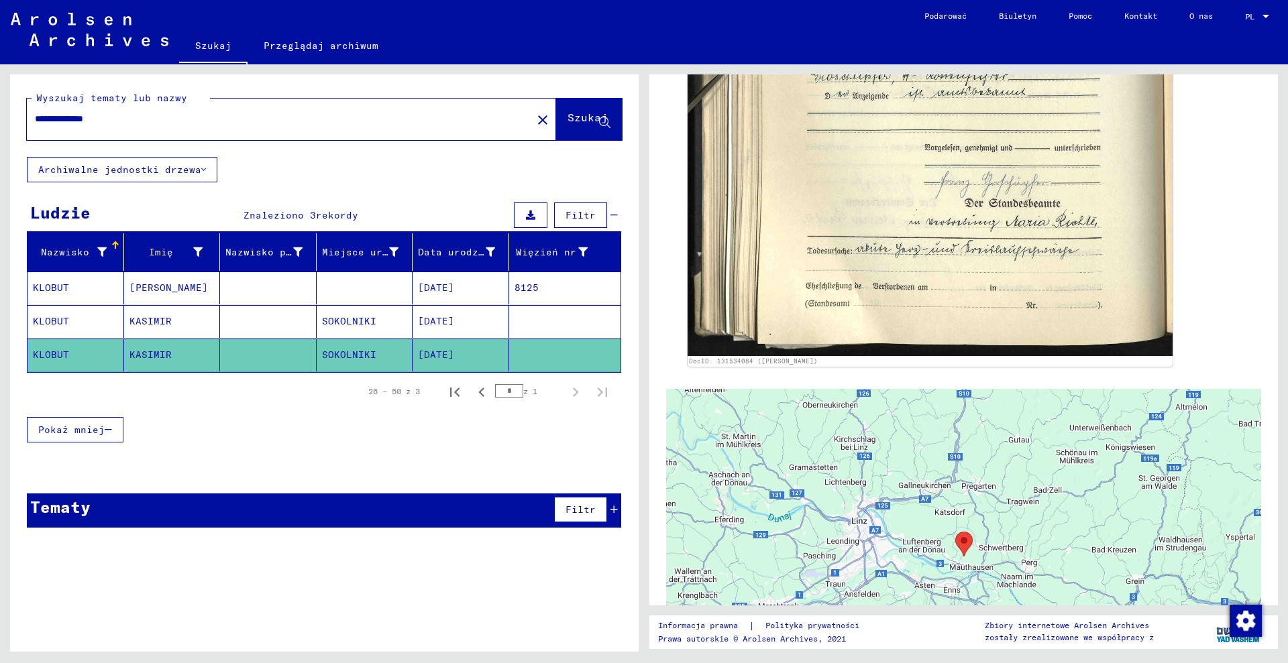
click at [228, 119] on input "**********" at bounding box center [279, 119] width 489 height 14
type input "**********"
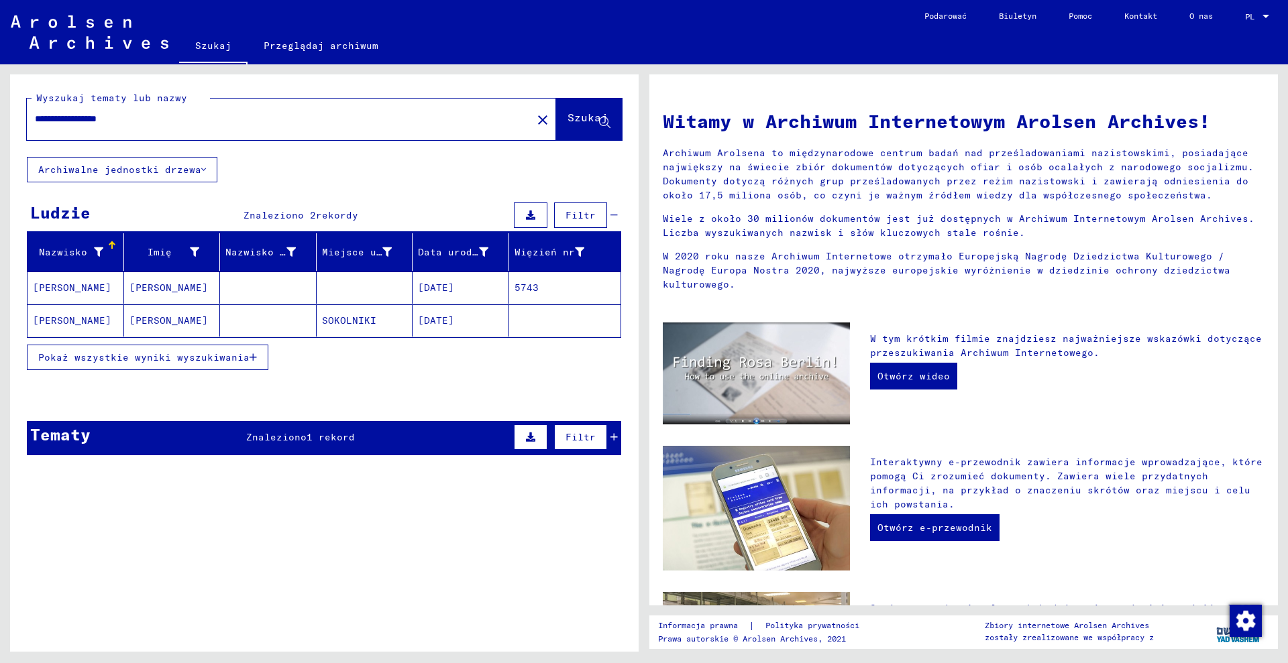
click at [447, 290] on font "[DATE]" at bounding box center [436, 288] width 36 height 12
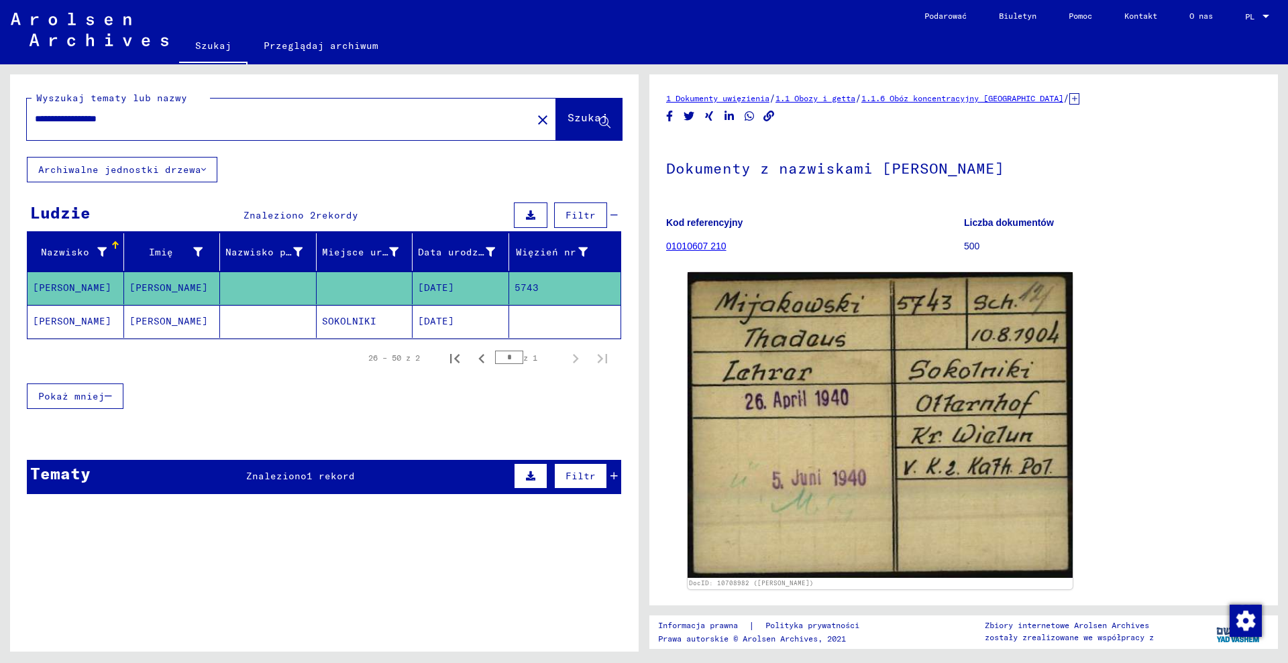
click at [454, 327] on font "[DATE]" at bounding box center [436, 322] width 36 height 14
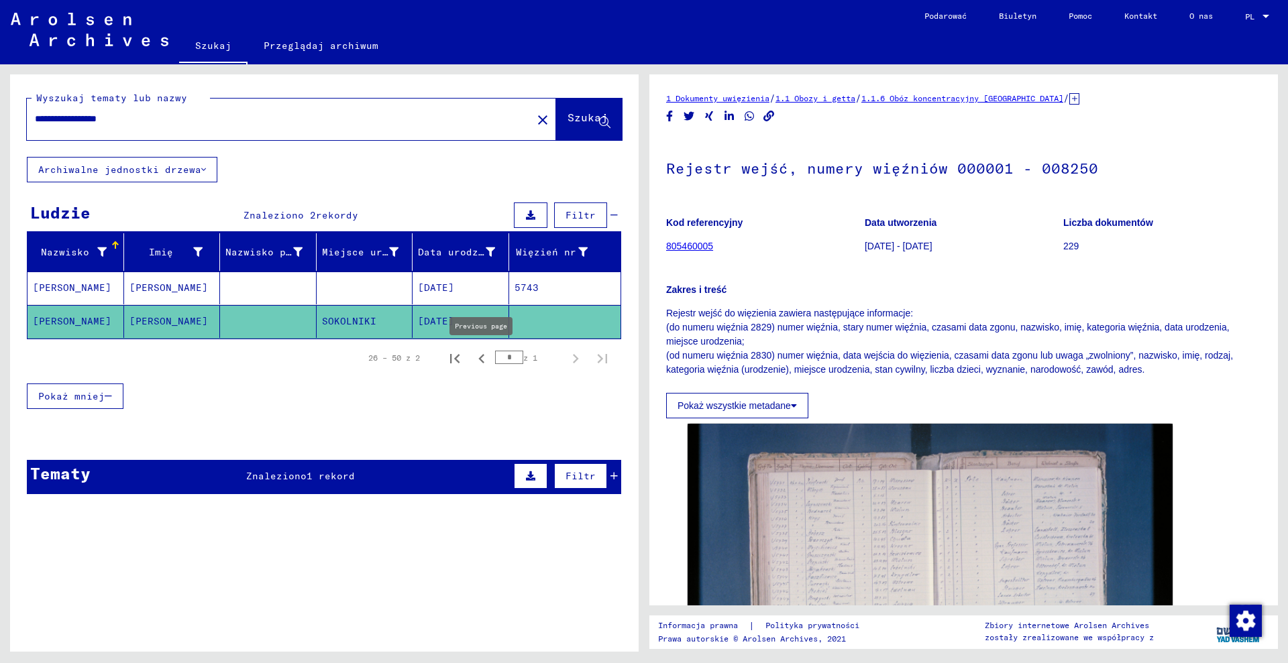
click at [486, 356] on icon "Poprzednia strona" at bounding box center [481, 358] width 19 height 19
type input "*"
click at [79, 390] on font "Pokaż mniej" at bounding box center [71, 396] width 66 height 12
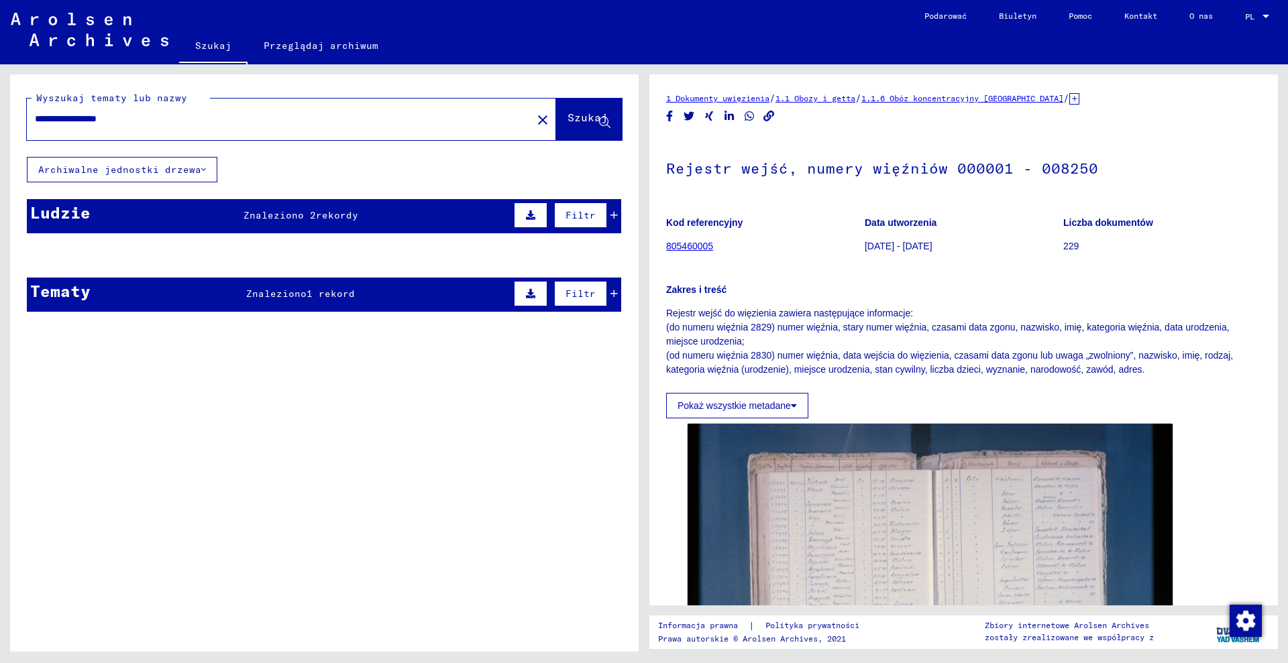
click at [85, 213] on font "Ludzie" at bounding box center [60, 213] width 60 height 20
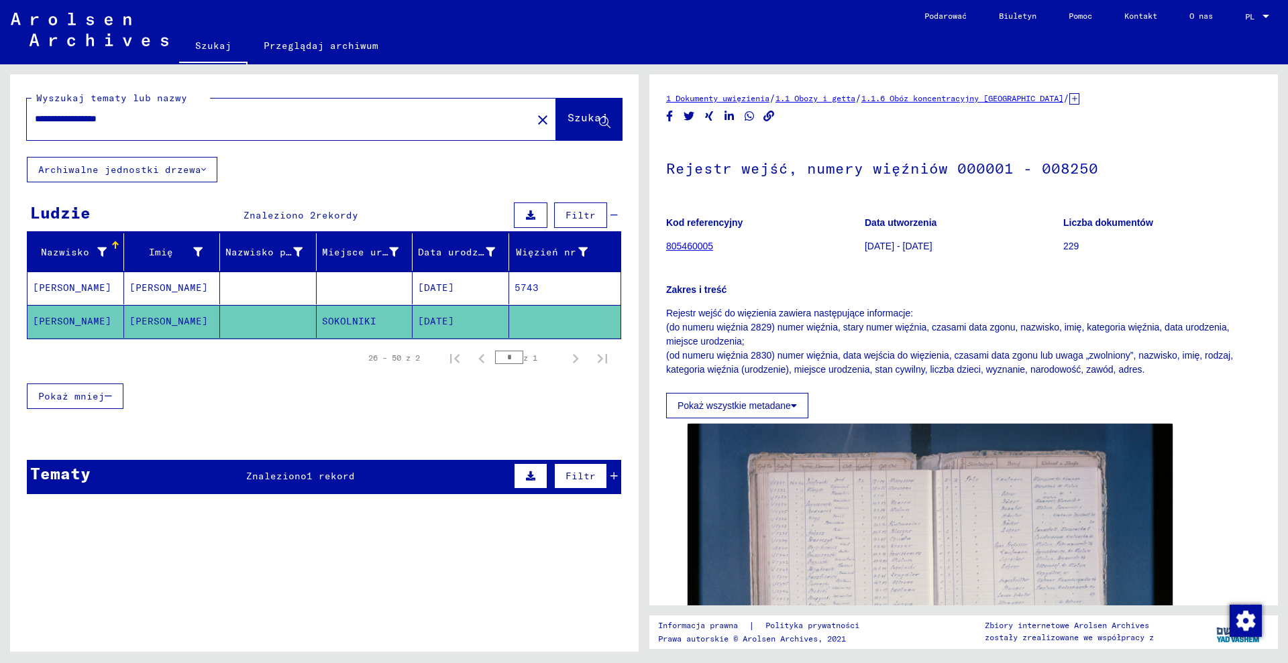
click at [256, 292] on mat-cell at bounding box center [268, 288] width 97 height 33
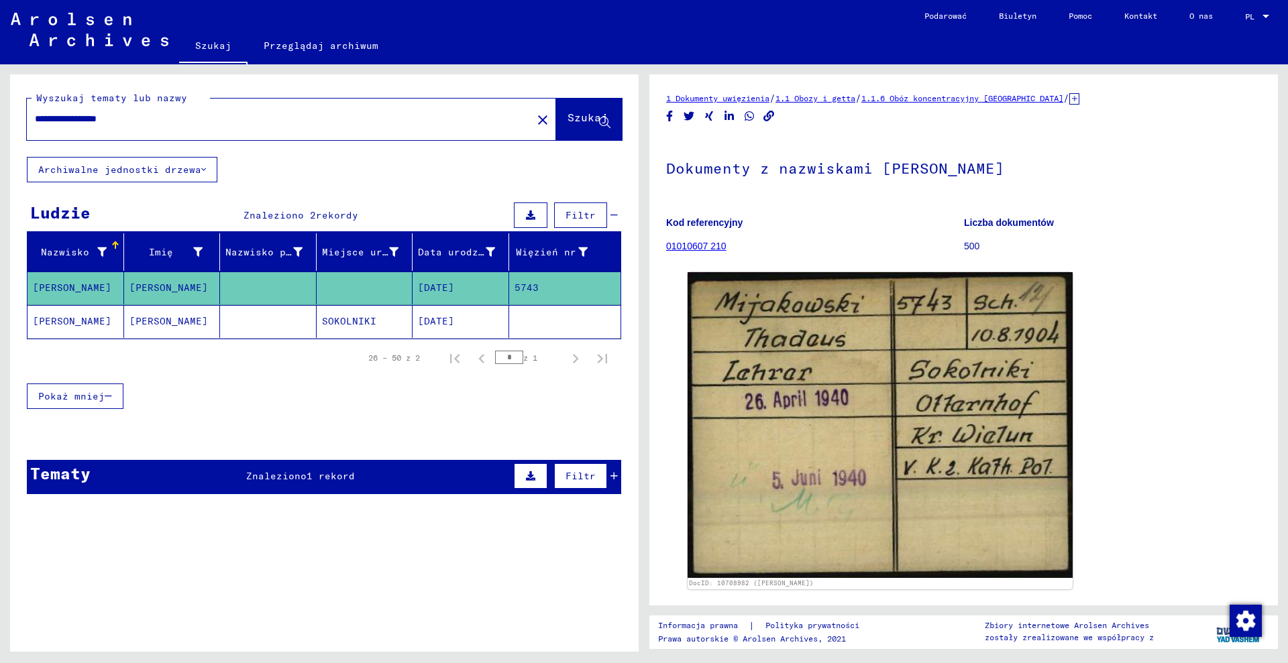
click at [301, 327] on mat-cell at bounding box center [268, 321] width 97 height 33
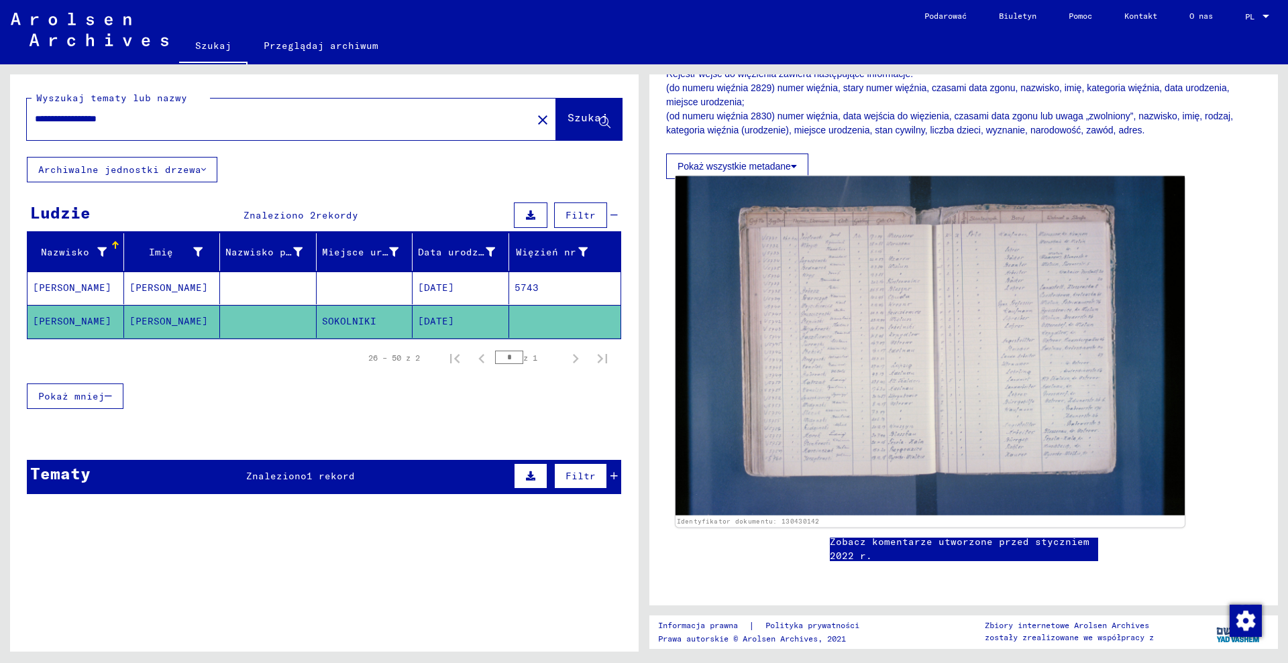
scroll to position [168, 0]
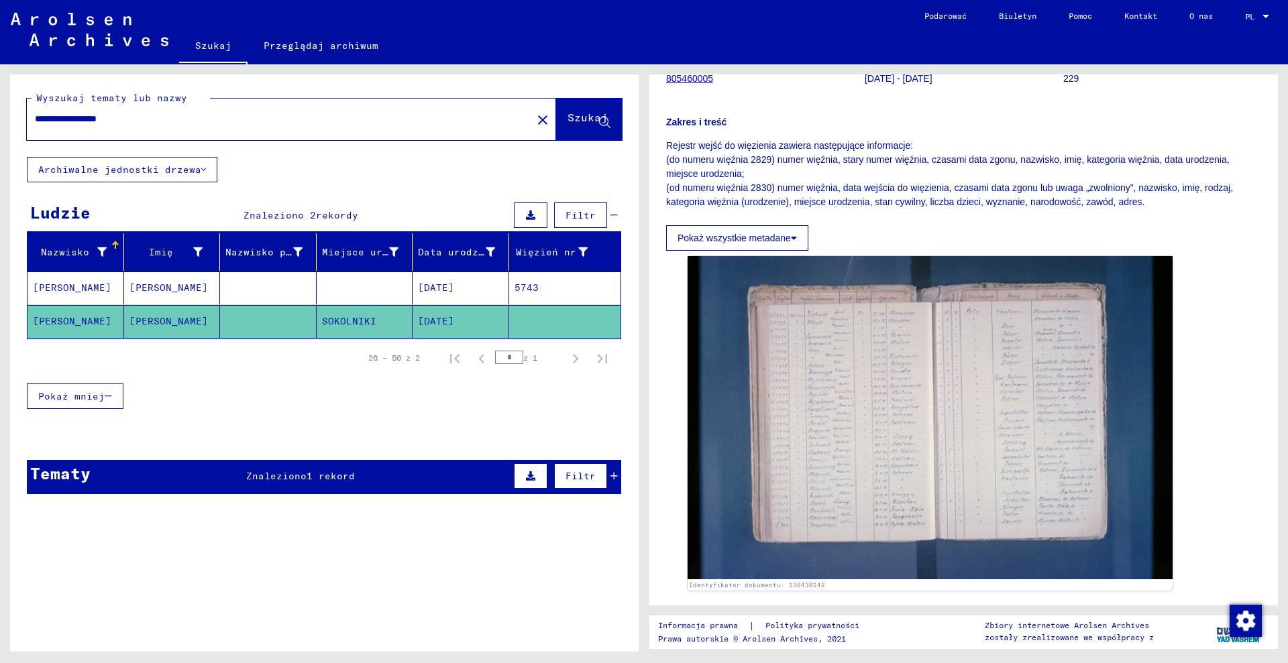
click at [268, 117] on input "**********" at bounding box center [279, 119] width 489 height 14
click at [209, 118] on input "**********" at bounding box center [279, 119] width 489 height 14
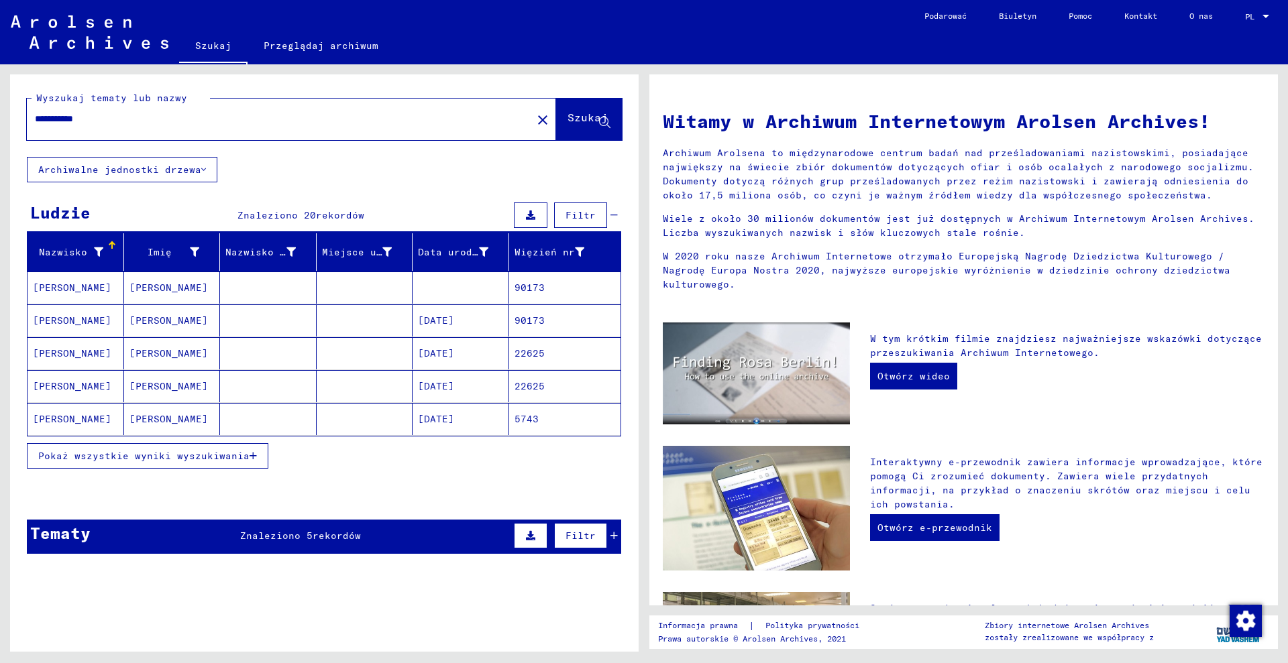
click at [218, 461] on font "Pokaż wszystkie wyniki wyszukiwania" at bounding box center [143, 456] width 211 height 12
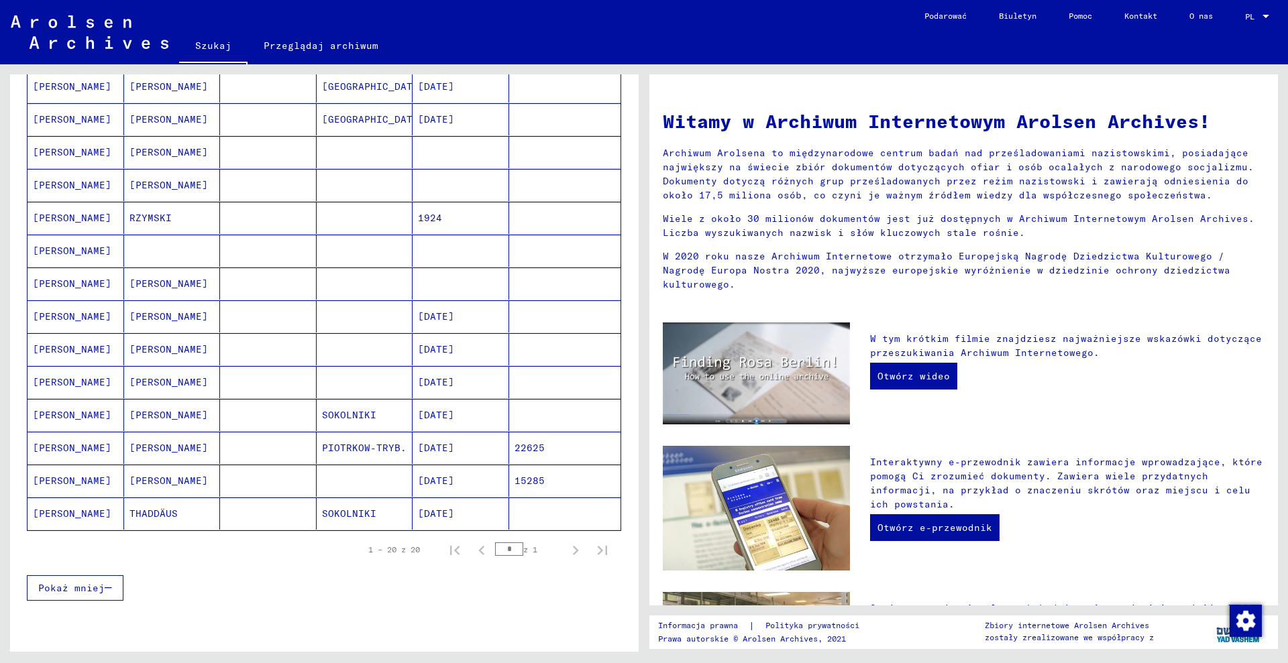
scroll to position [419, 0]
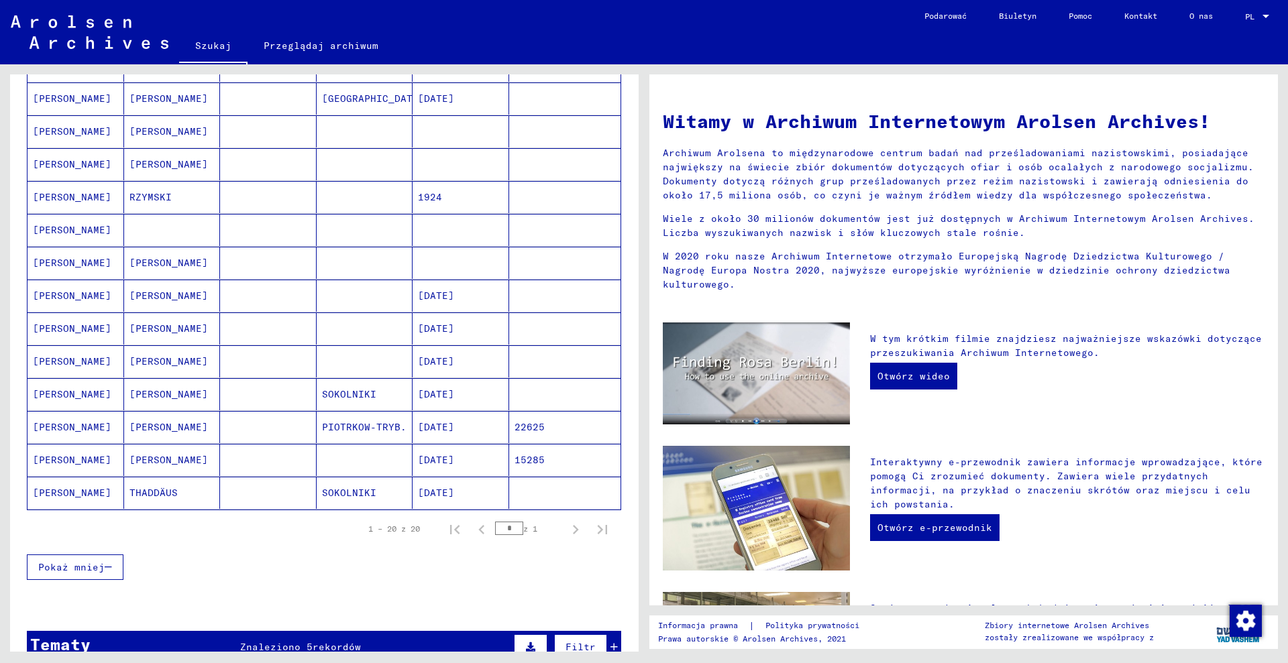
click at [254, 487] on mat-cell at bounding box center [268, 493] width 97 height 32
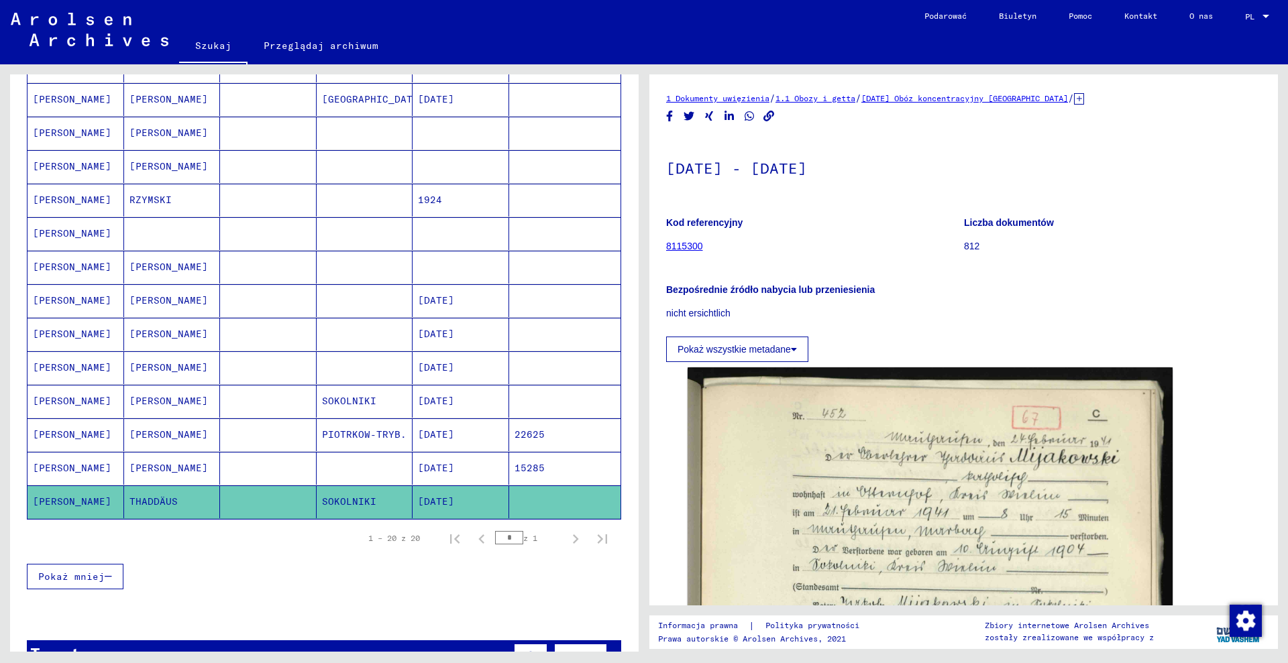
click at [1084, 101] on icon at bounding box center [1079, 98] width 10 height 11
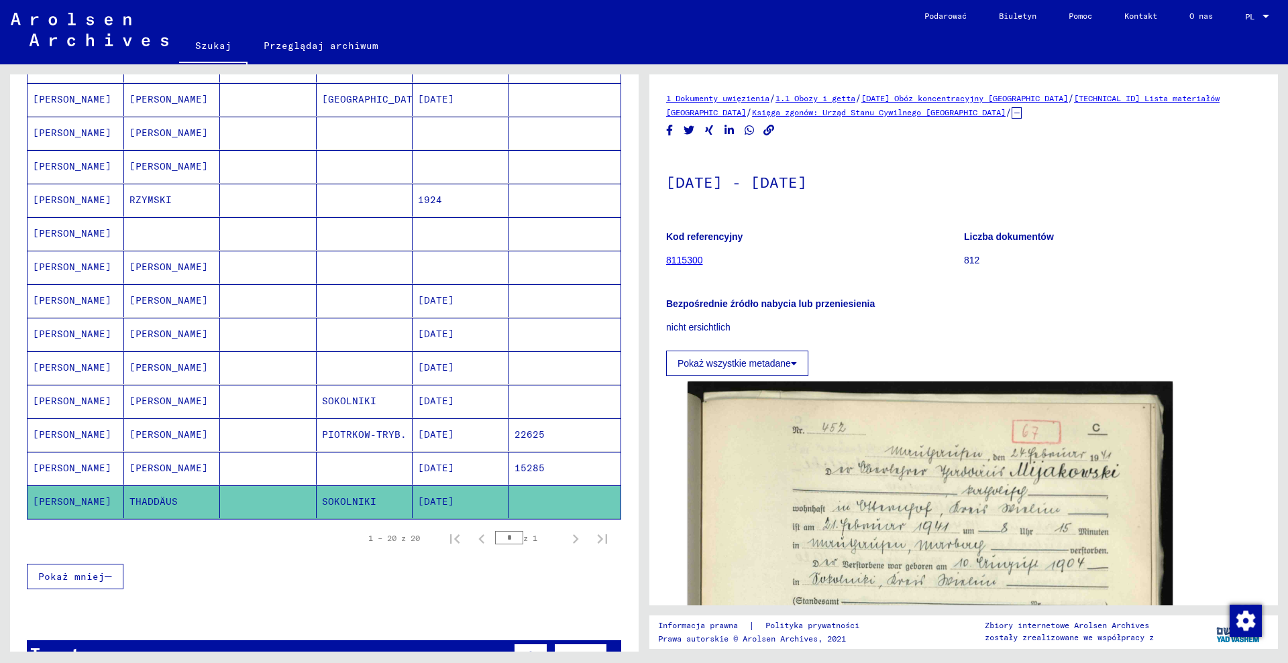
drag, startPoint x: 721, startPoint y: 109, endPoint x: 955, endPoint y: 113, distance: 233.5
click at [955, 113] on div "1 Dokumenty uwięzienia / 1.1 Obozy i getta / [DATE] Obóz koncentracyjny [GEOGRA…" at bounding box center [963, 105] width 595 height 28
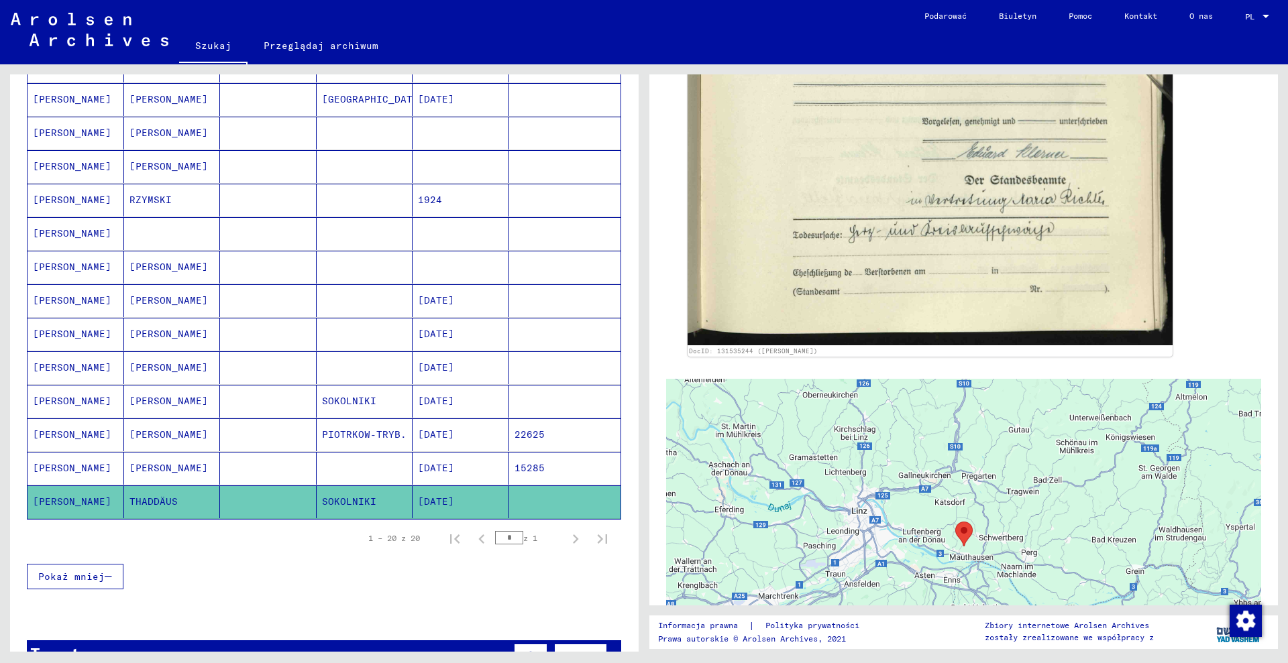
scroll to position [755, 0]
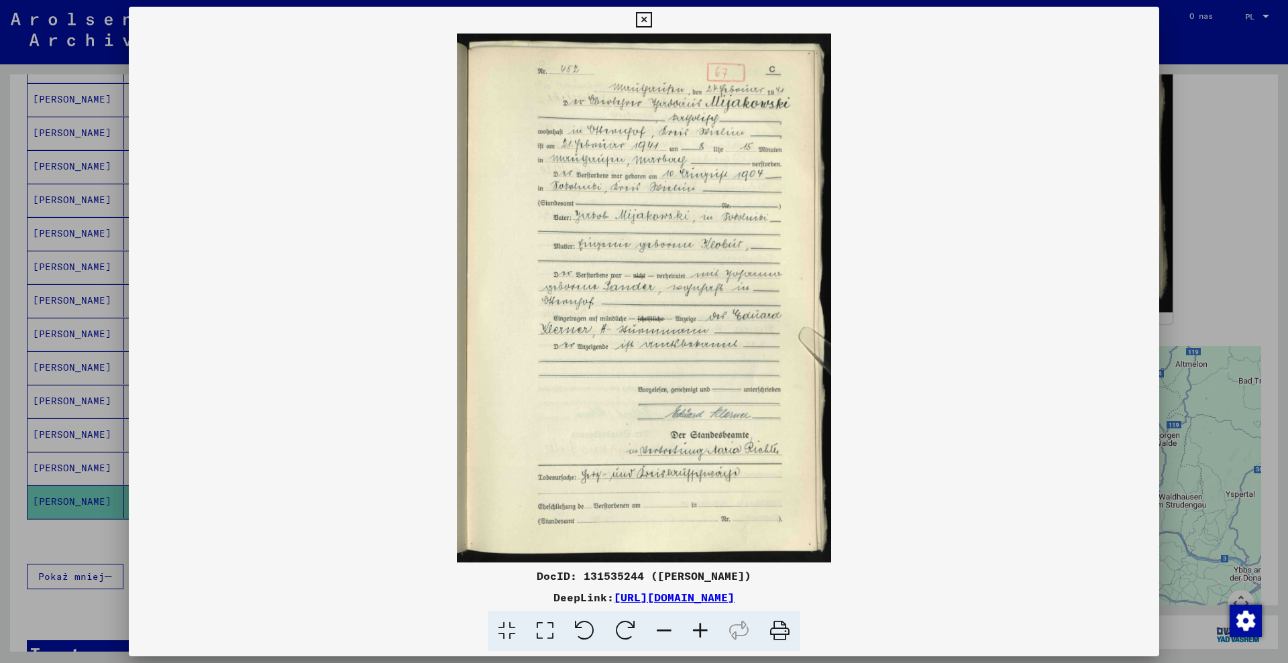
drag, startPoint x: 639, startPoint y: 576, endPoint x: 762, endPoint y: 575, distance: 123.4
click at [751, 575] on font "DocID: 131535244 ([PERSON_NAME])" at bounding box center [644, 575] width 215 height 13
click at [1219, 157] on div at bounding box center [644, 331] width 1288 height 663
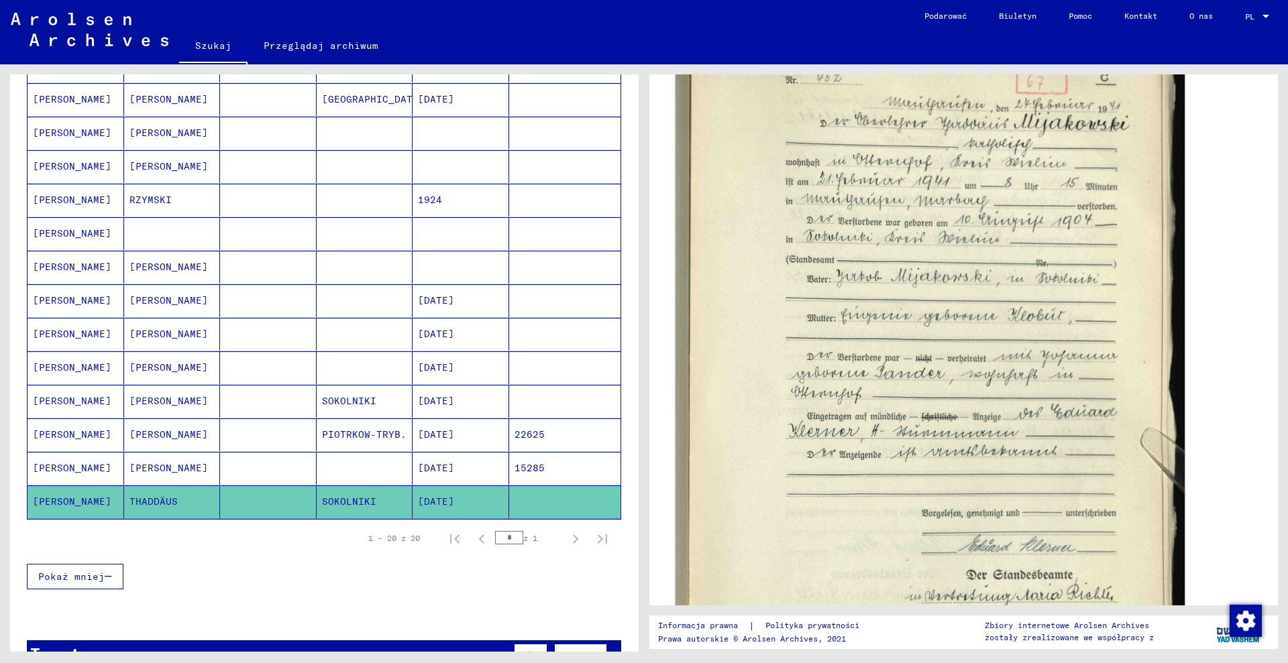
scroll to position [0, 0]
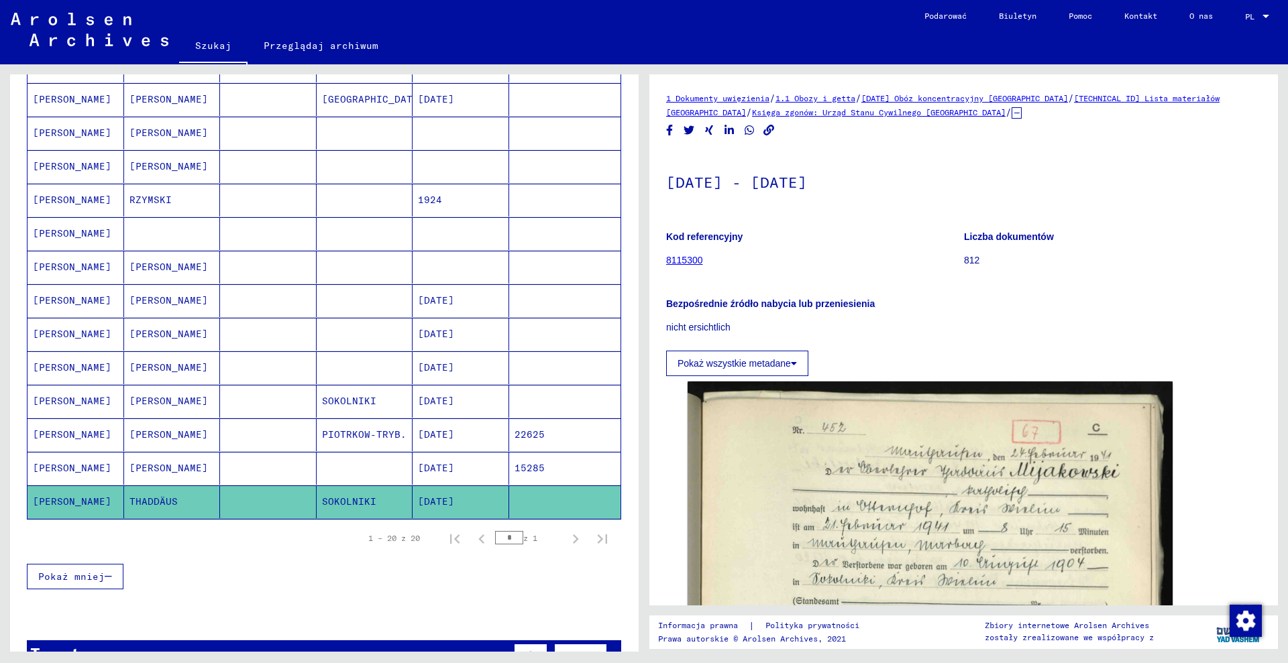
drag, startPoint x: 1088, startPoint y: 96, endPoint x: 1129, endPoint y: 99, distance: 41.0
click at [1129, 99] on div "1 Dokumenty uwięzienia / 1.1 Obozy i getta / [DATE] Obóz koncentracyjny [GEOGRA…" at bounding box center [963, 105] width 595 height 28
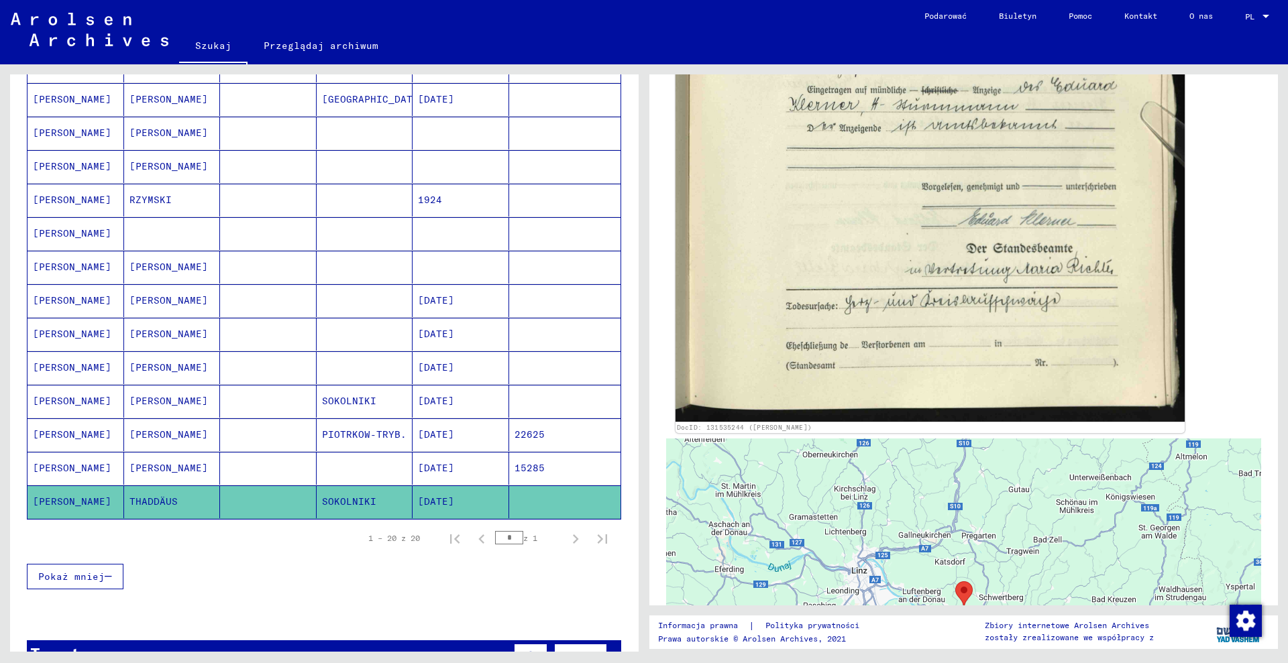
scroll to position [671, 0]
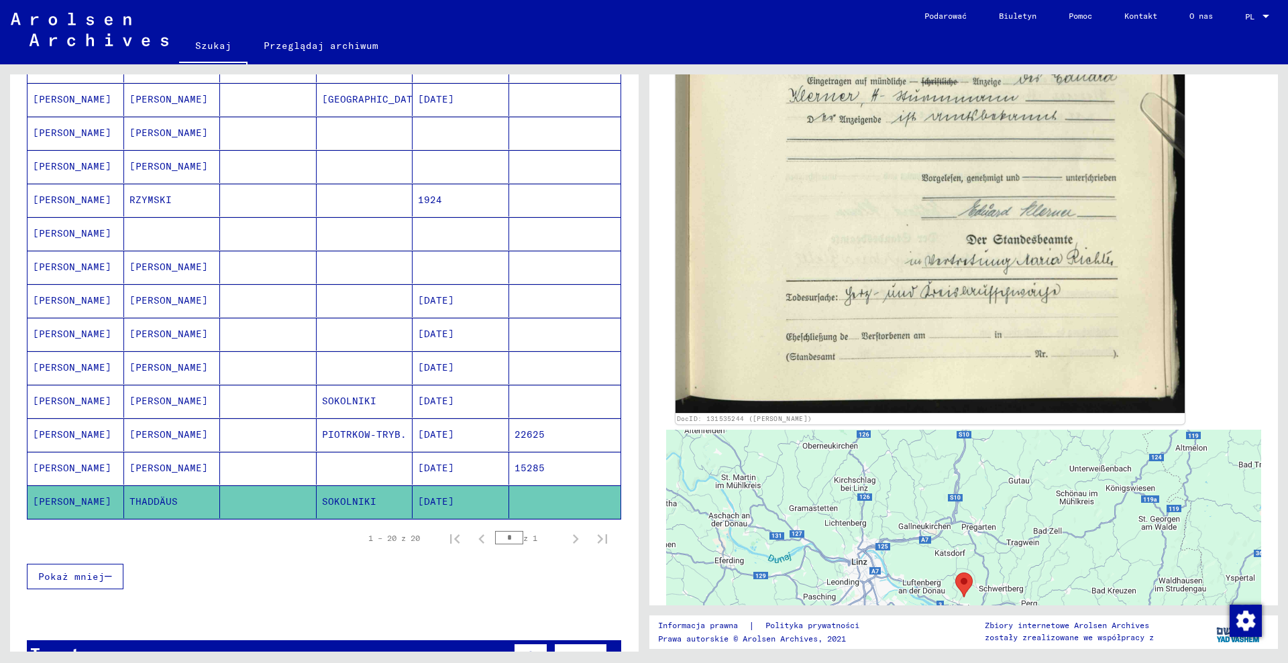
click at [849, 324] on img at bounding box center [929, 53] width 509 height 720
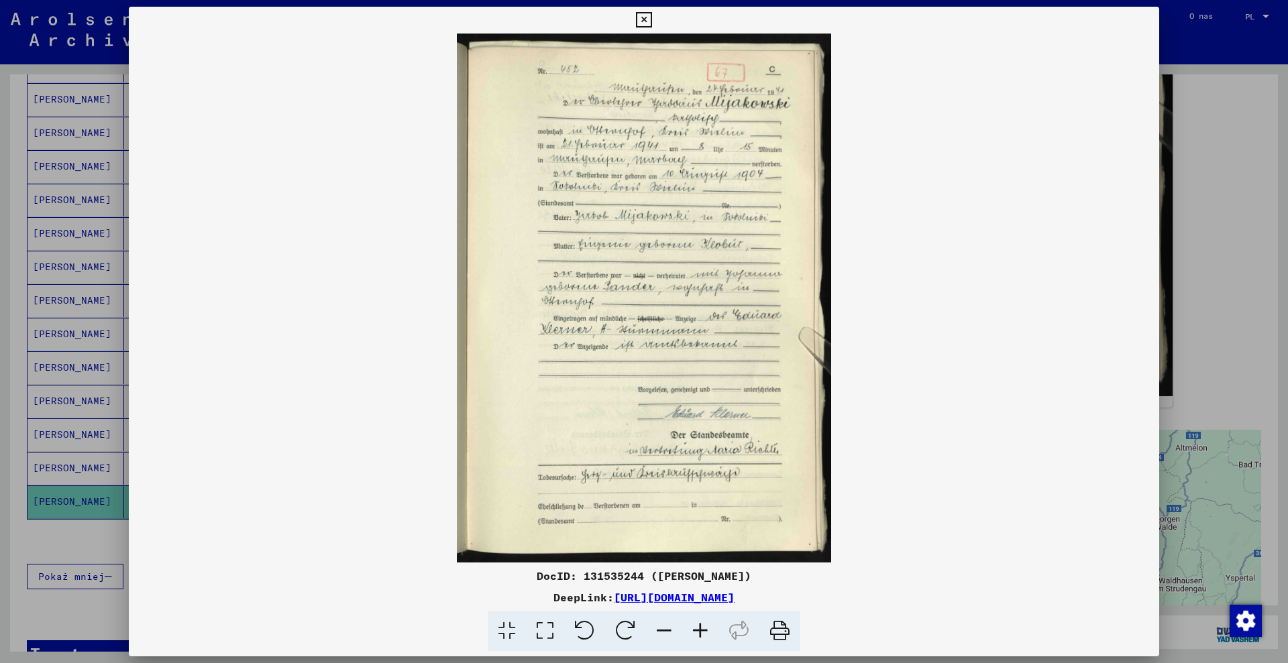
drag, startPoint x: 565, startPoint y: 574, endPoint x: 624, endPoint y: 581, distance: 59.5
click at [624, 581] on font "DocID: 131535244 ([PERSON_NAME])" at bounding box center [644, 575] width 215 height 13
click at [36, 259] on div at bounding box center [644, 331] width 1288 height 663
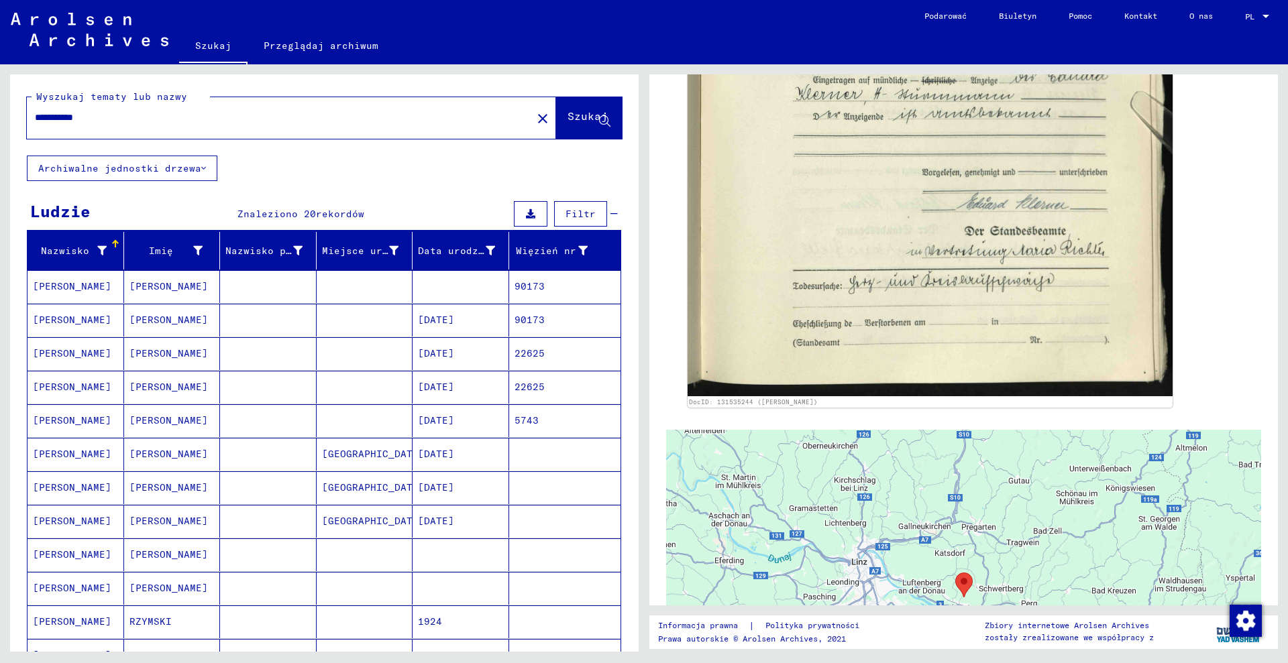
scroll to position [0, 0]
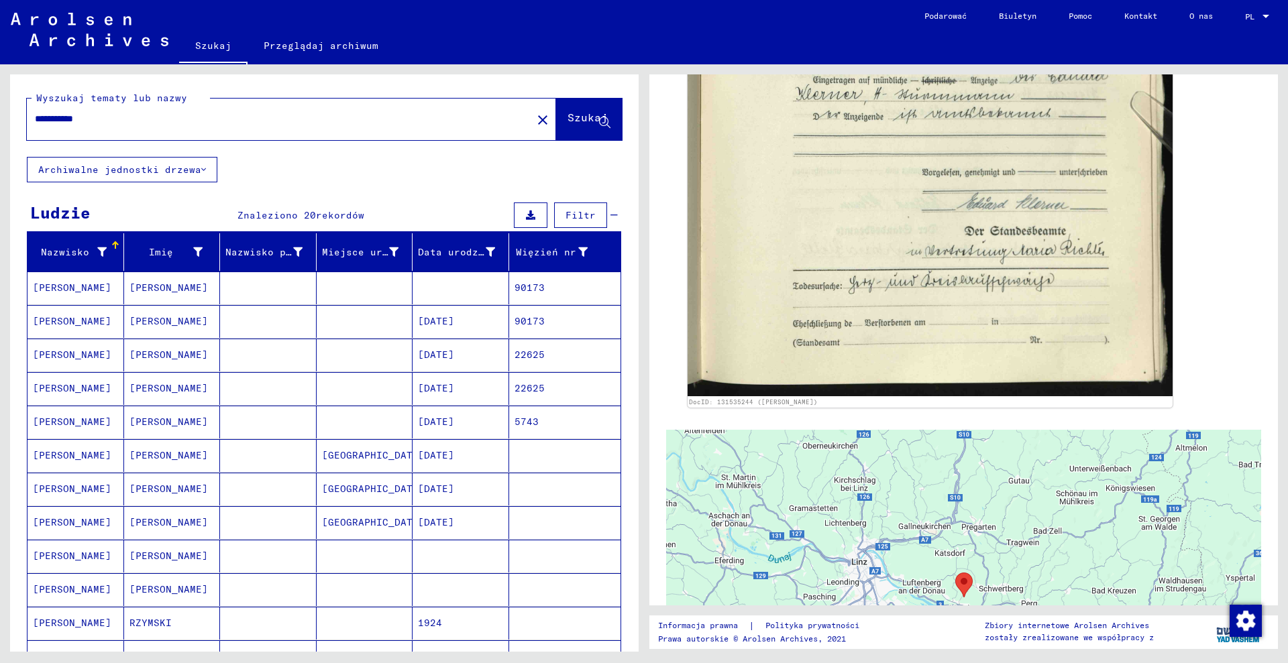
click at [154, 127] on div "**********" at bounding box center [275, 119] width 497 height 30
click at [104, 123] on input "**********" at bounding box center [279, 119] width 489 height 14
type input "**********"
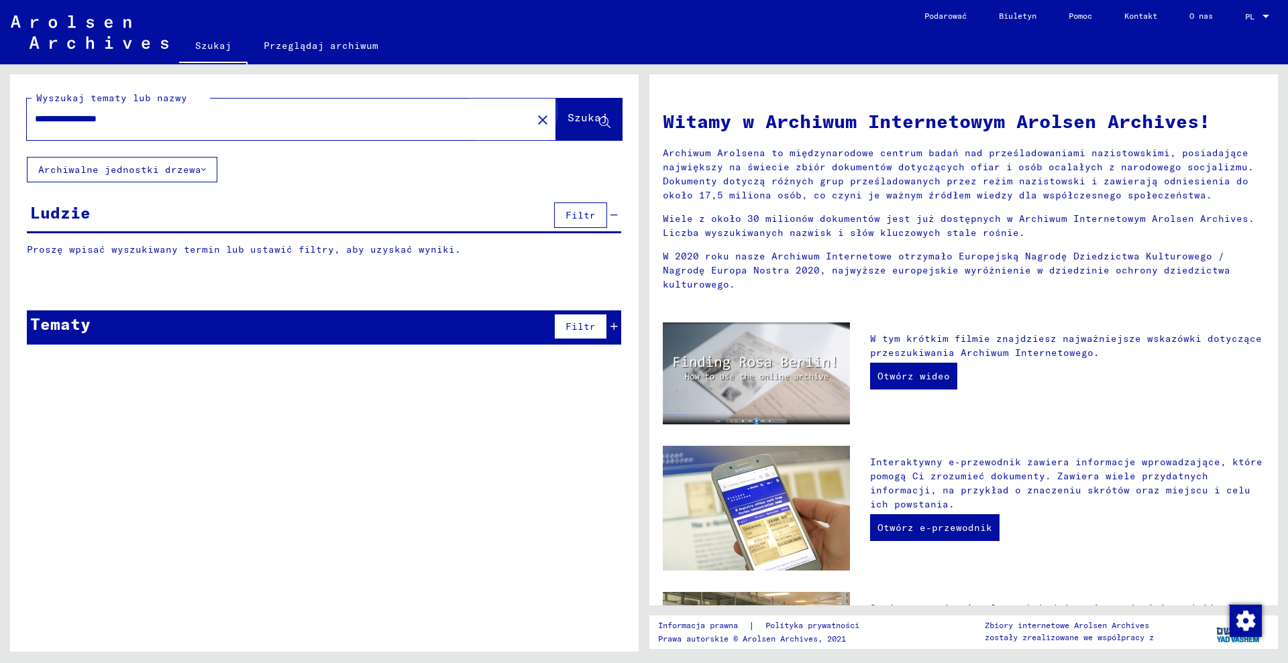
click at [567, 126] on span "Szukaj" at bounding box center [588, 121] width 43 height 14
click at [155, 116] on input "**********" at bounding box center [275, 119] width 481 height 14
click at [587, 119] on font "Szukaj" at bounding box center [587, 117] width 40 height 13
